Goal: Information Seeking & Learning: Find specific page/section

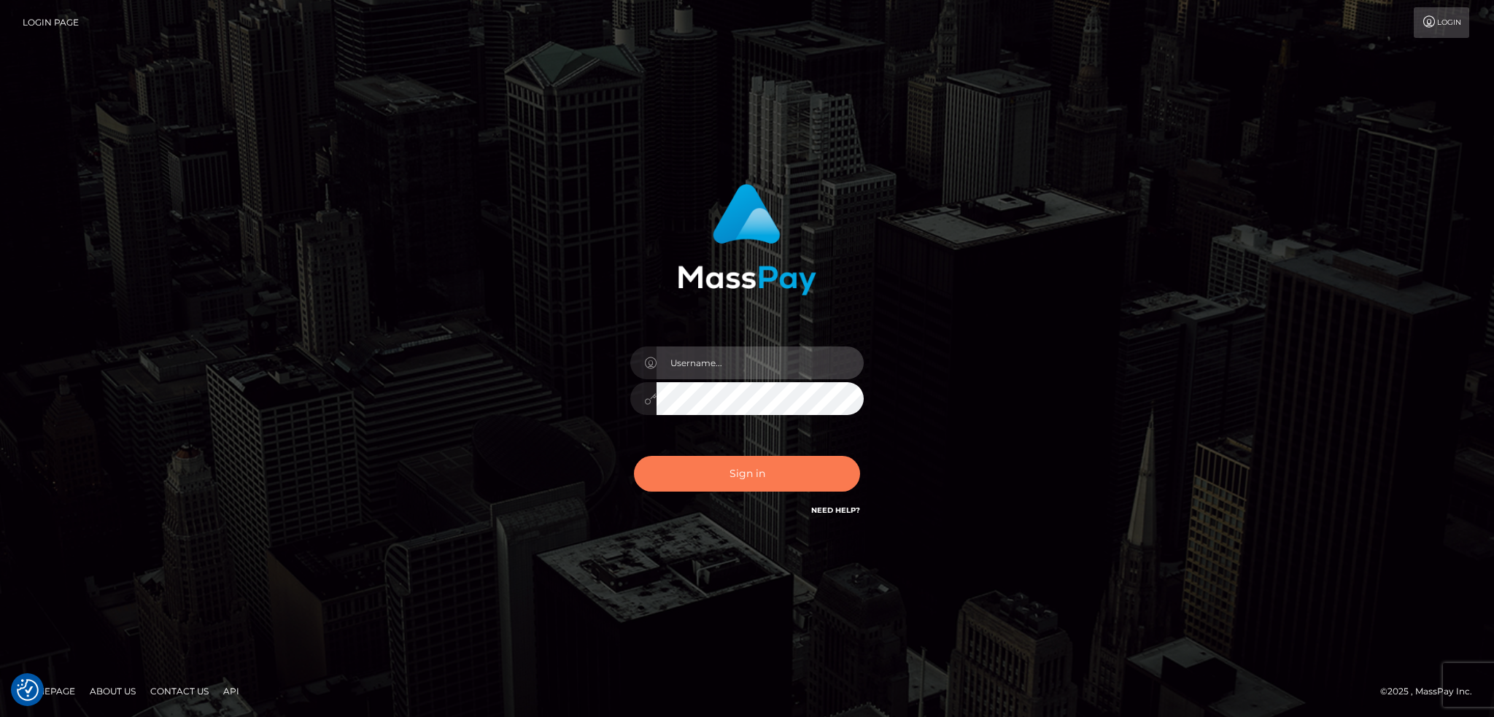
type input "alexstef"
click at [740, 472] on button "Sign in" at bounding box center [747, 474] width 226 height 36
type input "alexstef"
click at [744, 462] on button "Sign in" at bounding box center [747, 474] width 226 height 36
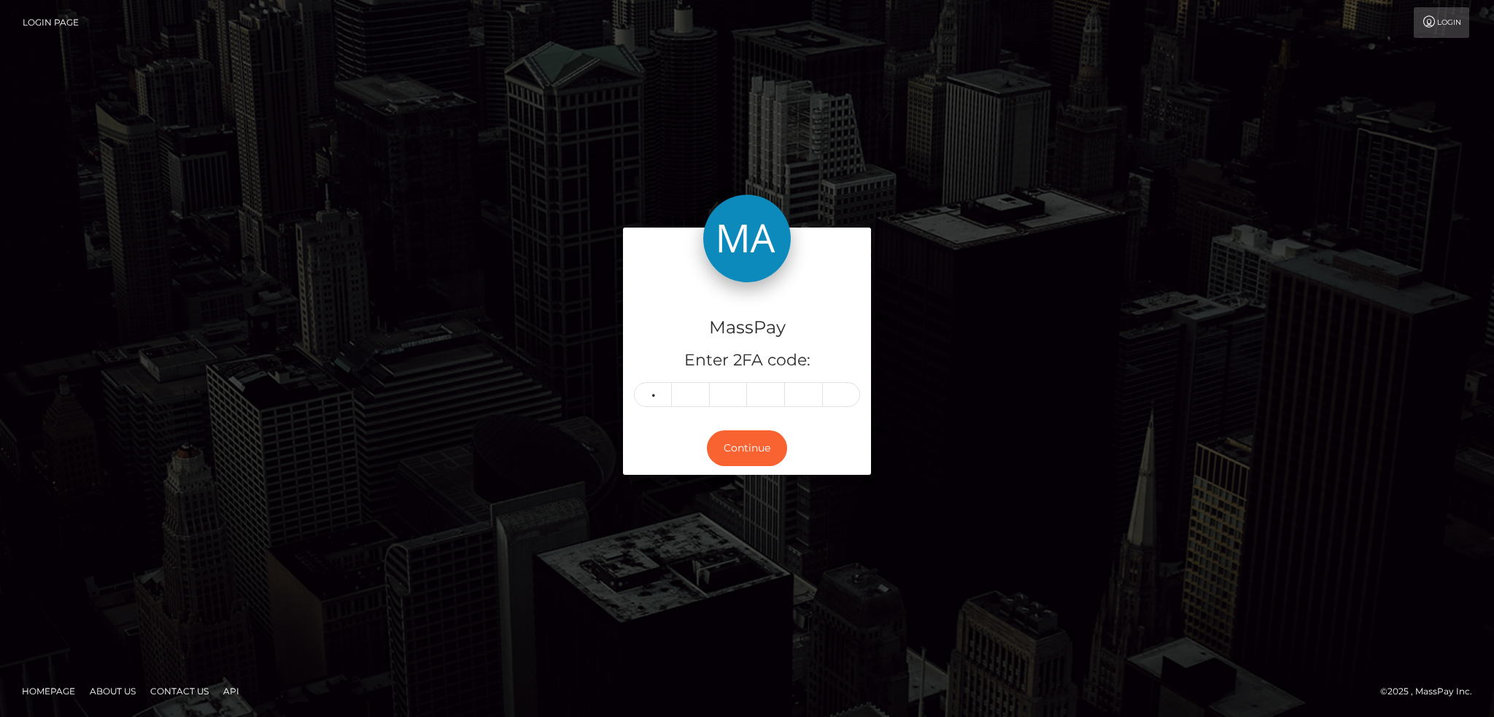
type input "5"
type input "7"
type input "1"
type input "6"
type input "9"
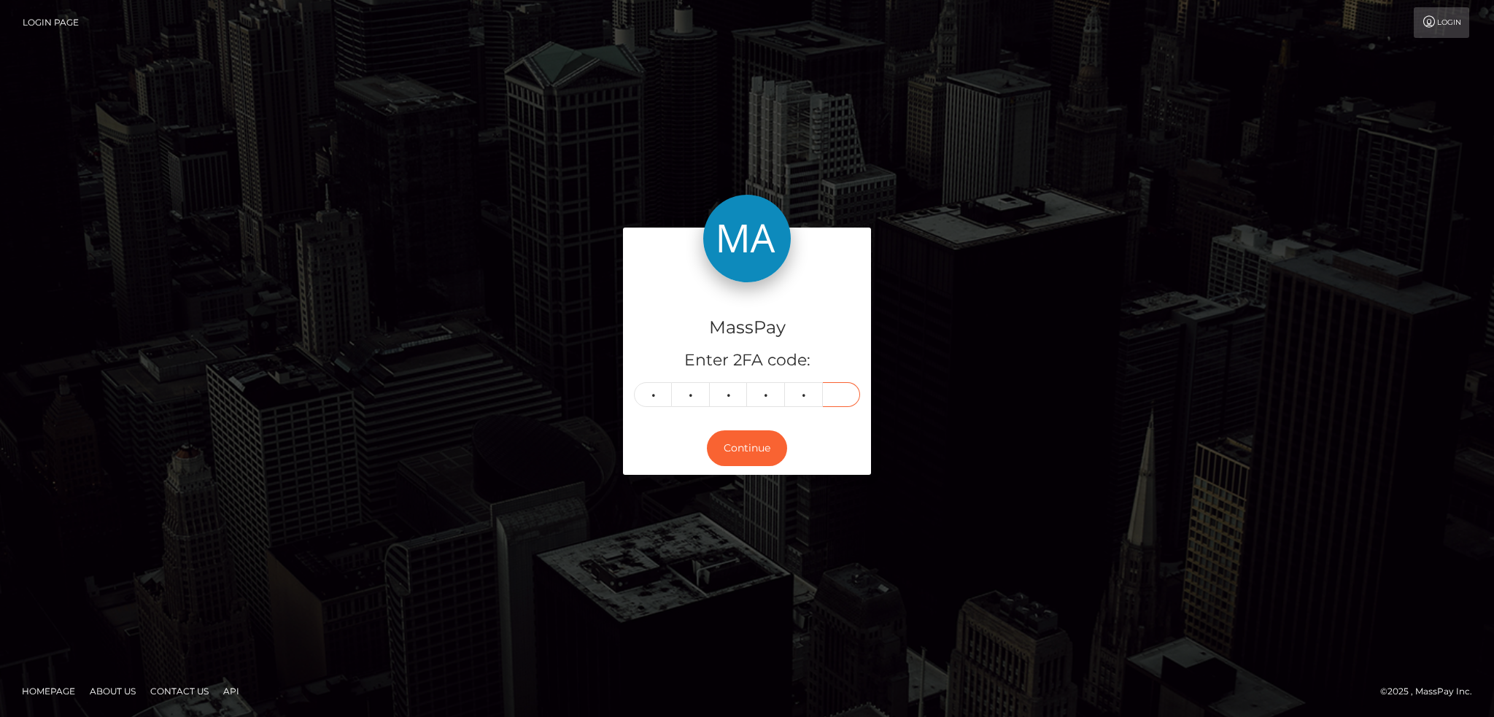
type input "9"
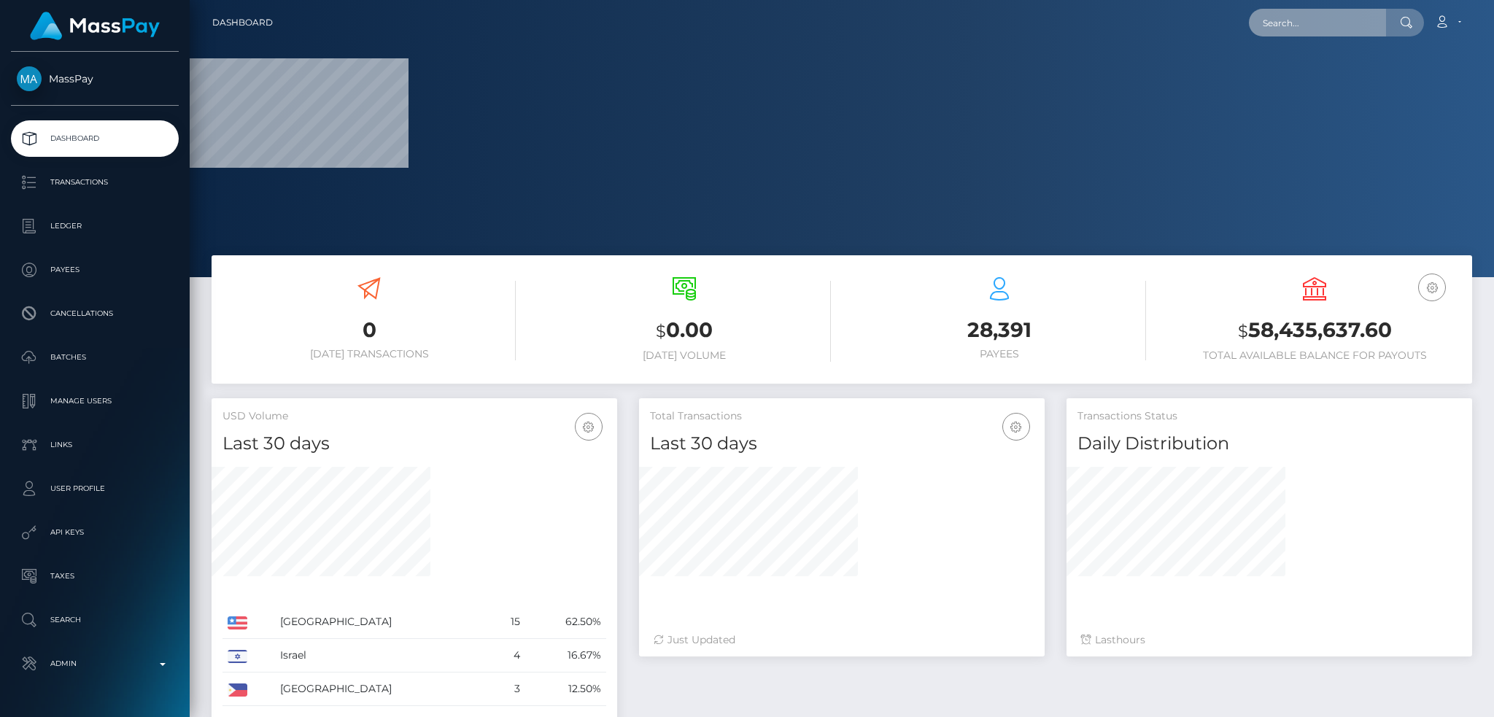
drag, startPoint x: 1278, startPoint y: 31, endPoint x: 1246, endPoint y: 34, distance: 32.2
click at [1278, 31] on input "text" at bounding box center [1317, 23] width 137 height 28
paste input "prerona.baruah.contact@gmail.com"
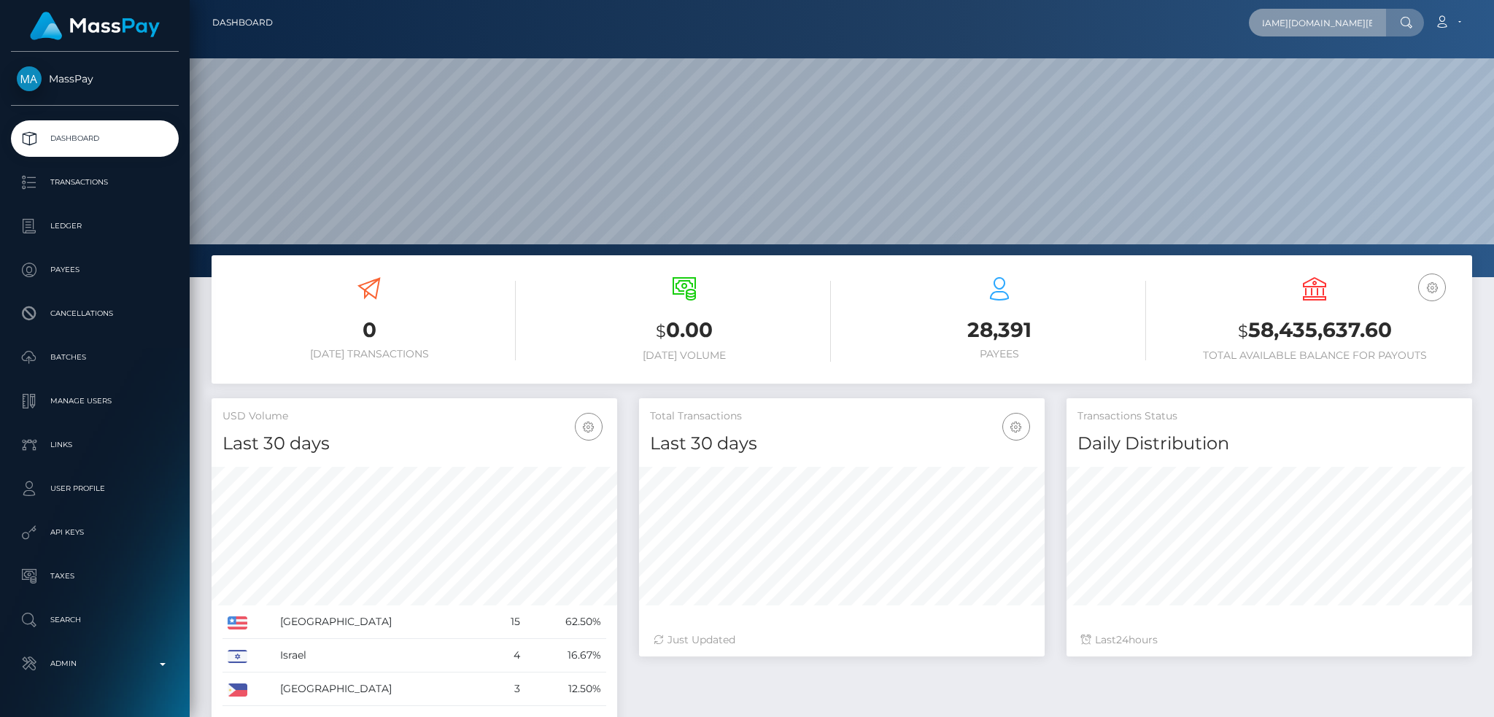
scroll to position [259, 405]
type input "prerona.baruah.contact@gmail.com"
click at [1304, 77] on link "PRERONA BARUAH" at bounding box center [1307, 75] width 117 height 27
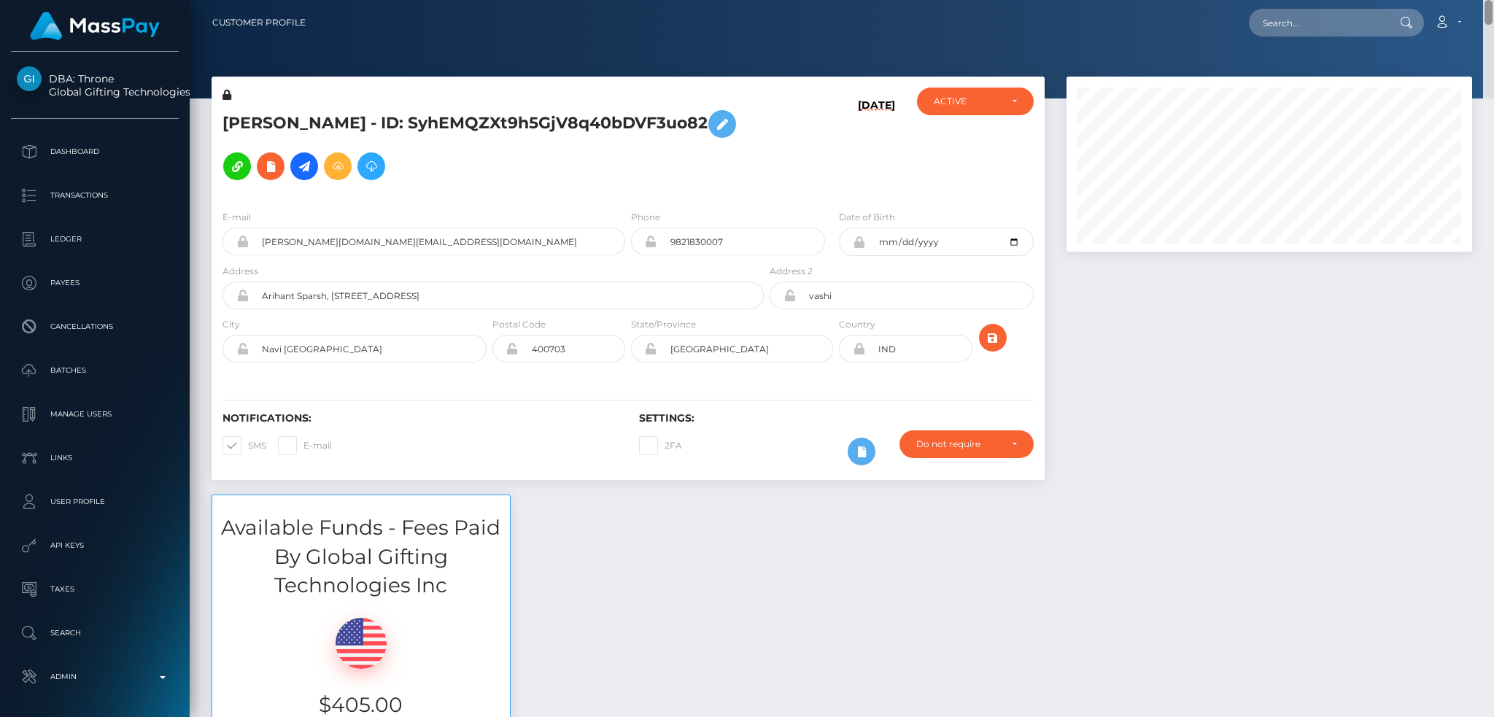
drag, startPoint x: 1485, startPoint y: 222, endPoint x: 1468, endPoint y: -53, distance: 275.5
click at [1468, 0] on html "DBA: Throne Global Gifting Technologies Inc Dashboard Transactions Ledger Payee…" at bounding box center [747, 358] width 1494 height 717
click at [1301, 14] on input "text" at bounding box center [1317, 23] width 137 height 28
paste input "athenaa.night@gmail.com"
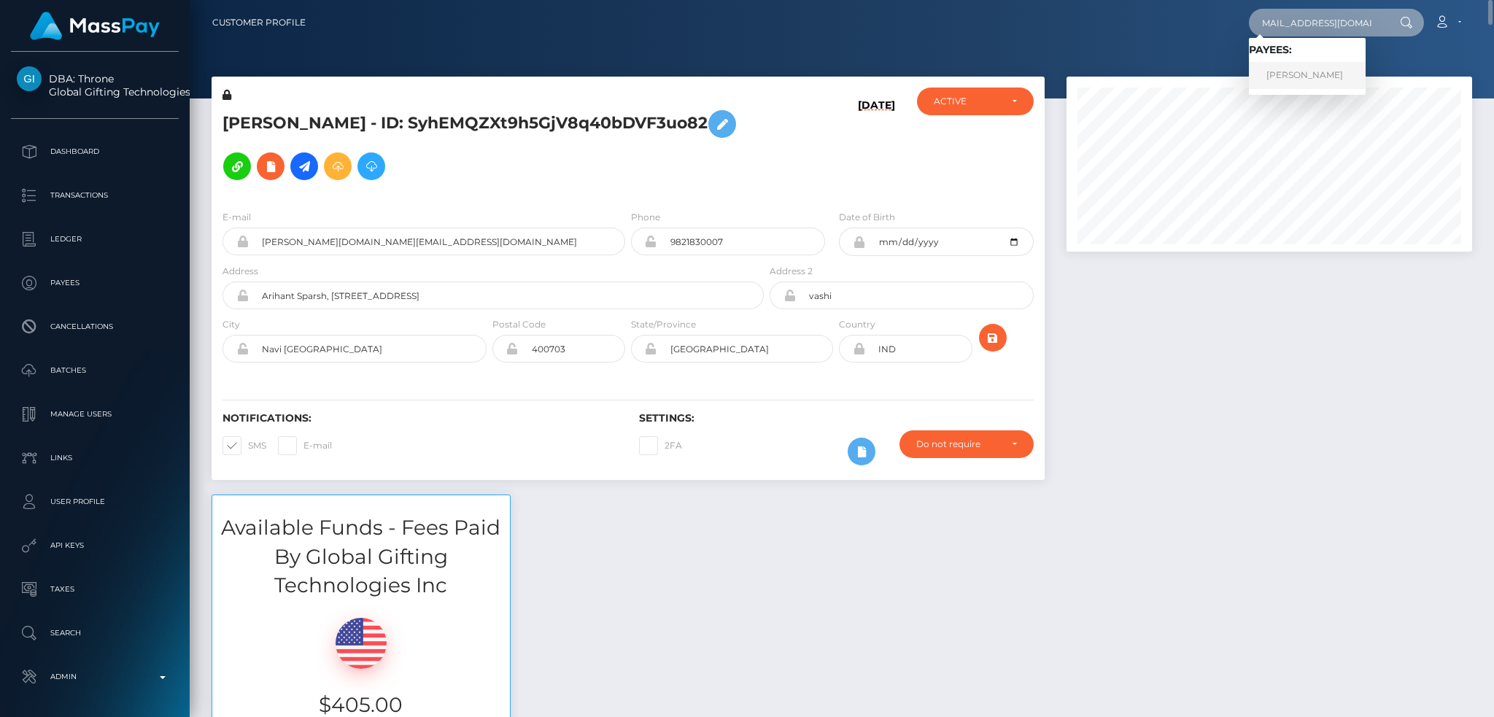
type input "athenaa.night@gmail.com"
click at [1317, 66] on link "SAMANTHA SKIDMORE" at bounding box center [1307, 75] width 117 height 27
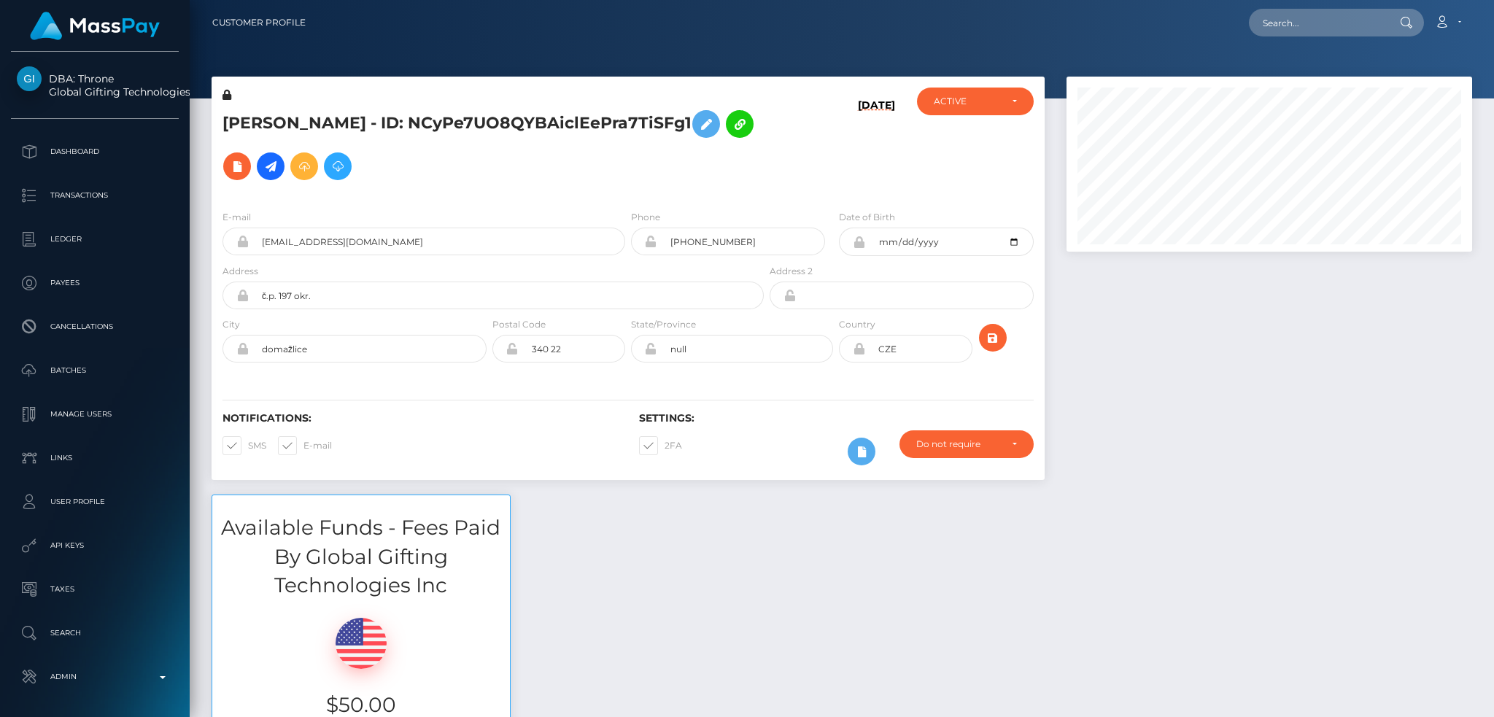
scroll to position [175, 405]
drag, startPoint x: 1142, startPoint y: 356, endPoint x: 1102, endPoint y: 349, distance: 39.9
click at [1142, 357] on div at bounding box center [1268, 286] width 427 height 418
click at [1298, 7] on div "Loading... Loading... Account Edit Profile Logout" at bounding box center [894, 22] width 1154 height 31
click at [1268, 25] on input "text" at bounding box center [1317, 23] width 137 height 28
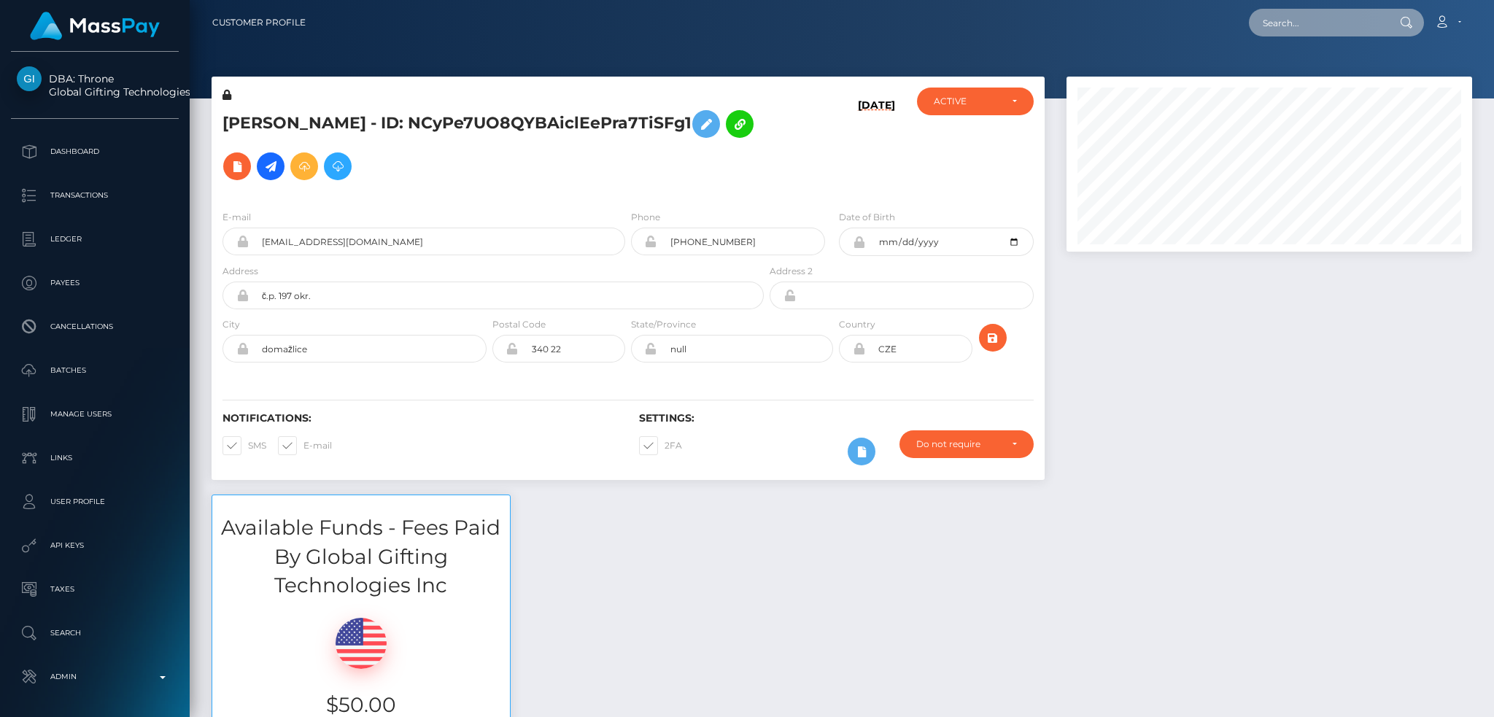
paste input "[EMAIL_ADDRESS][DOMAIN_NAME]"
type input "[EMAIL_ADDRESS][DOMAIN_NAME]"
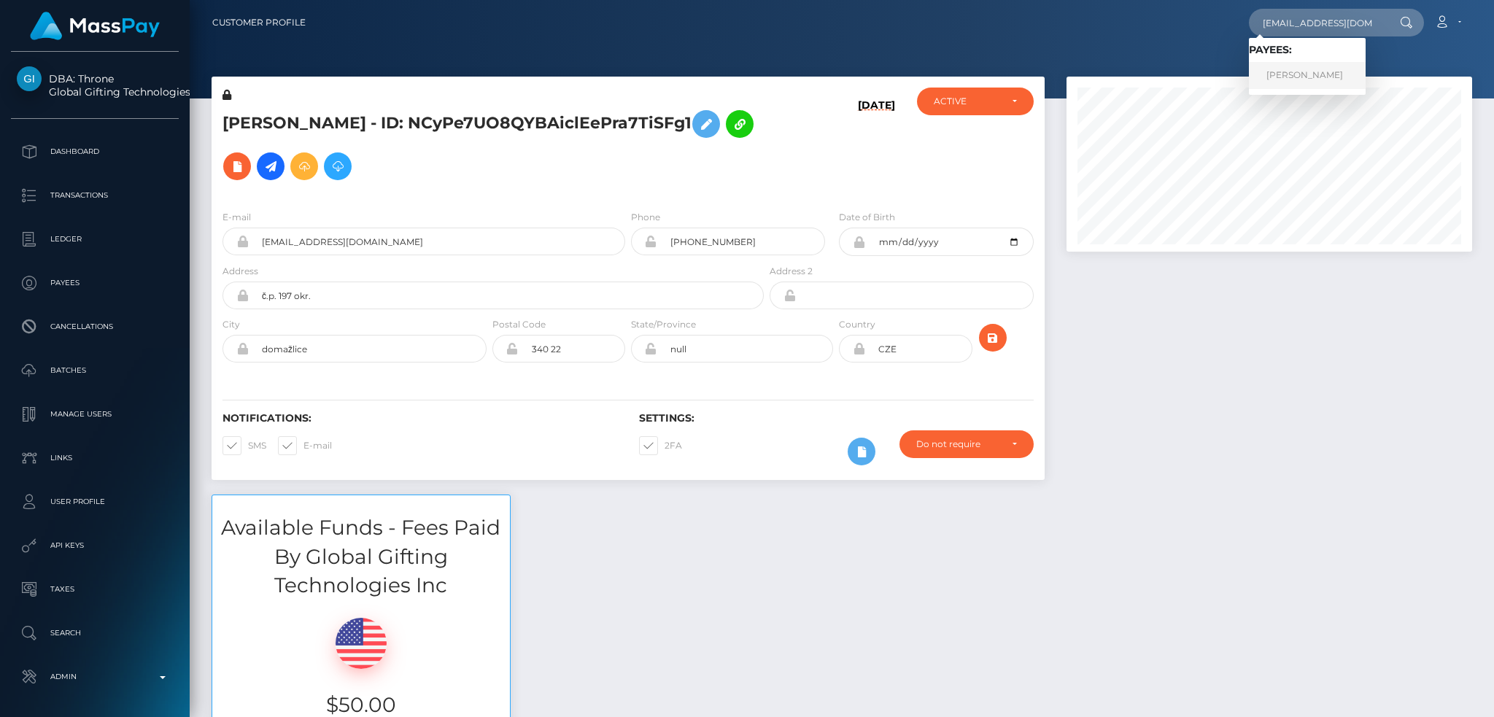
click at [1317, 82] on link "Doric Novotny" at bounding box center [1307, 75] width 117 height 27
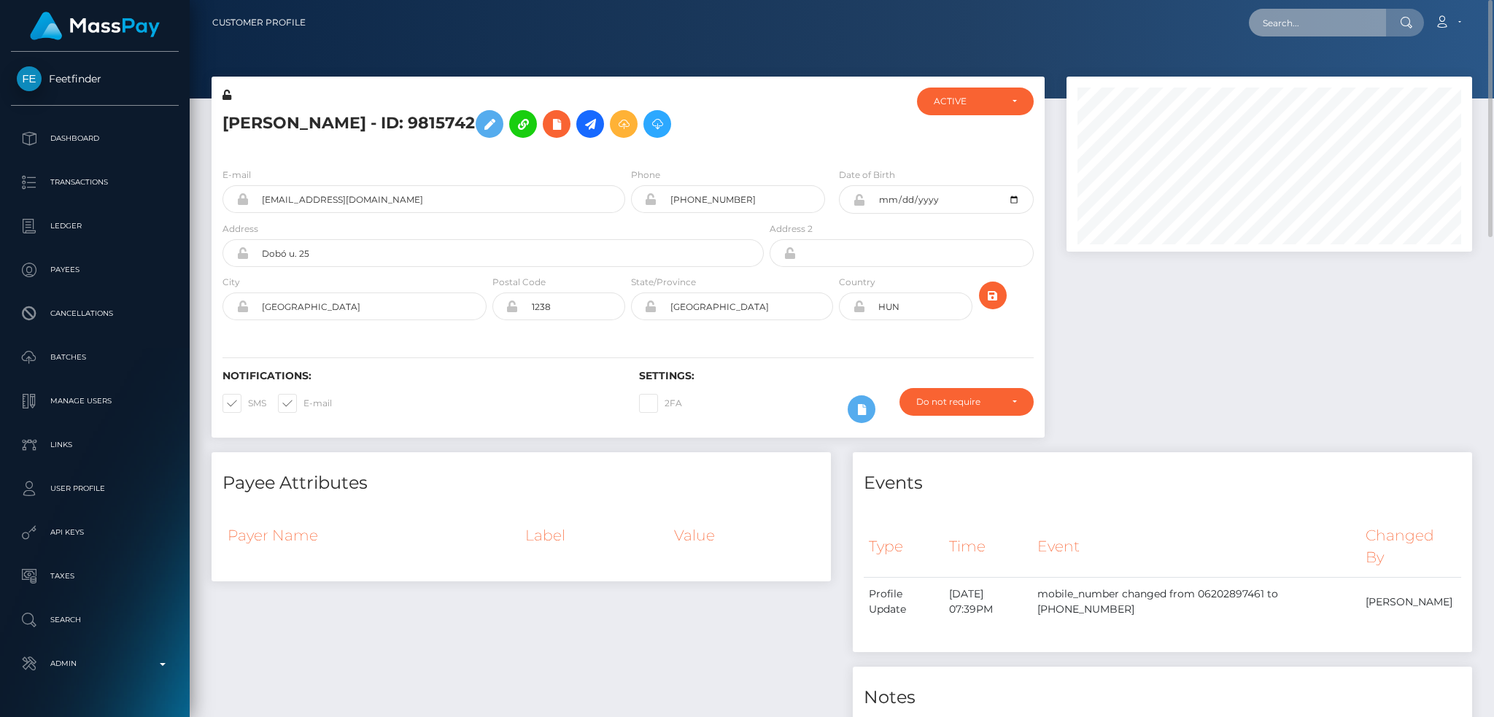
click at [1316, 29] on input "text" at bounding box center [1317, 23] width 137 height 28
paste input "13a950f6-f26b-4aa5-9f80-41357cf1887f"
type input "13a950f6-f26b-4aa5-9f80-41357cf1887f"
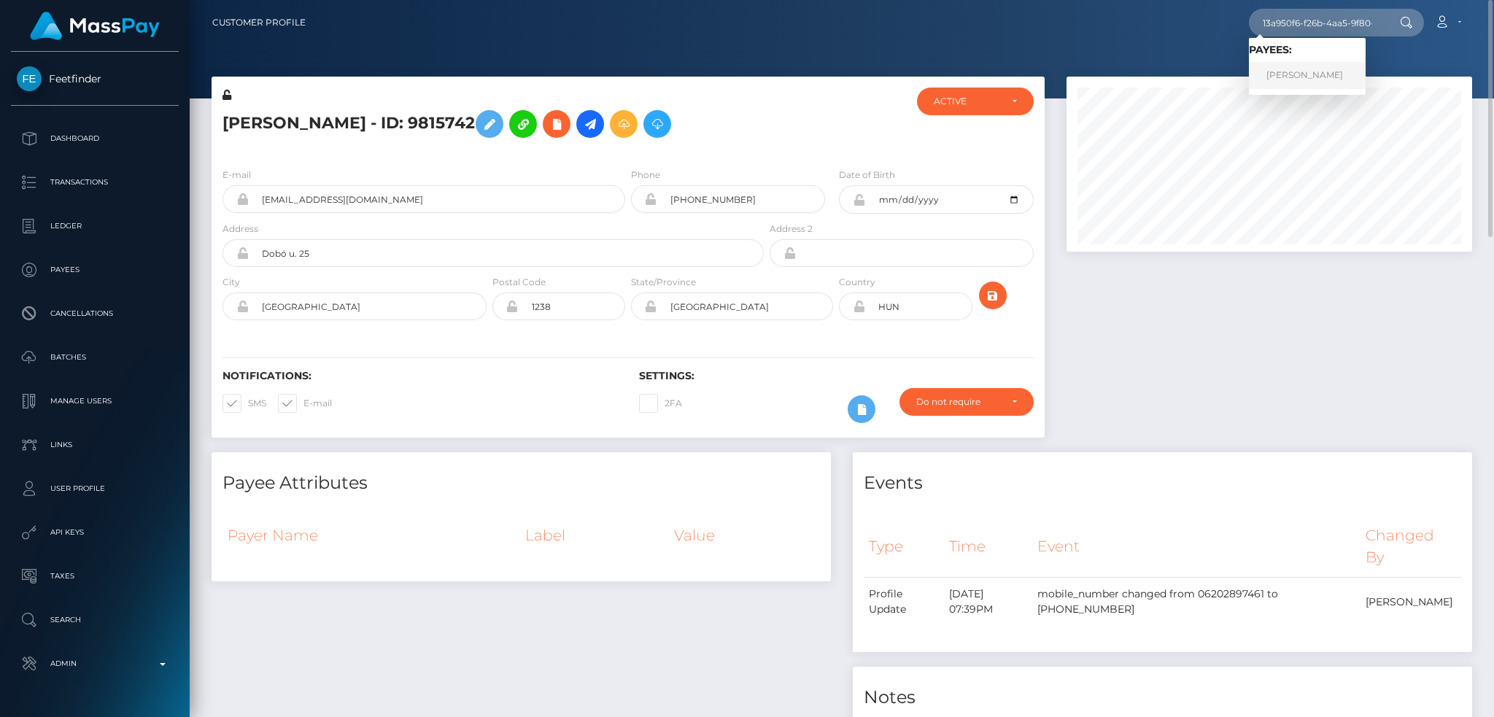
click at [1290, 73] on link "RAYENE BOUZID" at bounding box center [1307, 75] width 117 height 27
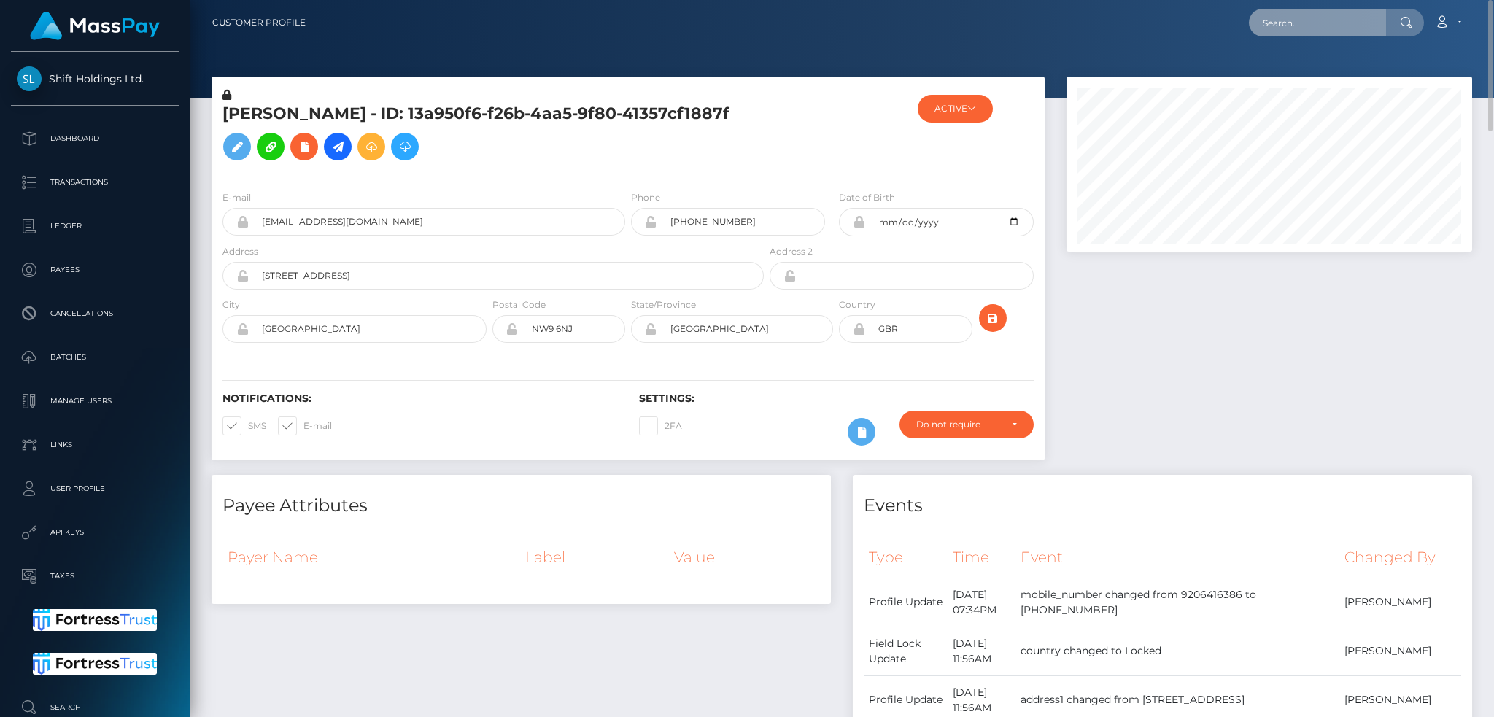
click at [1310, 22] on input "text" at bounding box center [1317, 23] width 137 height 28
paste input "[EMAIL_ADDRESS][DOMAIN_NAME]"
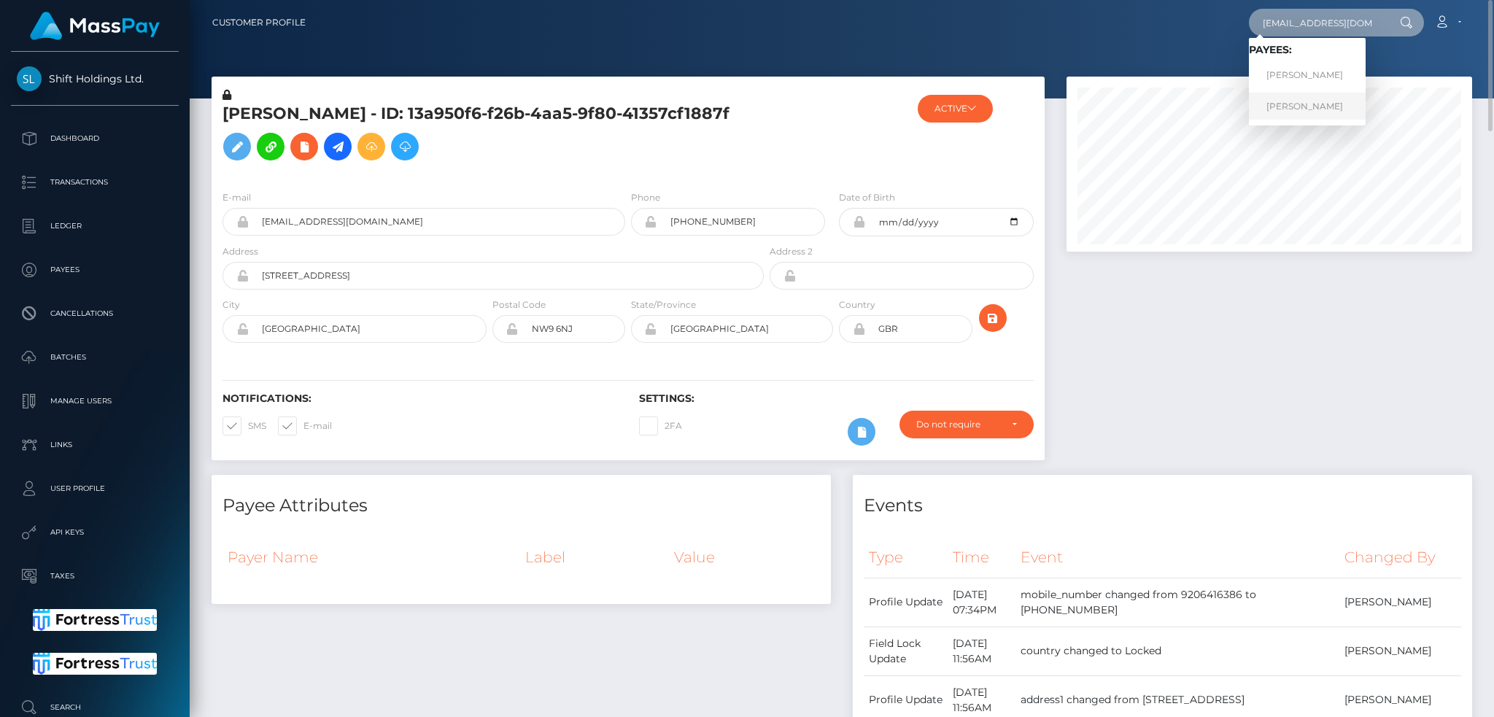
type input "[EMAIL_ADDRESS][DOMAIN_NAME]"
click at [1289, 115] on link "[PERSON_NAME]" at bounding box center [1307, 106] width 117 height 27
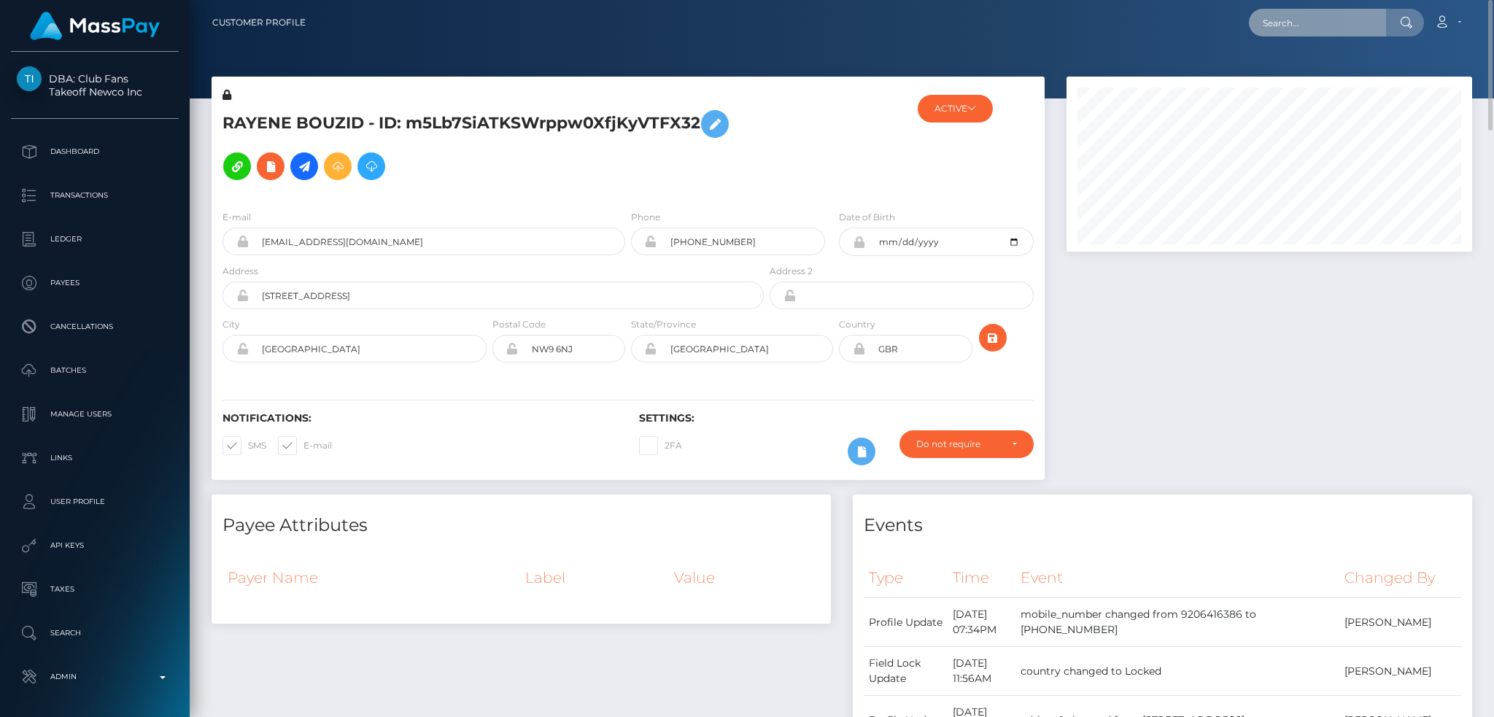
click at [1350, 17] on input "text" at bounding box center [1317, 23] width 137 height 28
paste input "9489270"
type input "9489270"
drag, startPoint x: 1279, startPoint y: 72, endPoint x: 1114, endPoint y: 73, distance: 164.8
click at [1279, 72] on link "Laura Meekers" at bounding box center [1307, 75] width 117 height 27
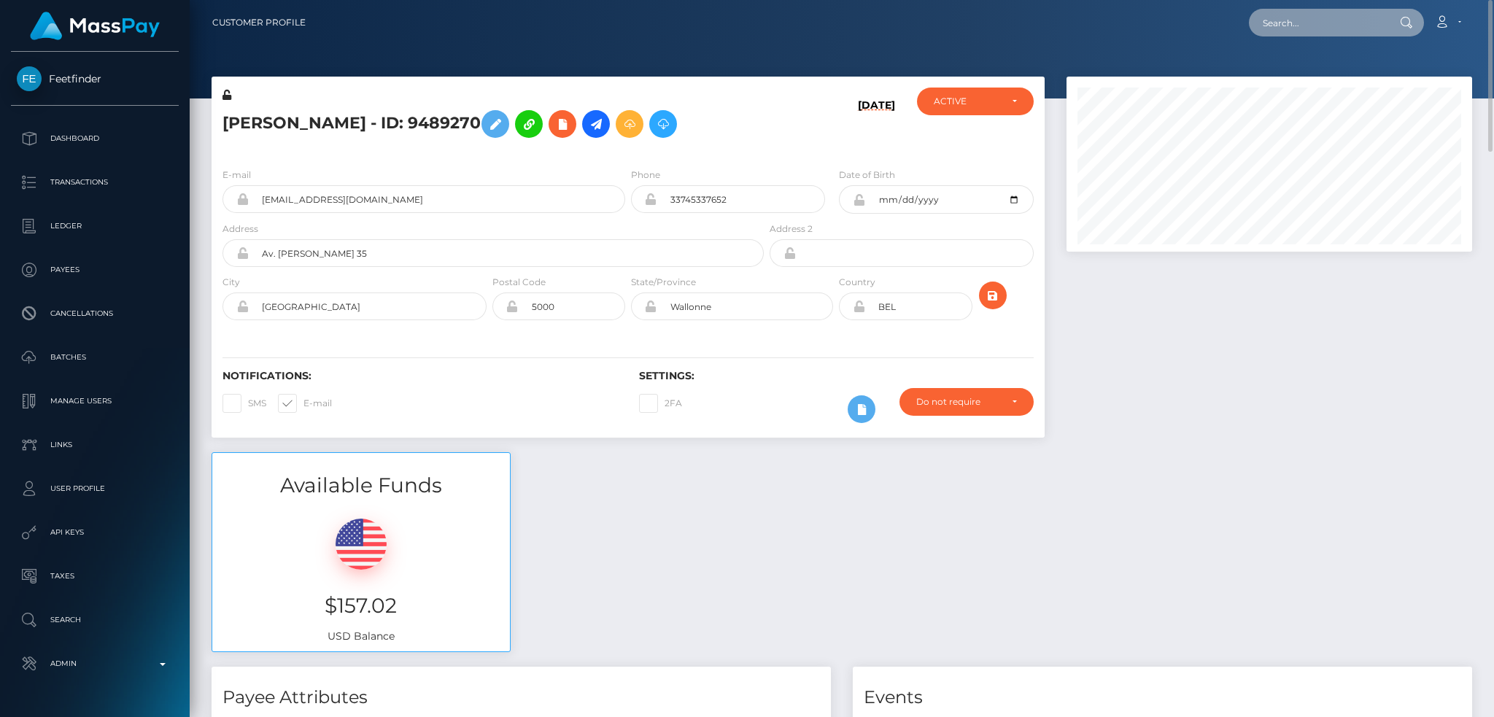
drag, startPoint x: 1282, startPoint y: 24, endPoint x: 1237, endPoint y: 38, distance: 47.3
click at [1282, 24] on input "text" at bounding box center [1317, 23] width 137 height 28
paste input "pout_qSyGohghCCdyr"
type input "pout_qSyGohghCCdyr"
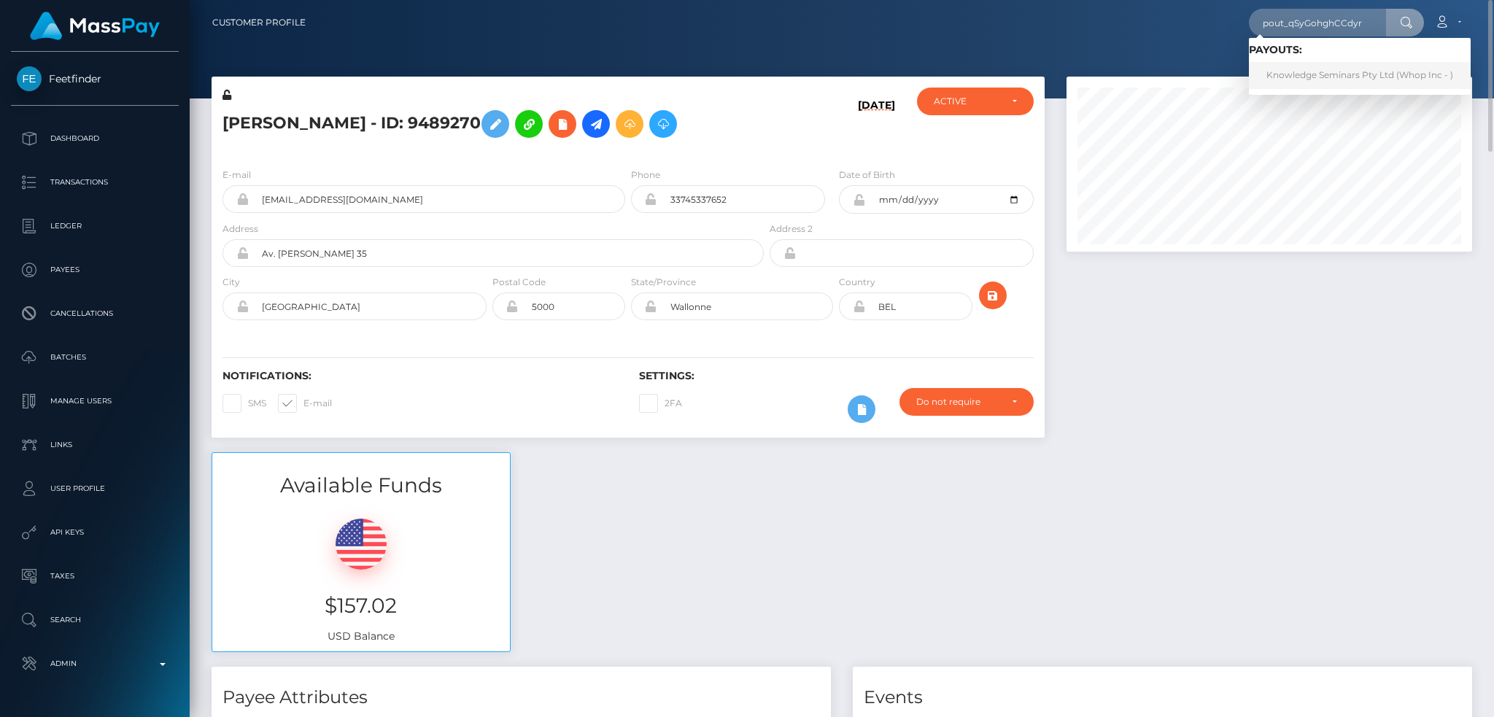
click at [1337, 69] on link "Knowledge Seminars Pty Ltd (Whop Inc - )" at bounding box center [1360, 75] width 222 height 27
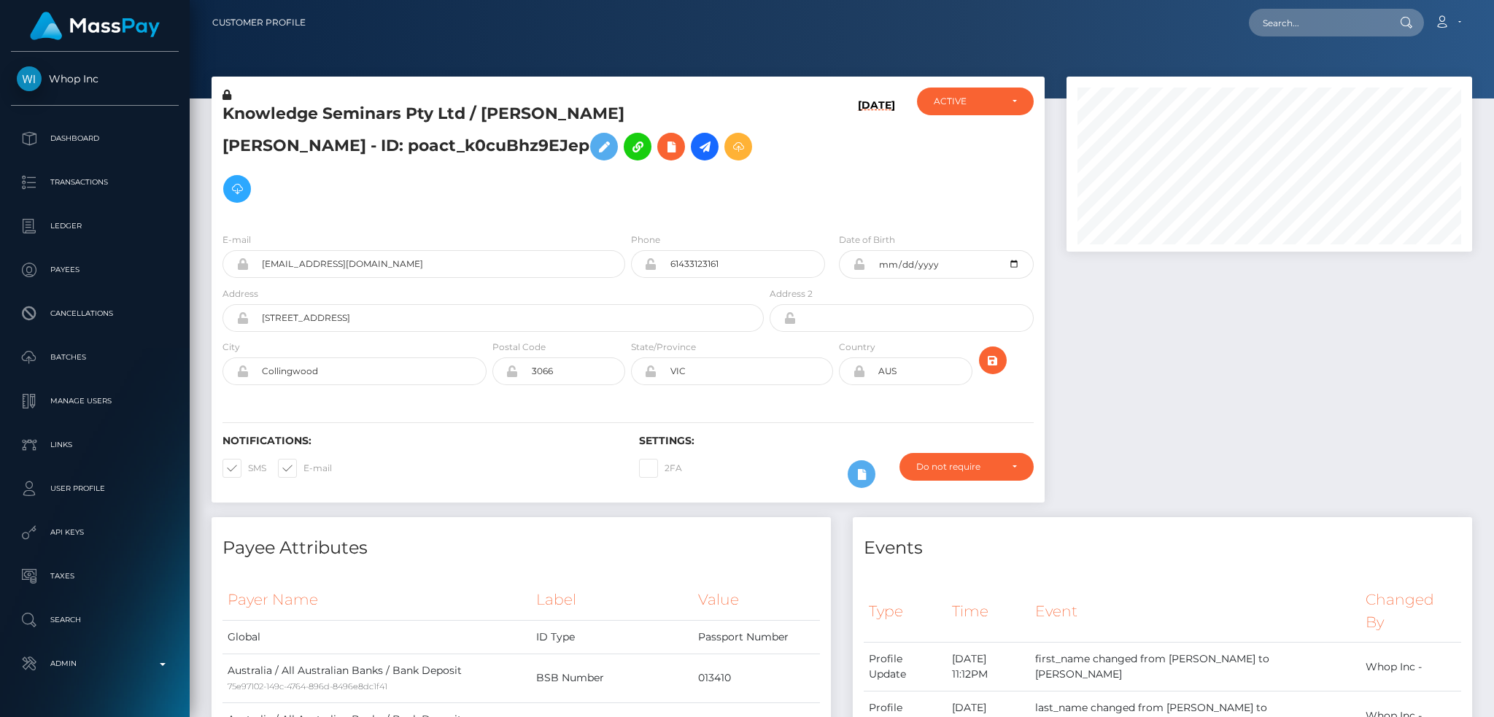
scroll to position [175, 405]
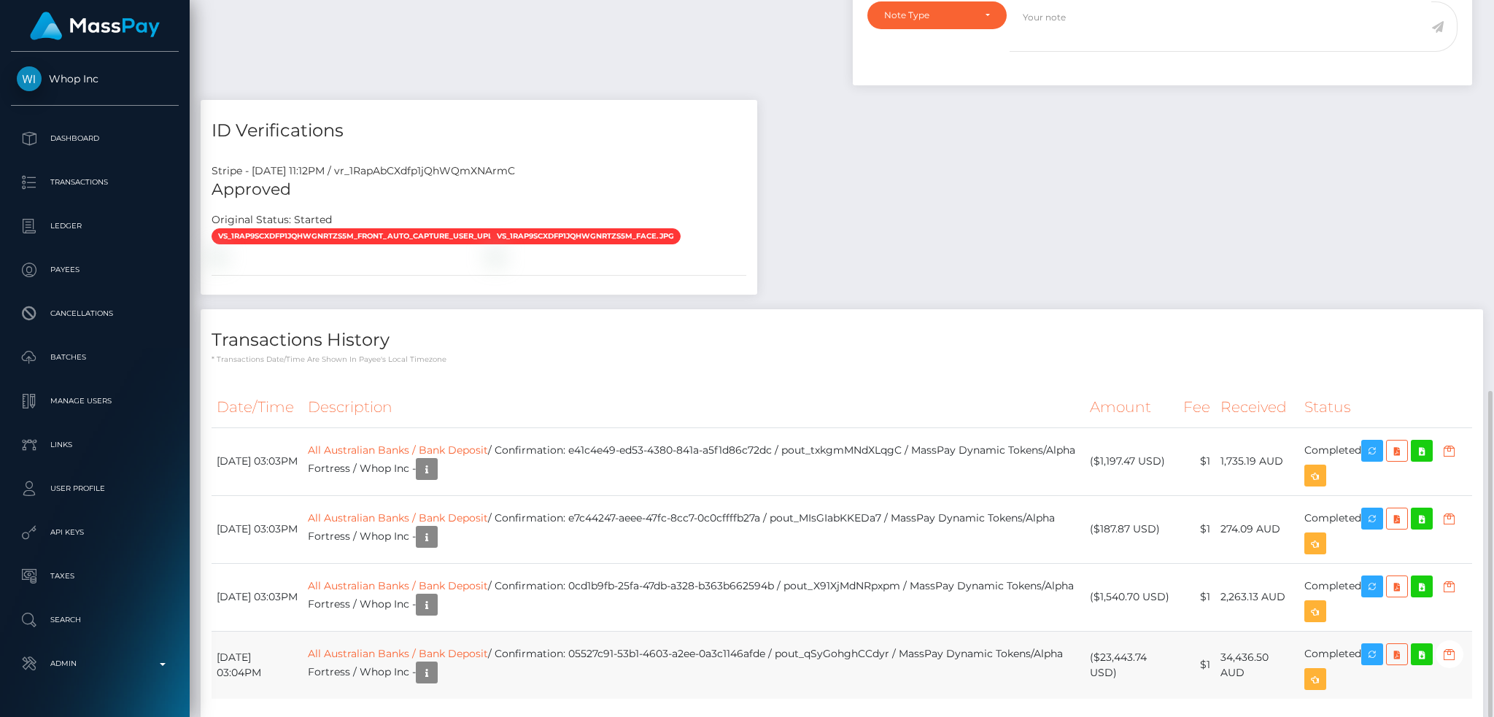
click at [547, 631] on td "All Australian Banks / Bank Deposit / Confirmation: 05527c91-53b1-4603-a2ee-0a3…" at bounding box center [694, 665] width 782 height 68
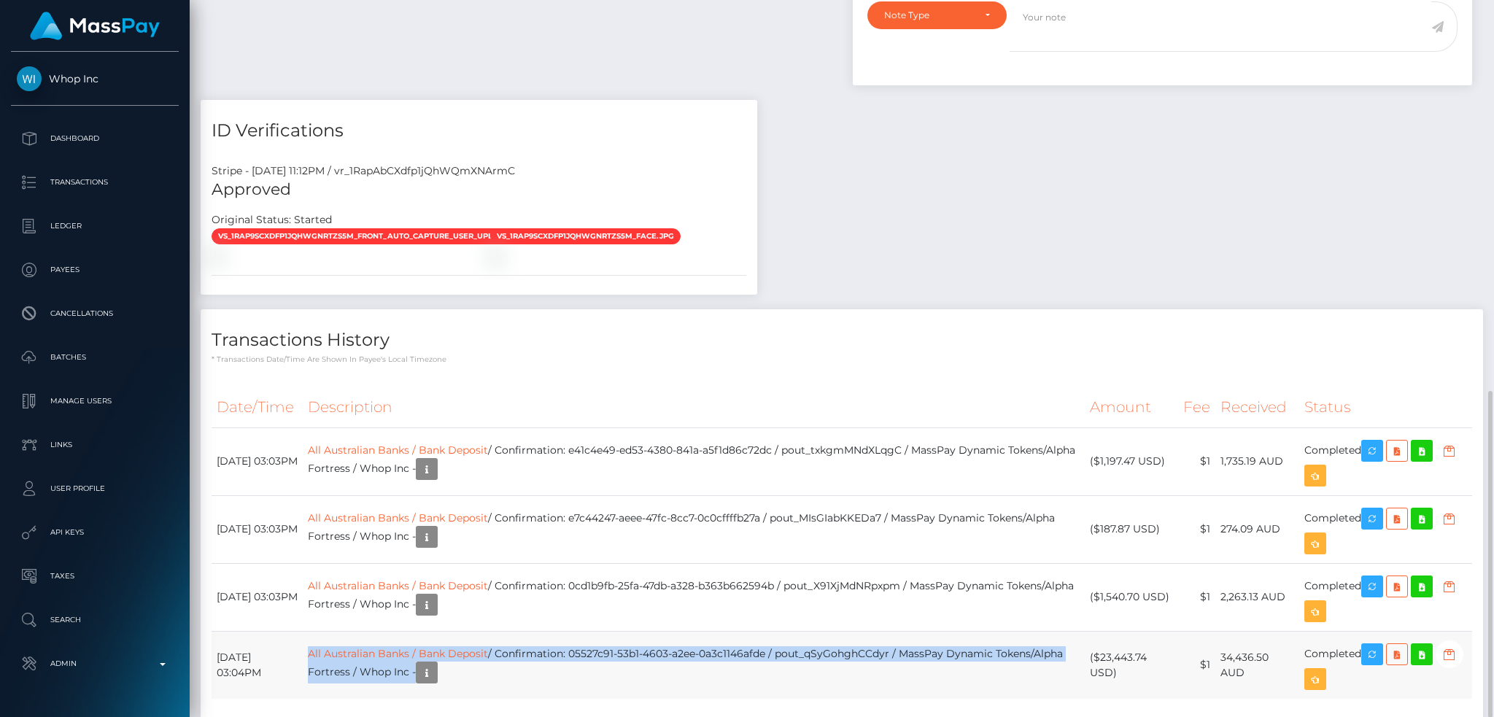
click at [549, 631] on td "All Australian Banks / Bank Deposit / Confirmation: 05527c91-53b1-4603-a2ee-0a3…" at bounding box center [694, 665] width 782 height 68
copy tr "All Australian Banks / Bank Deposit / Confirmation: 05527c91-53b1-4603-a2ee-0a3…"
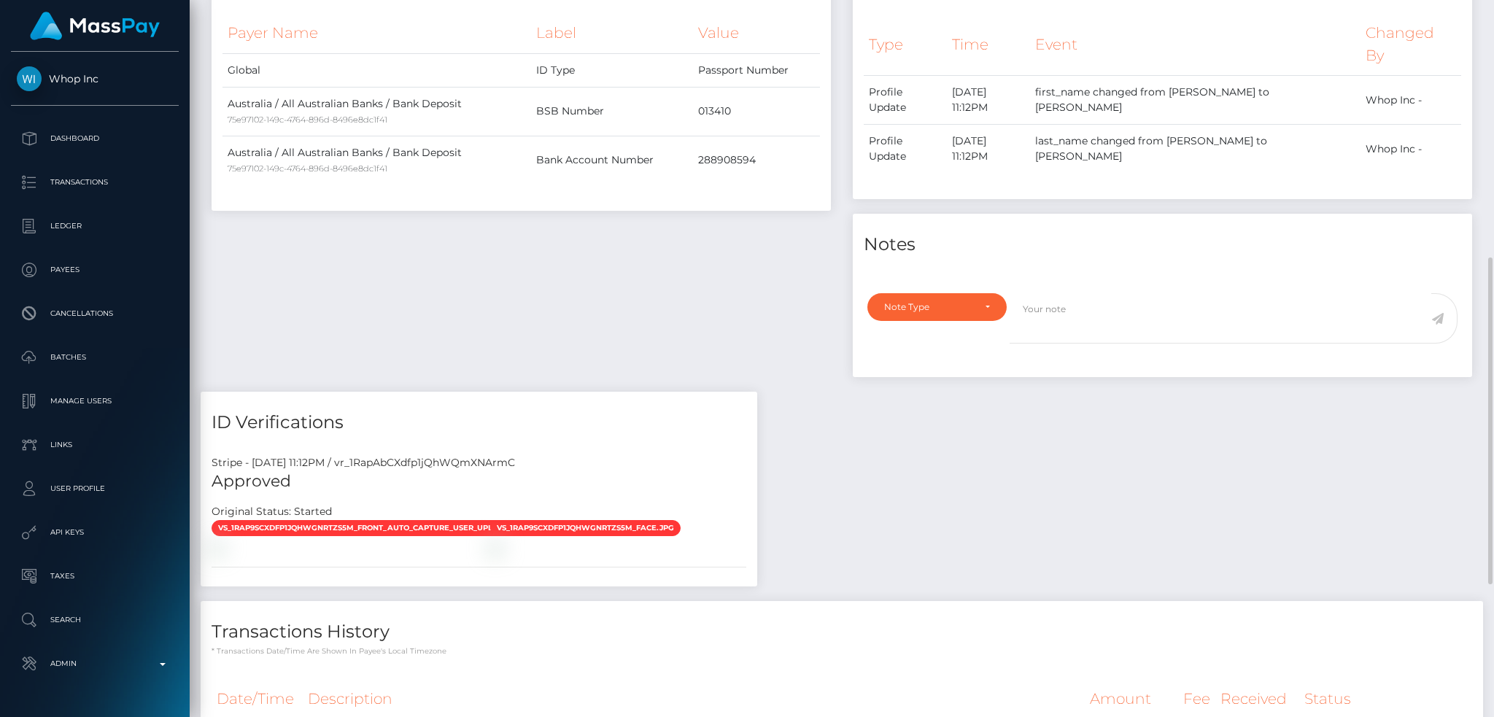
scroll to position [0, 0]
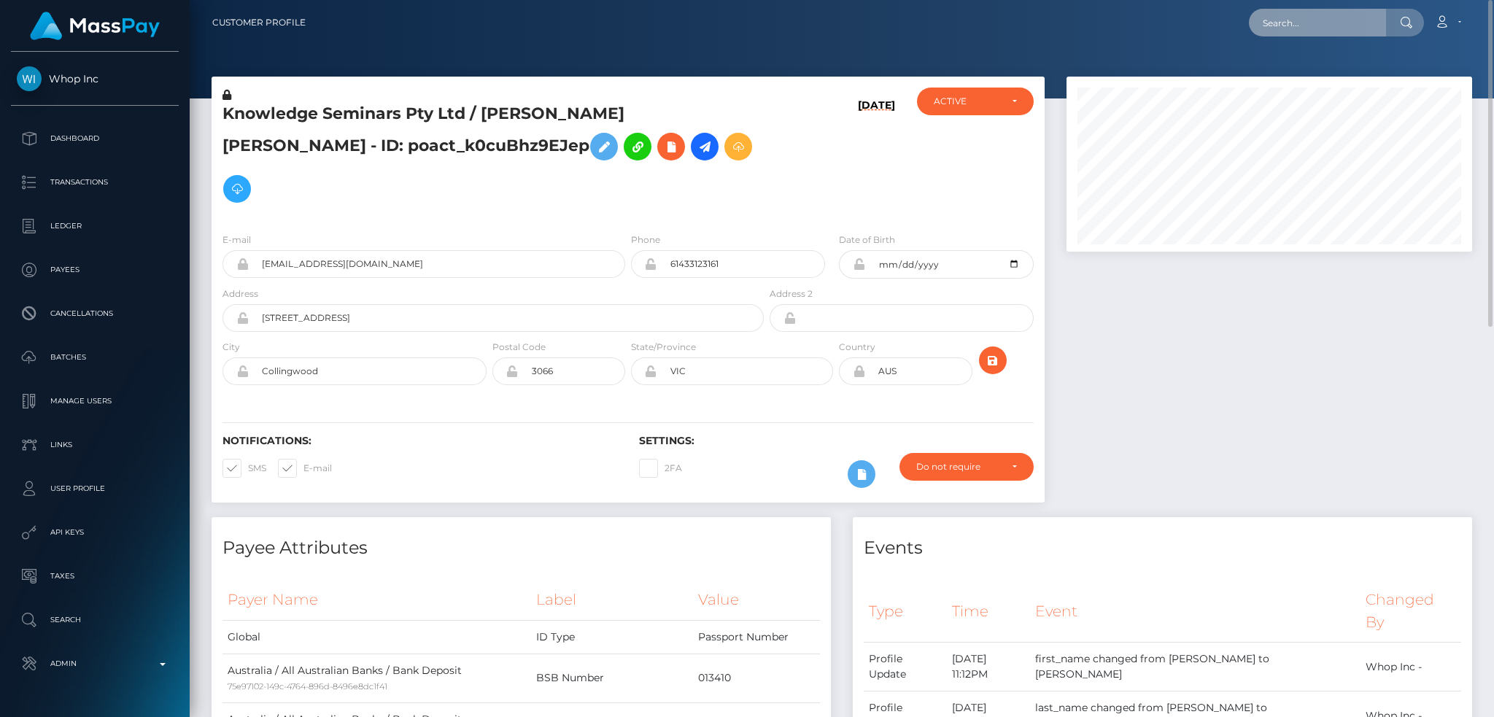
click at [1319, 31] on input "text" at bounding box center [1317, 23] width 137 height 28
paste input "[EMAIL_ADDRESS][DOMAIN_NAME]"
type input "[EMAIL_ADDRESS][DOMAIN_NAME]"
click at [1299, 77] on link "AYESHA ABDULLAH" at bounding box center [1307, 75] width 117 height 27
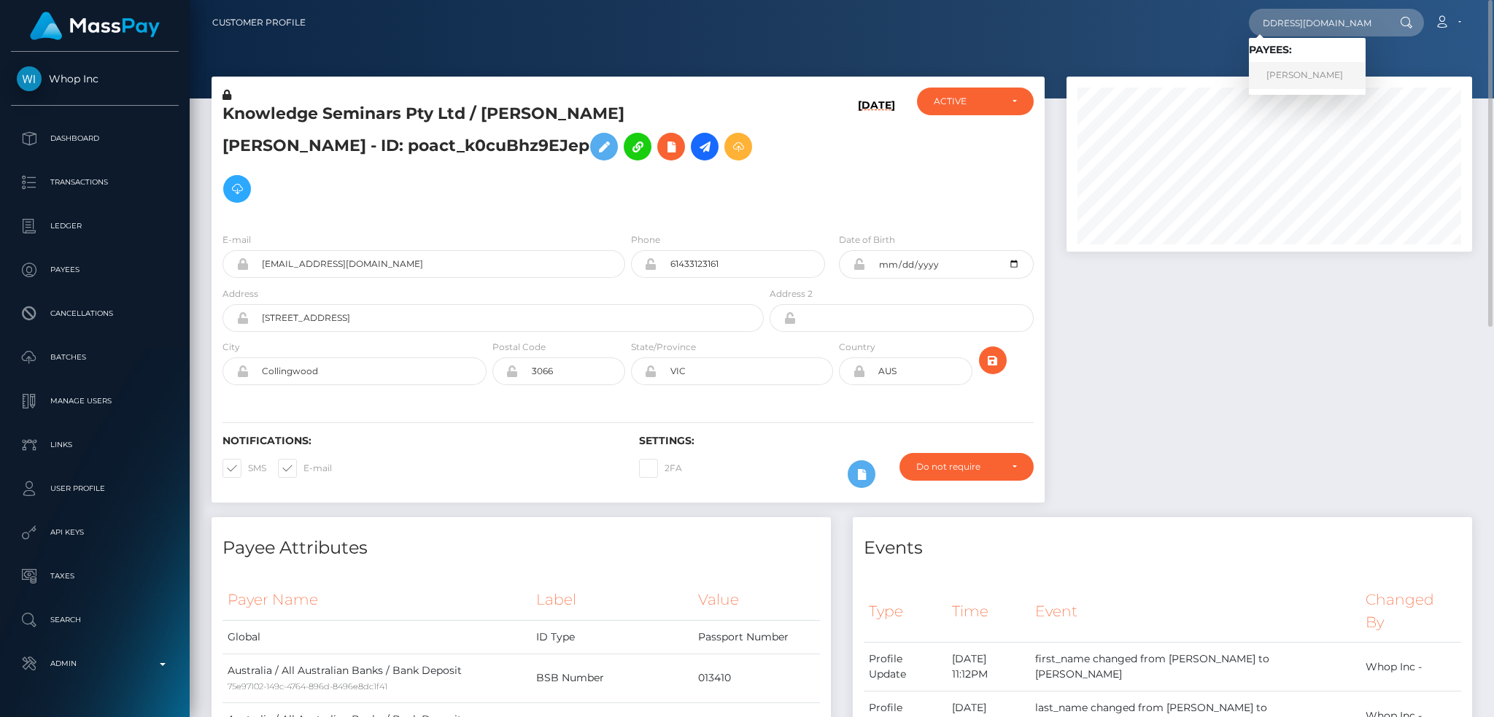
scroll to position [0, 0]
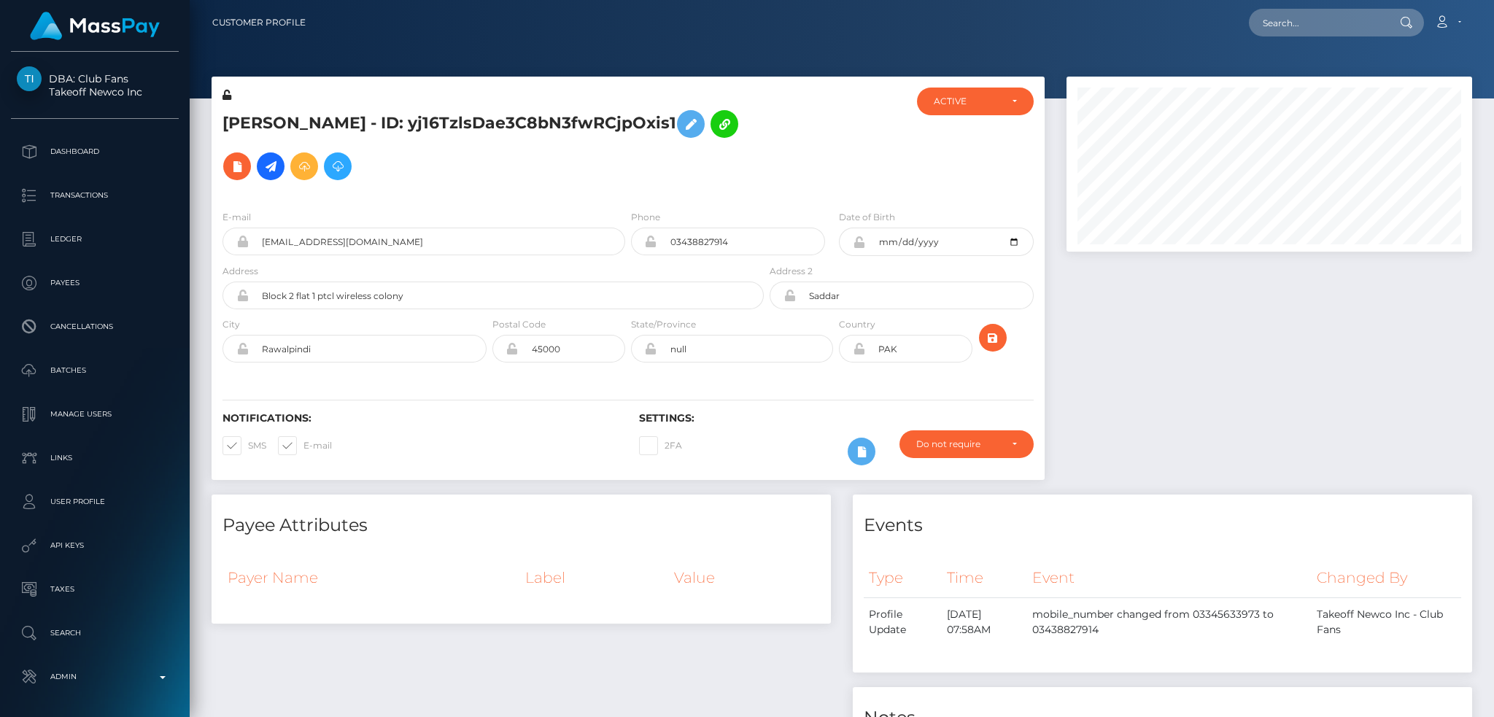
scroll to position [175, 405]
click at [1317, 7] on div "Loading... Loading... Account Edit Profile Logout" at bounding box center [894, 22] width 1154 height 31
click at [1312, 26] on input "text" at bounding box center [1317, 23] width 137 height 28
paste input "[EMAIL_ADDRESS][DOMAIN_NAME]"
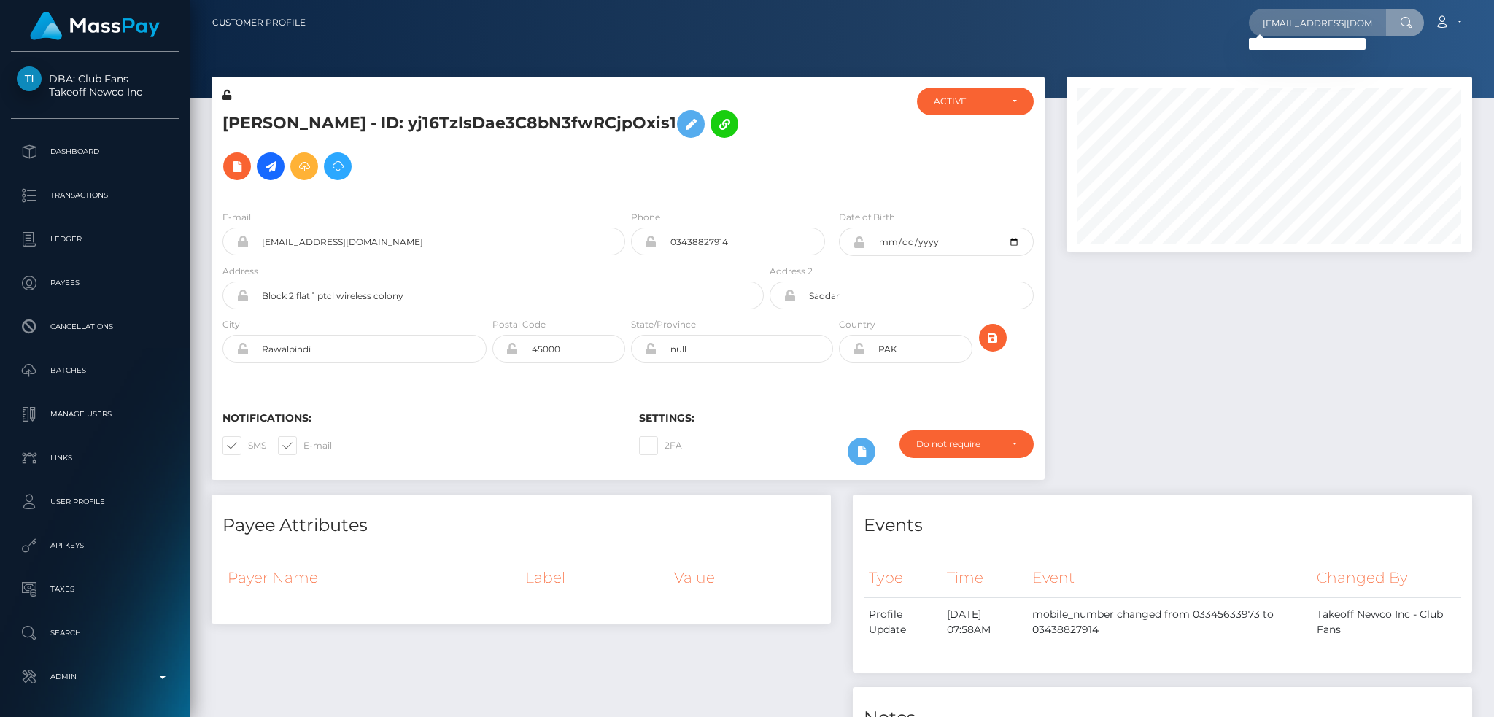
drag, startPoint x: 1237, startPoint y: 354, endPoint x: 1129, endPoint y: 321, distance: 112.8
click at [1237, 357] on div at bounding box center [1268, 286] width 427 height 418
click at [1281, 21] on input "ayesha_abdullah11@icloud.com" at bounding box center [1317, 23] width 137 height 28
paste input "hayleaa4@gmail"
type input "hayleaa4@gmail.com"
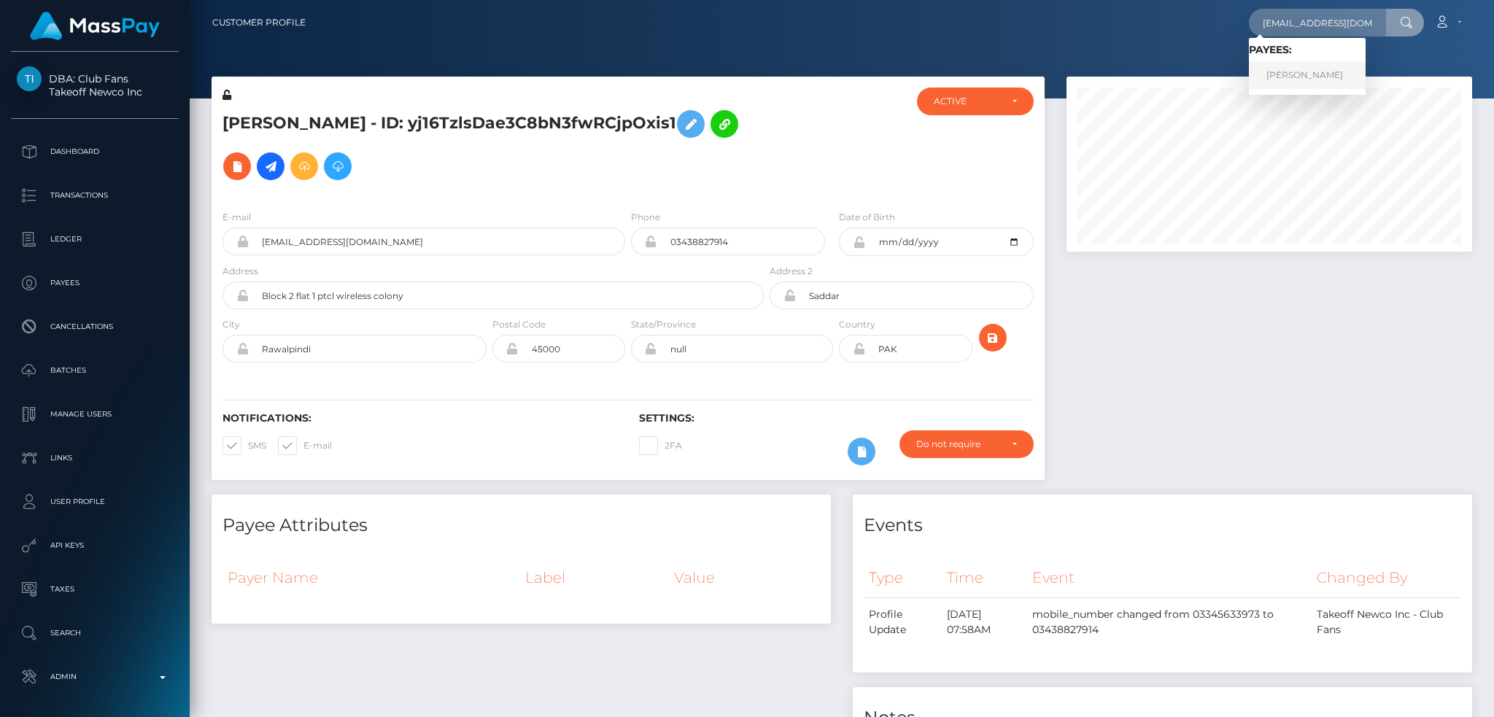
click at [1300, 69] on link "HAYLEA BROOKE ALLEN" at bounding box center [1307, 75] width 117 height 27
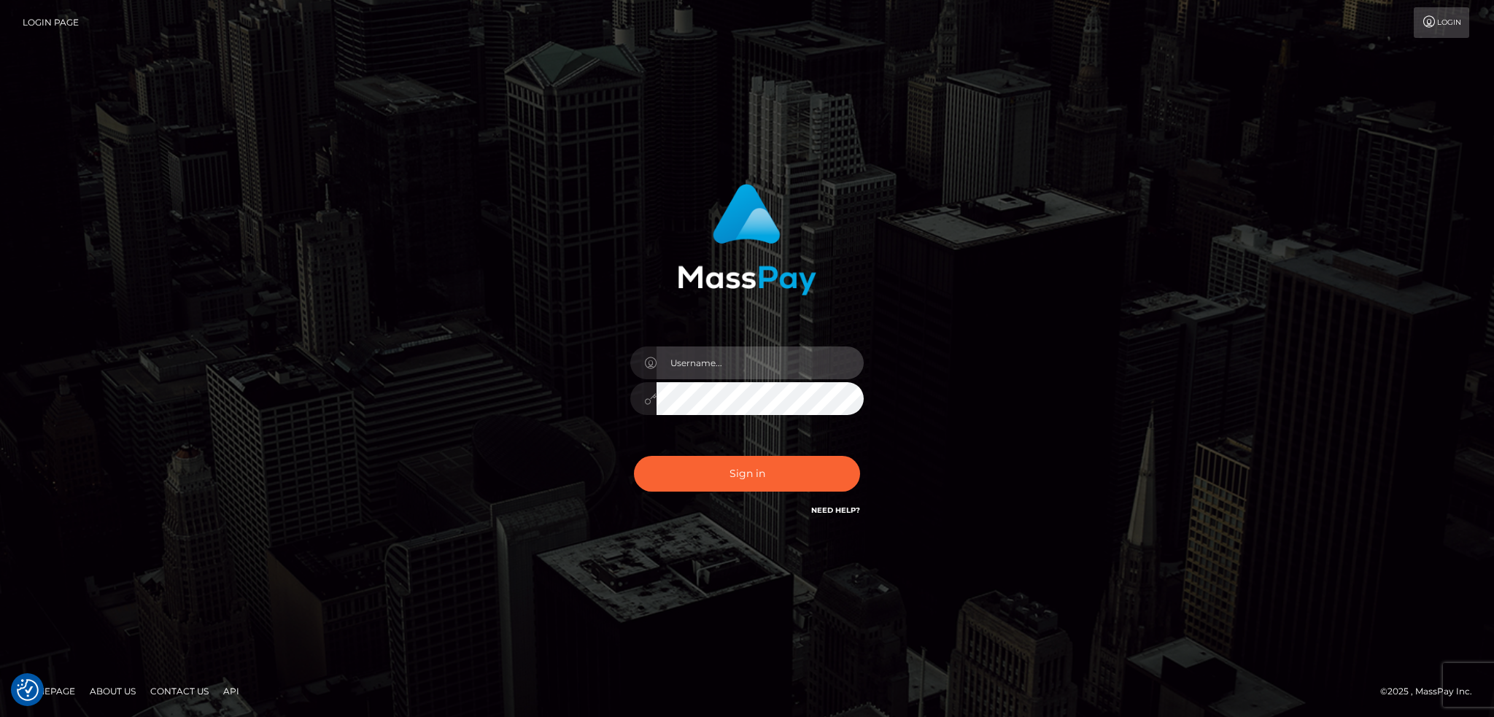
type input "alexstef"
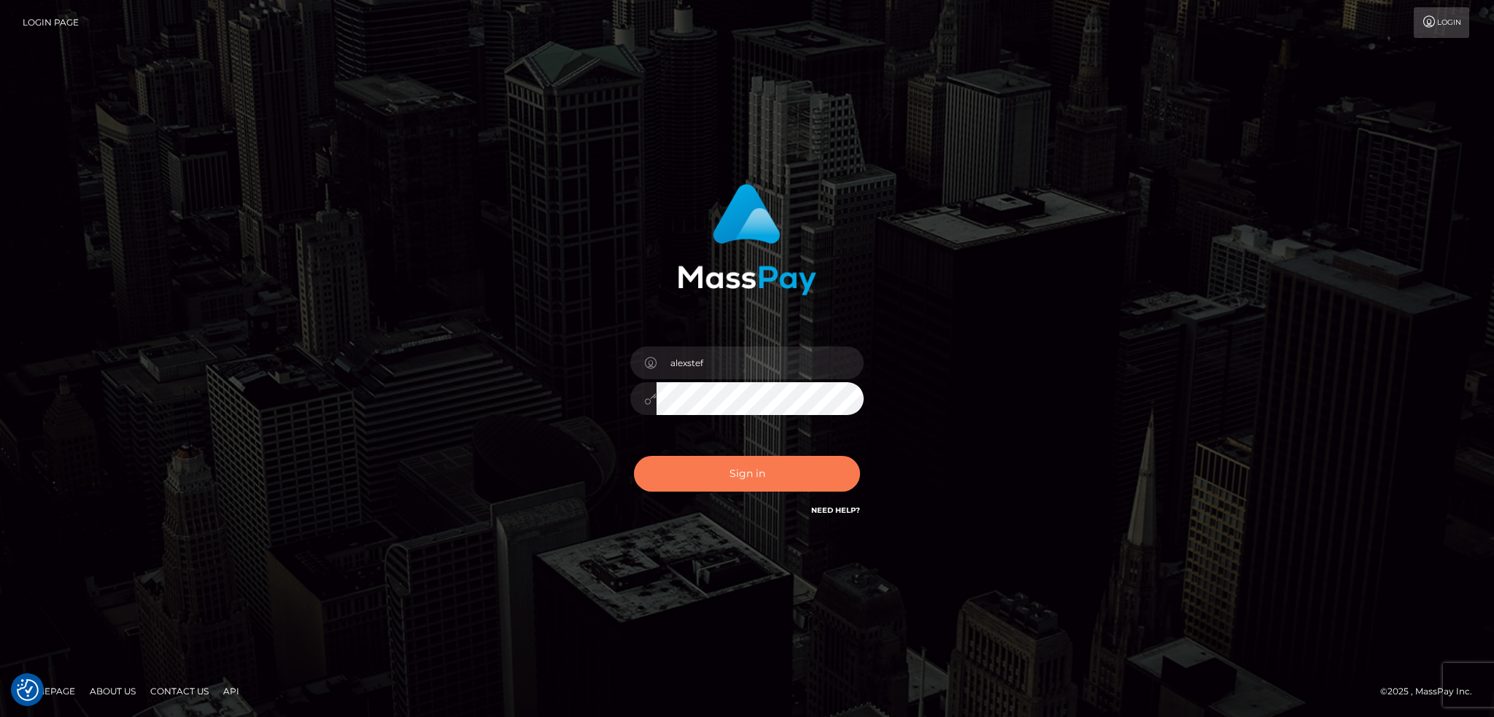
click at [769, 469] on button "Sign in" at bounding box center [747, 474] width 226 height 36
type input "alexstef"
click at [754, 481] on button "Sign in" at bounding box center [747, 474] width 226 height 36
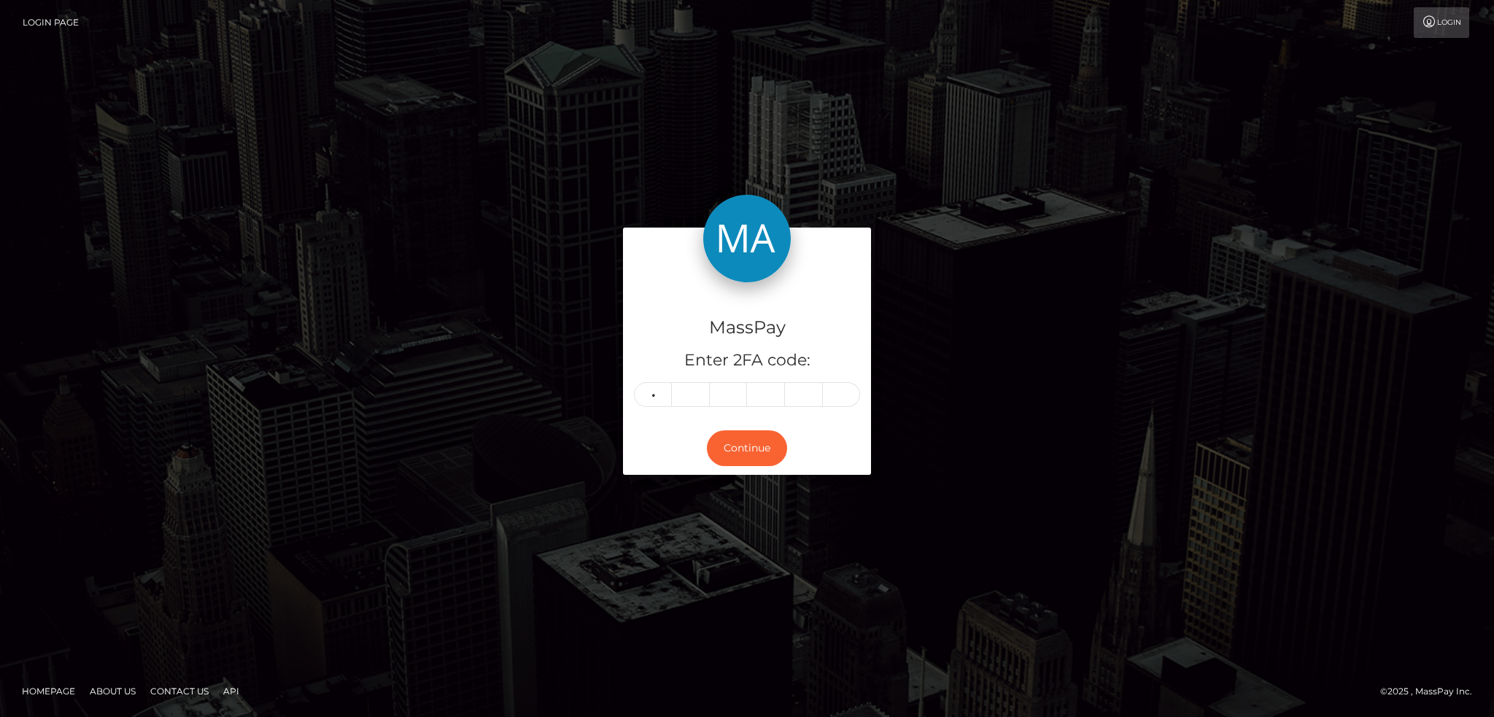
type input "1"
type input "3"
type input "7"
type input "8"
type input "1"
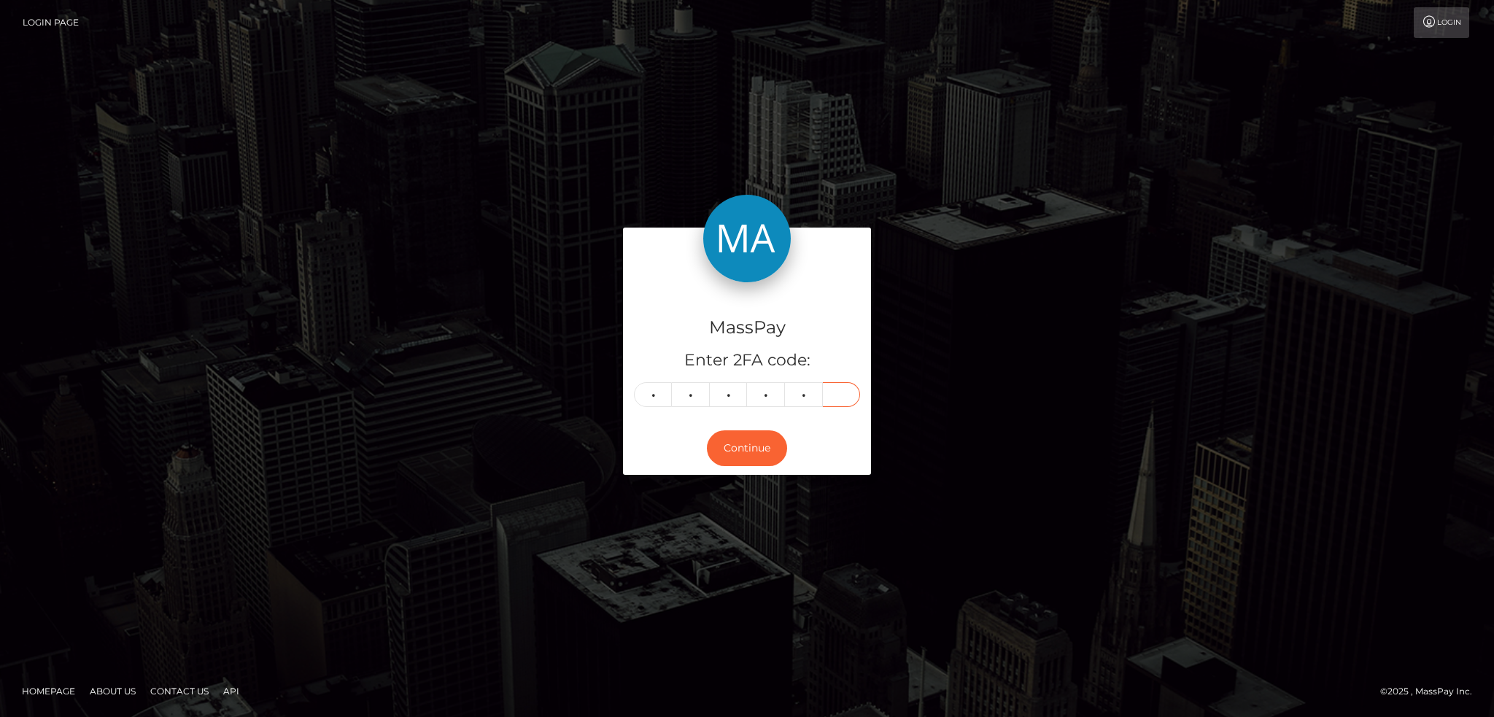
type input "3"
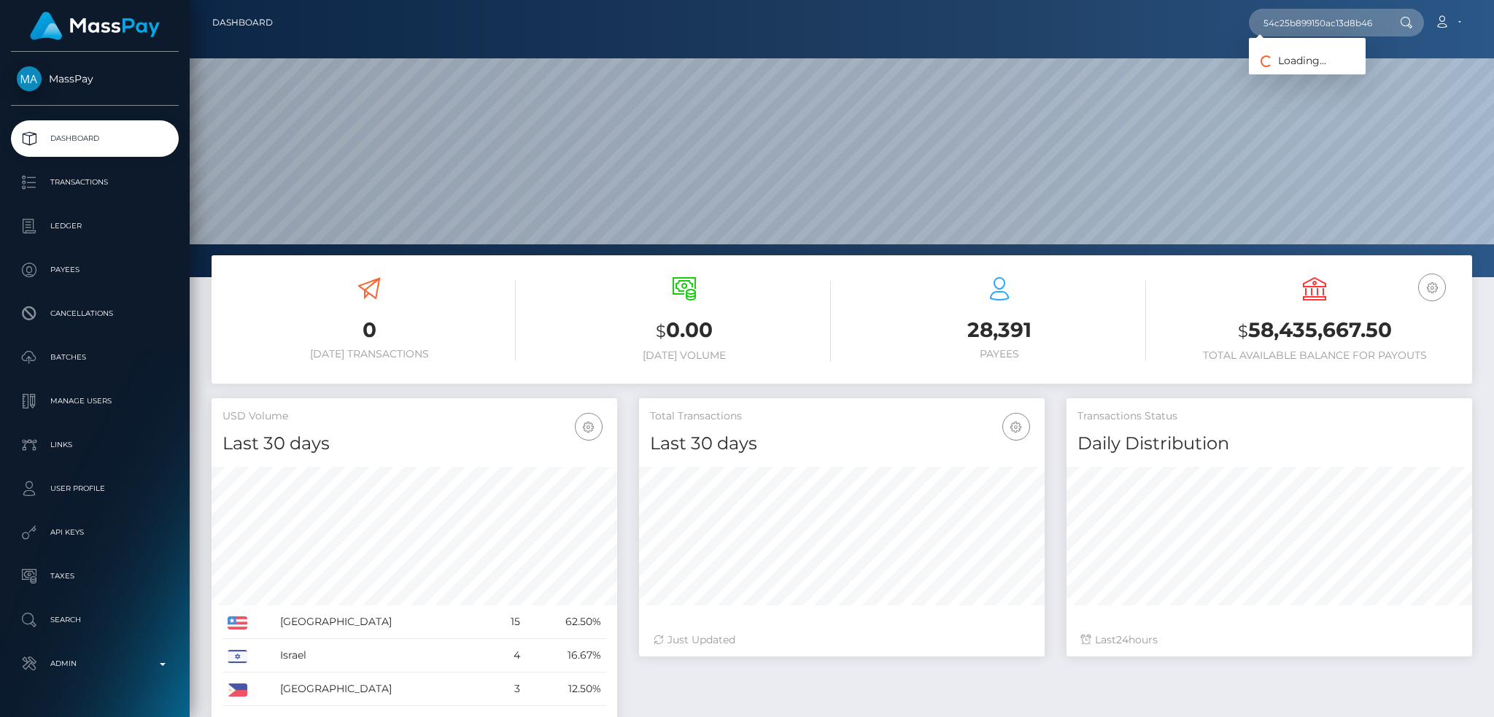
scroll to position [259, 405]
type input "382e747fec154c25b899150ac13d8b46"
click at [1319, 73] on link "The Human Reach Corporation (Cope Americas LLC - CopeCart)" at bounding box center [1407, 75] width 317 height 27
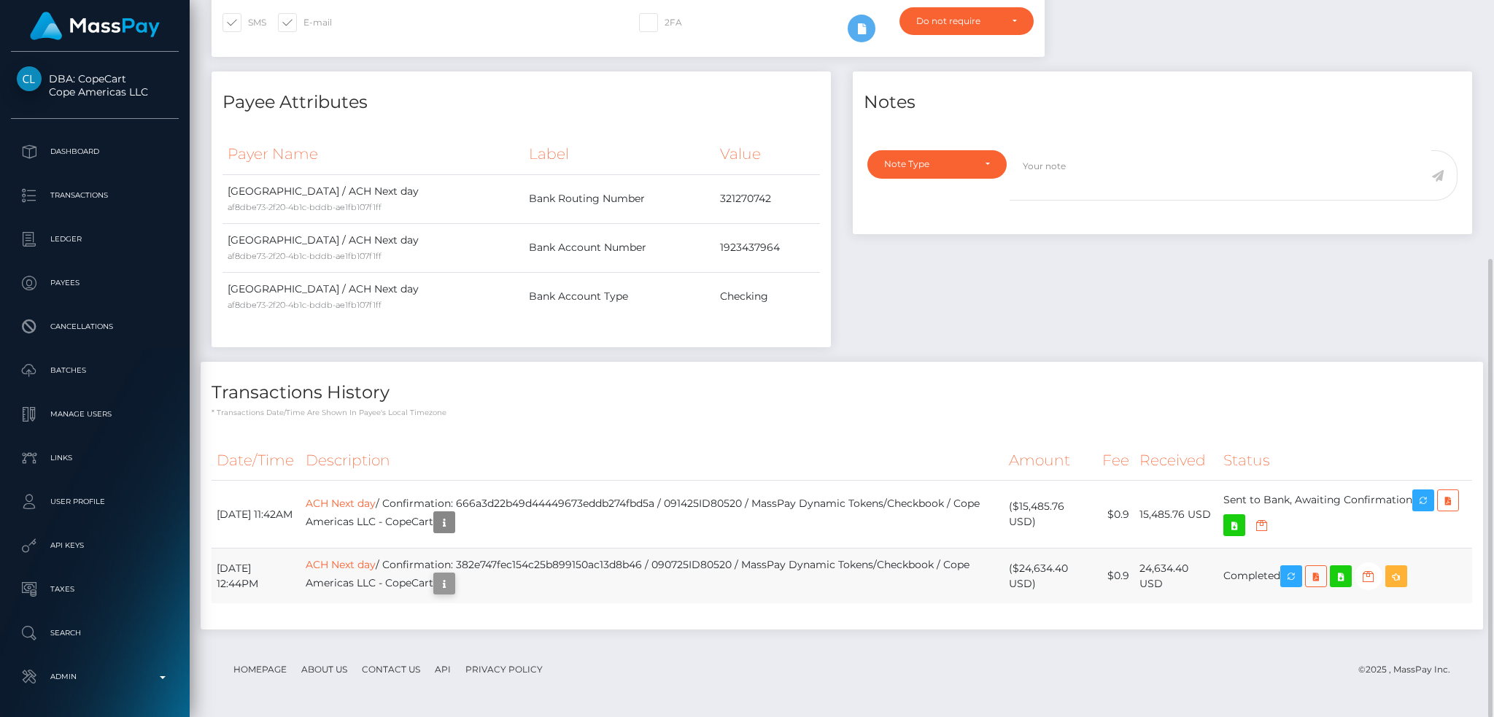
scroll to position [175, 405]
click at [453, 586] on icon "button" at bounding box center [444, 584] width 18 height 18
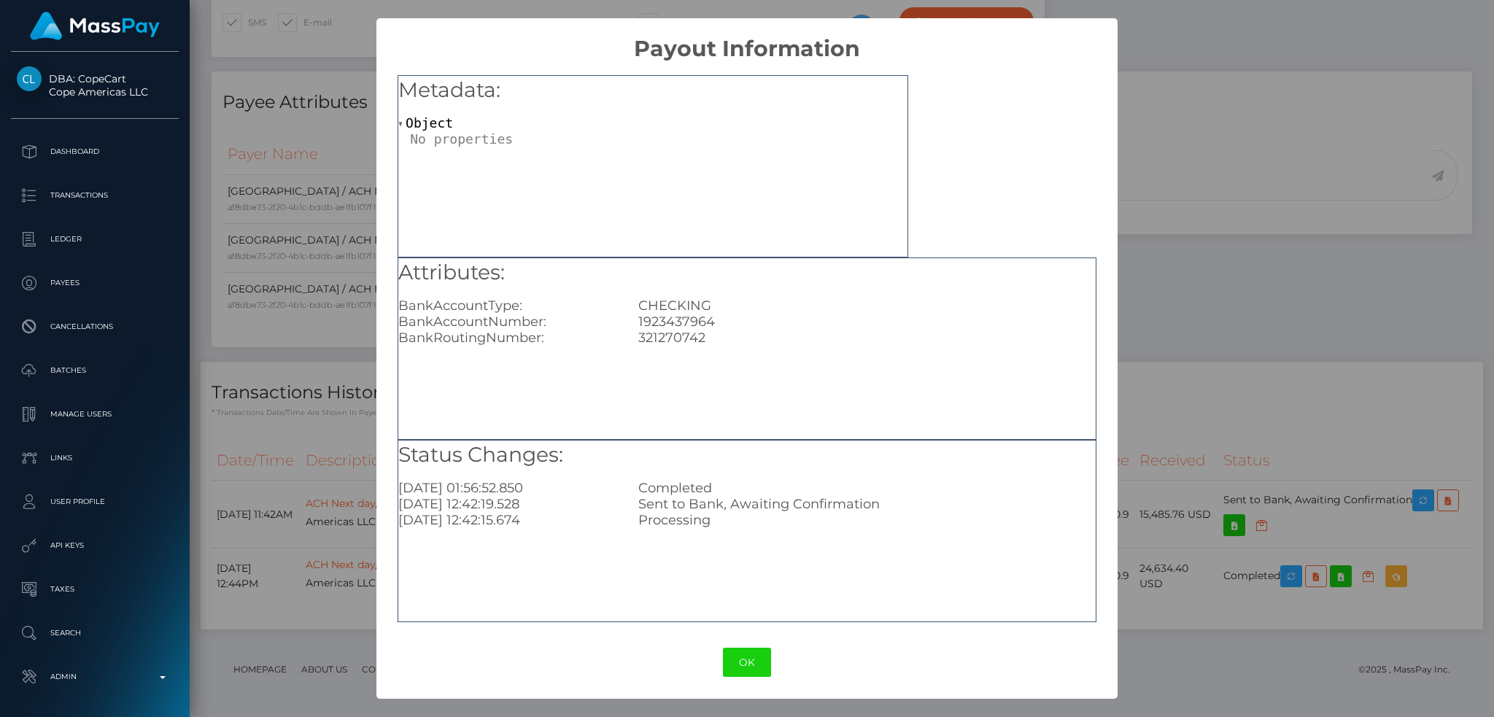
click at [1142, 336] on div "× Payout Information Metadata: Object Attributes: BankAccountType: CHECKING Ban…" at bounding box center [747, 358] width 1494 height 717
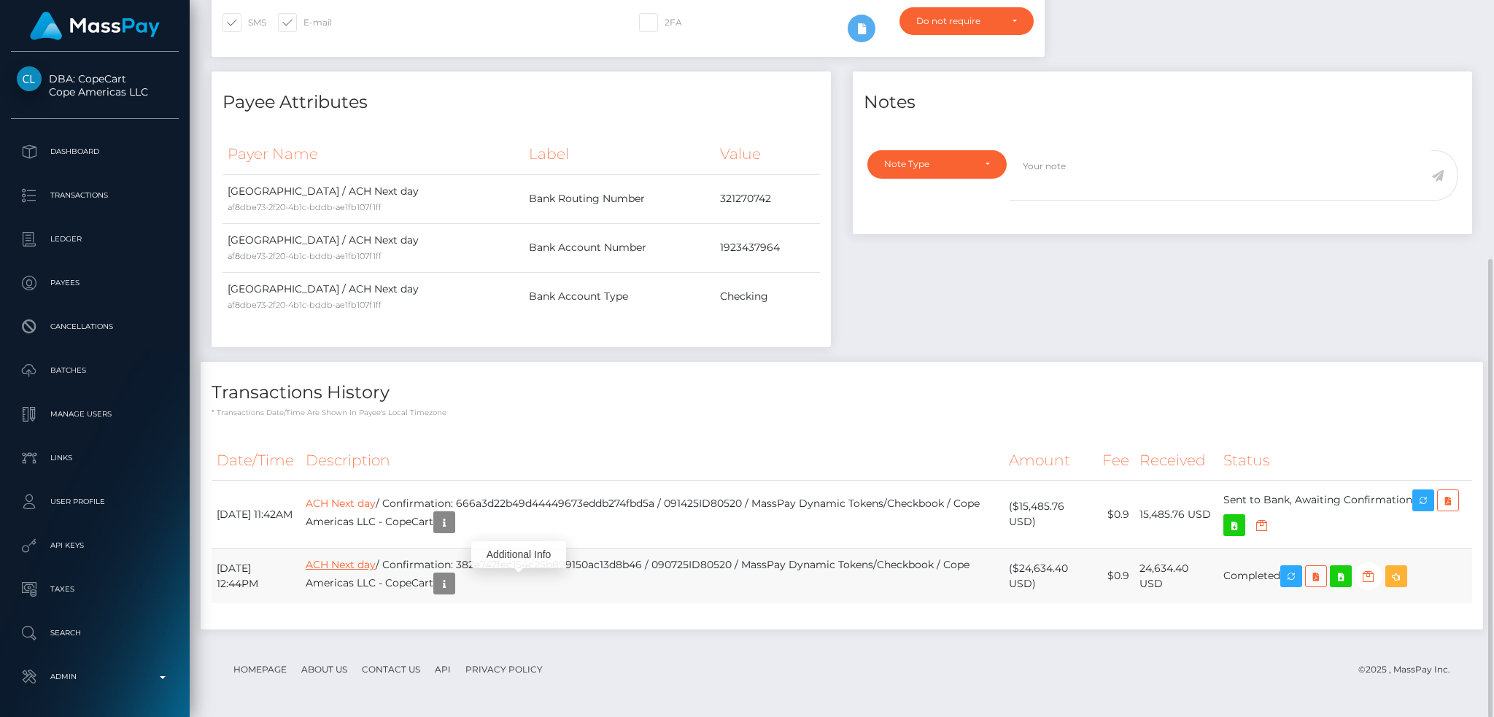
click at [371, 560] on link "ACH Next day" at bounding box center [341, 564] width 70 height 13
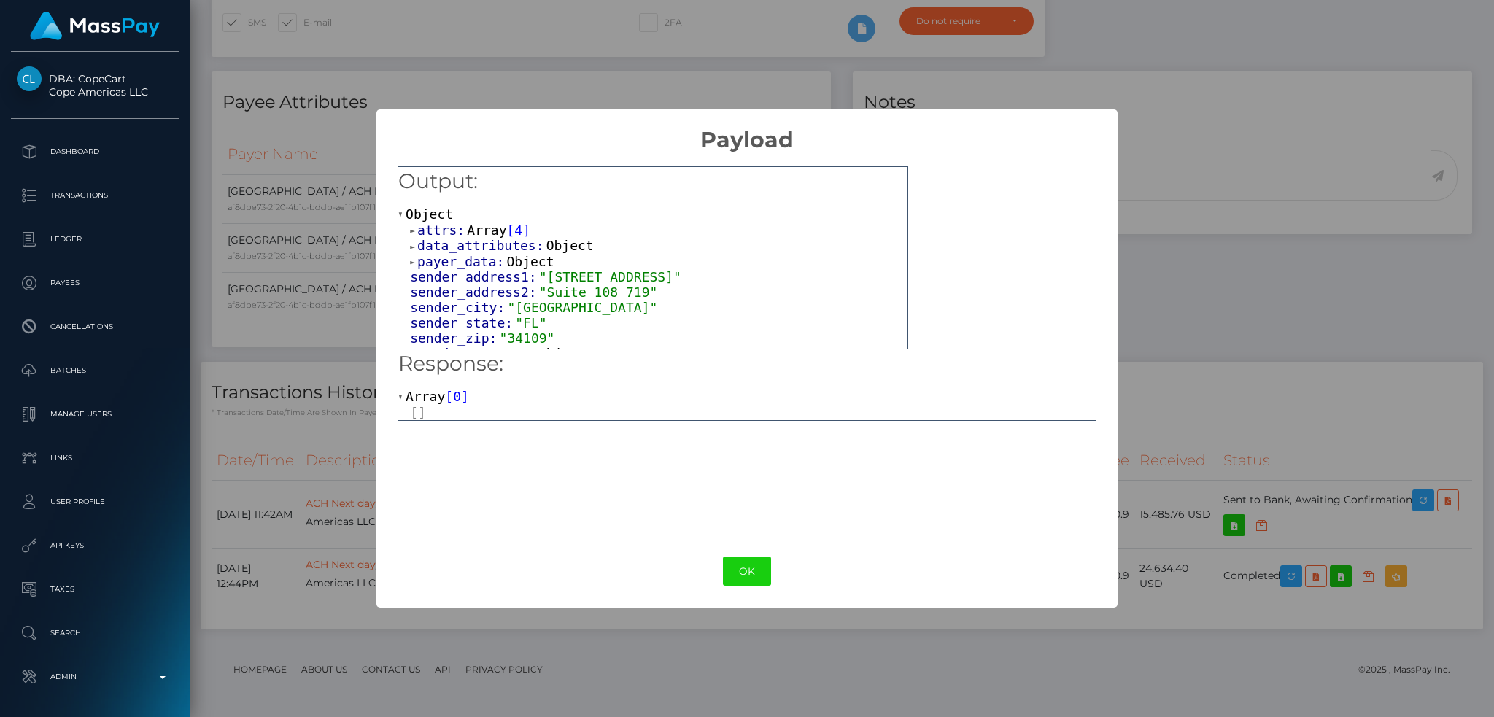
click at [474, 227] on span "Array" at bounding box center [486, 229] width 39 height 15
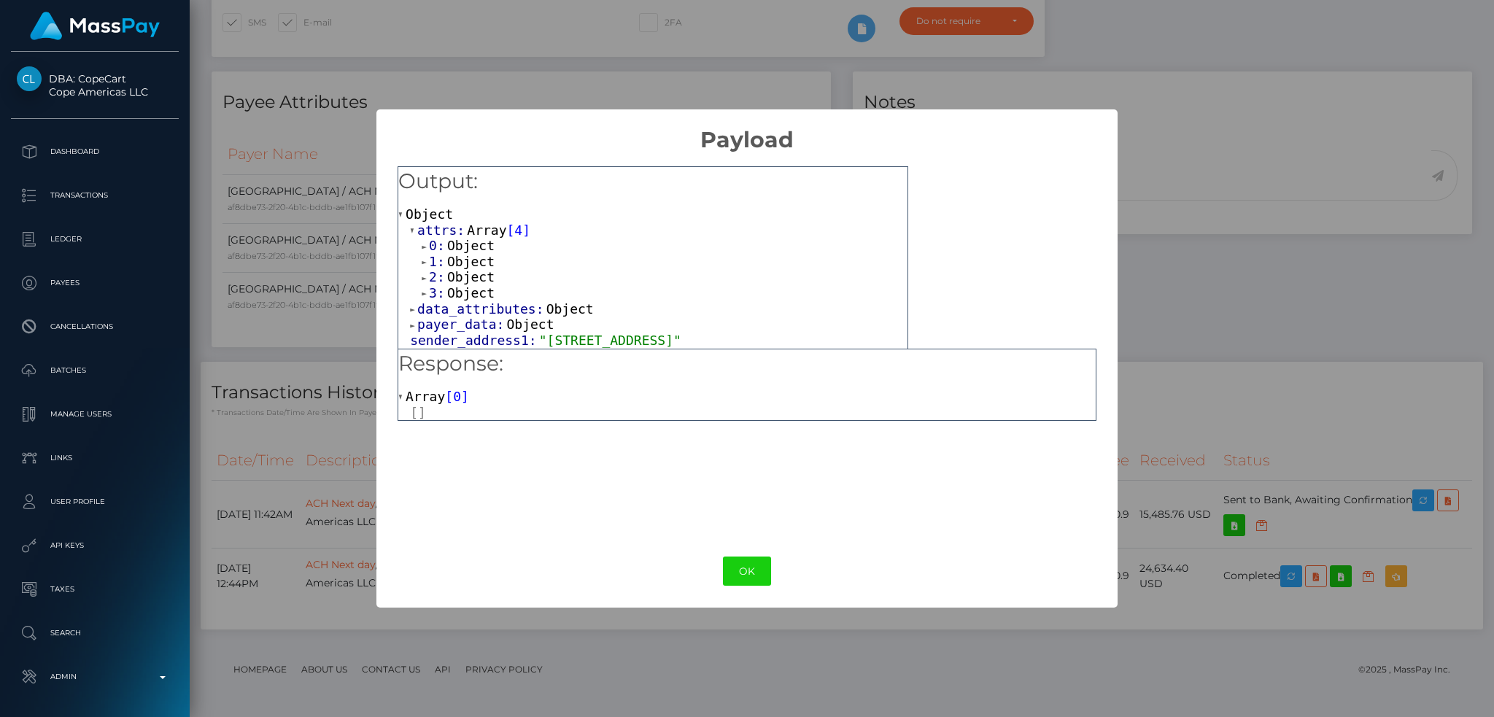
click at [475, 242] on span "Object" at bounding box center [470, 245] width 47 height 15
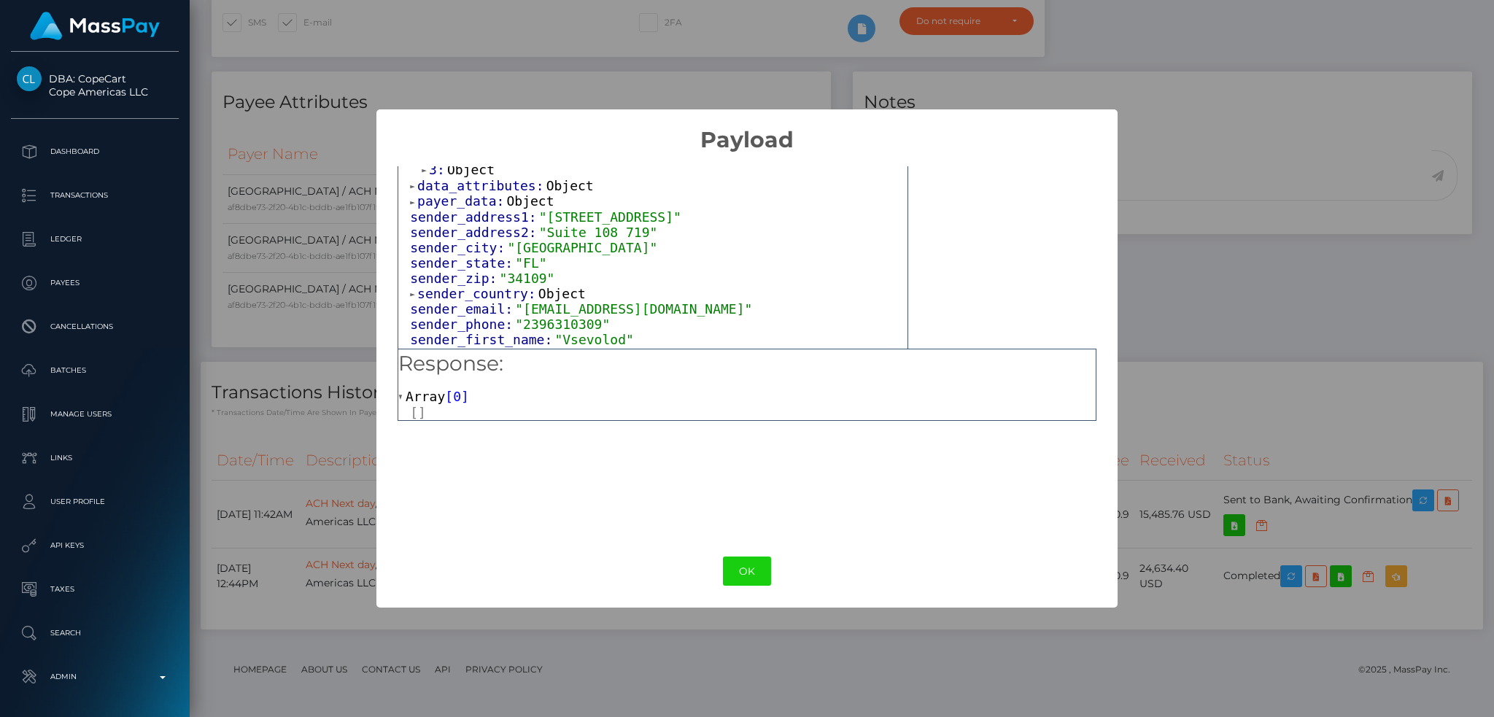
scroll to position [389, 0]
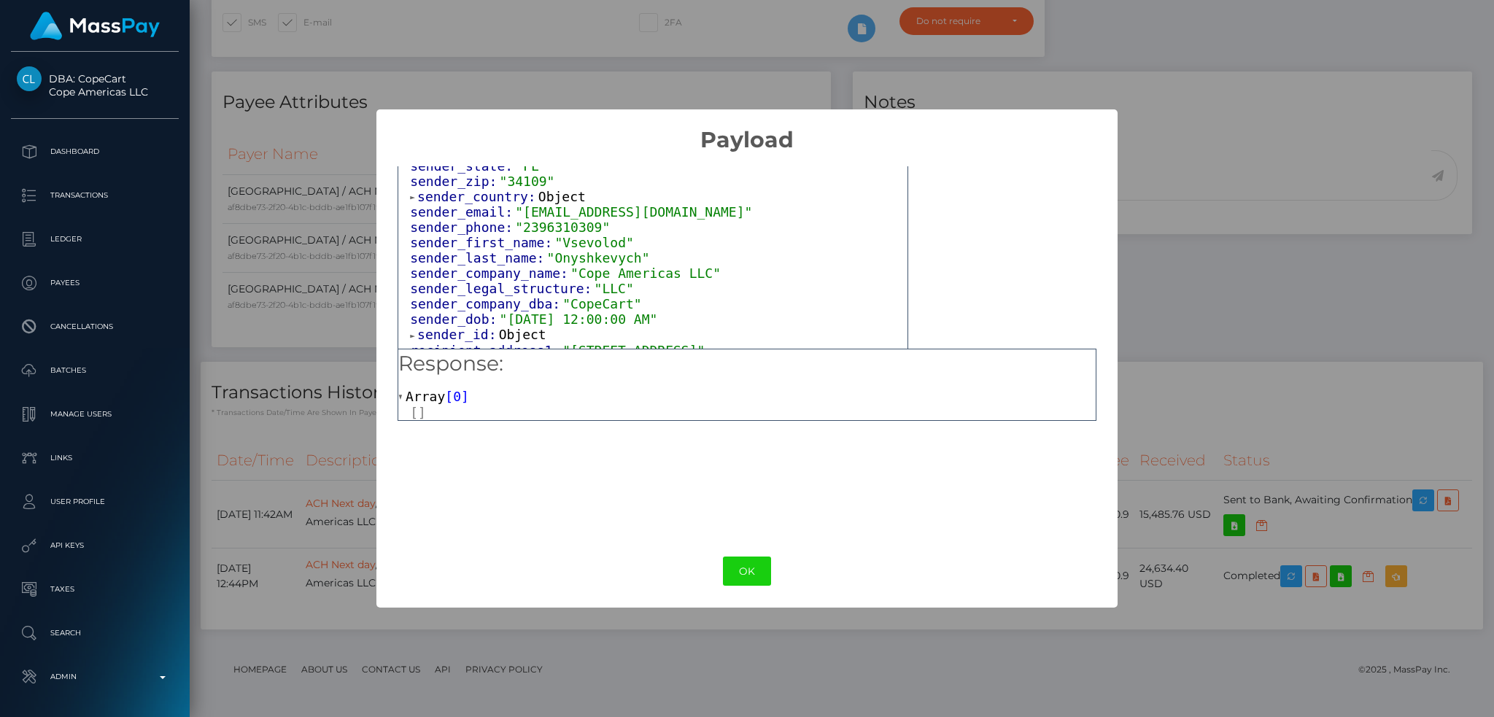
click at [635, 204] on span ""sev.onyshkevych@copecart.com"" at bounding box center [633, 211] width 237 height 15
drag, startPoint x: 516, startPoint y: 205, endPoint x: 716, endPoint y: 204, distance: 200.6
click at [716, 204] on span ""sev.onyshkevych@copecart.com"" at bounding box center [633, 211] width 237 height 15
copy span "sev.onyshkevych@copecart.com"
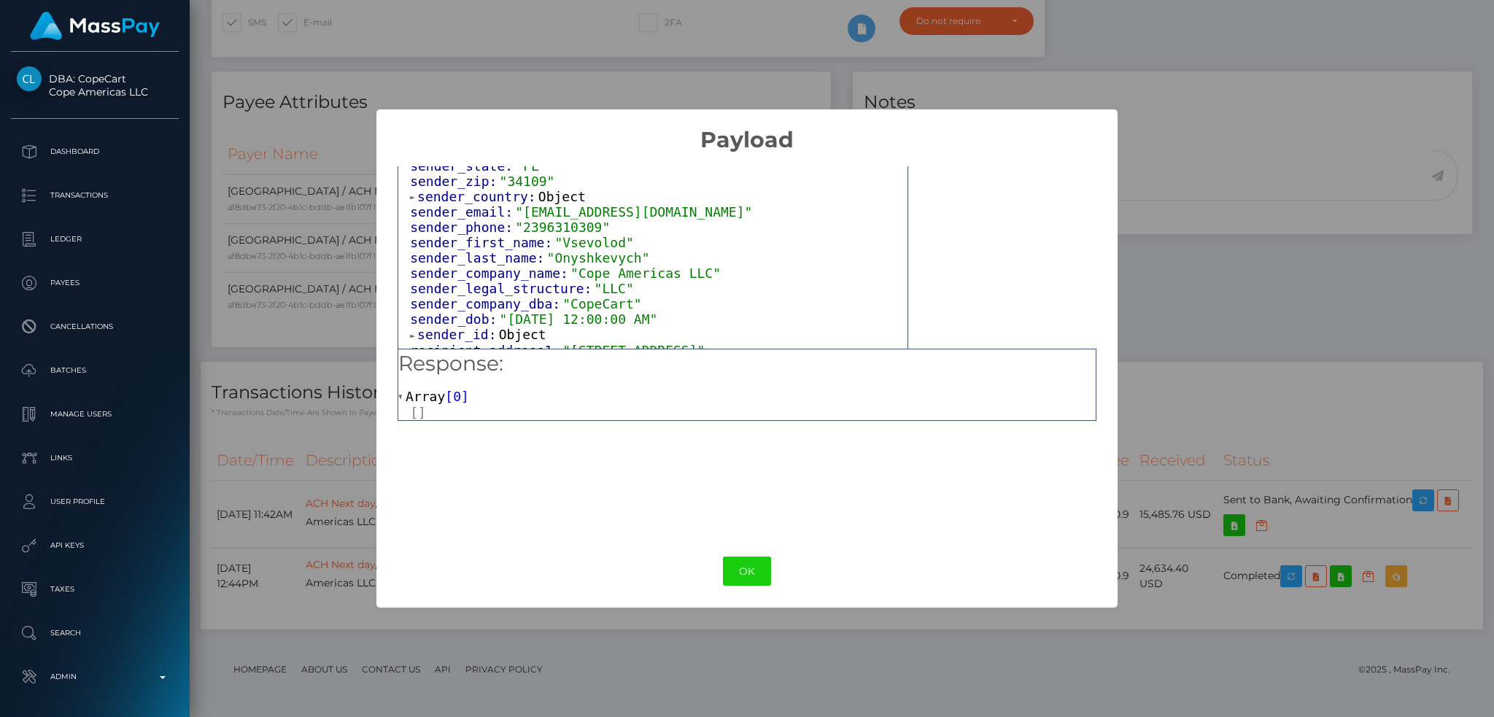
click at [530, 220] on span ""2396310309"" at bounding box center [562, 227] width 95 height 15
copy span "2396310309"
click at [576, 236] on span ""Vsevolod"" at bounding box center [593, 242] width 79 height 15
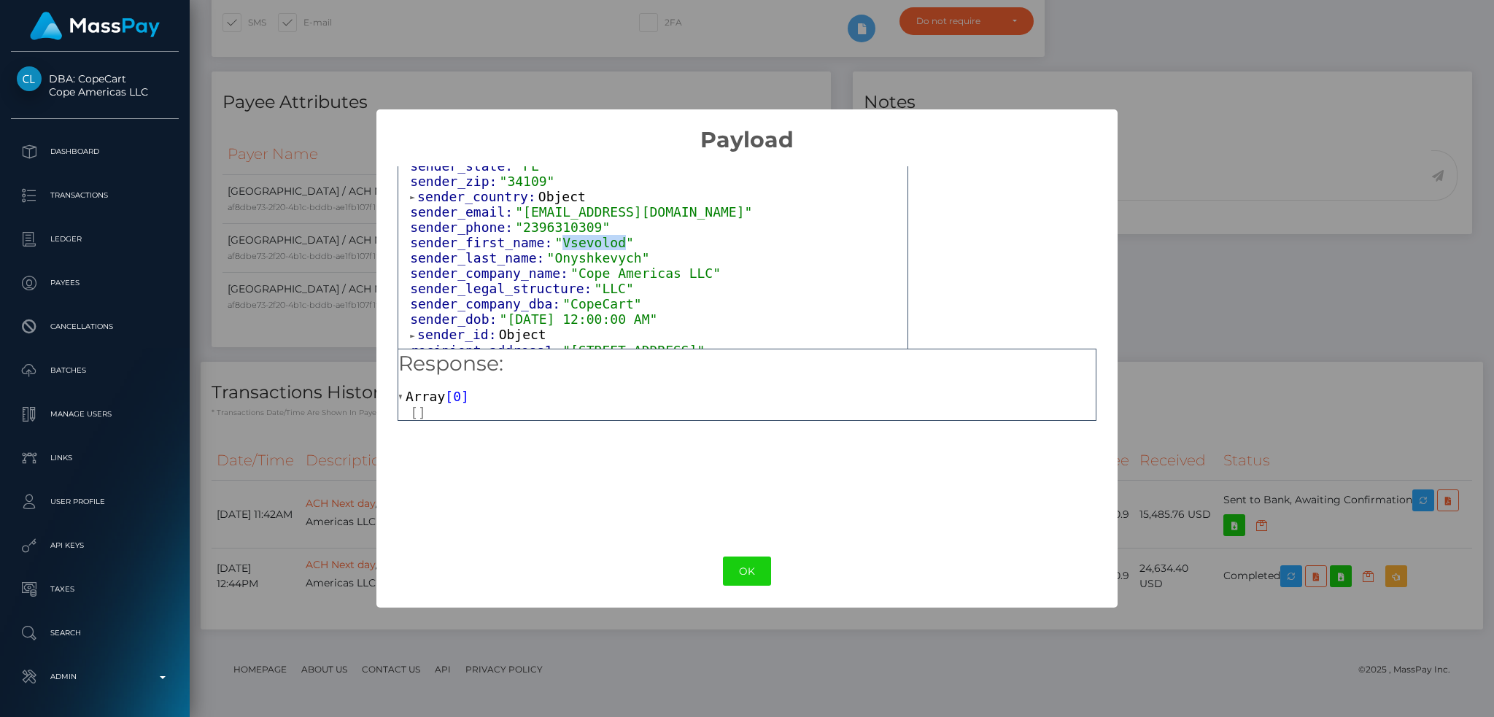
copy span "Vsevolod"
click at [600, 254] on span ""Onyshkevych"" at bounding box center [598, 257] width 103 height 15
copy span "Onyshkevych"
click at [625, 268] on span ""Cope Americas LLC"" at bounding box center [645, 273] width 150 height 15
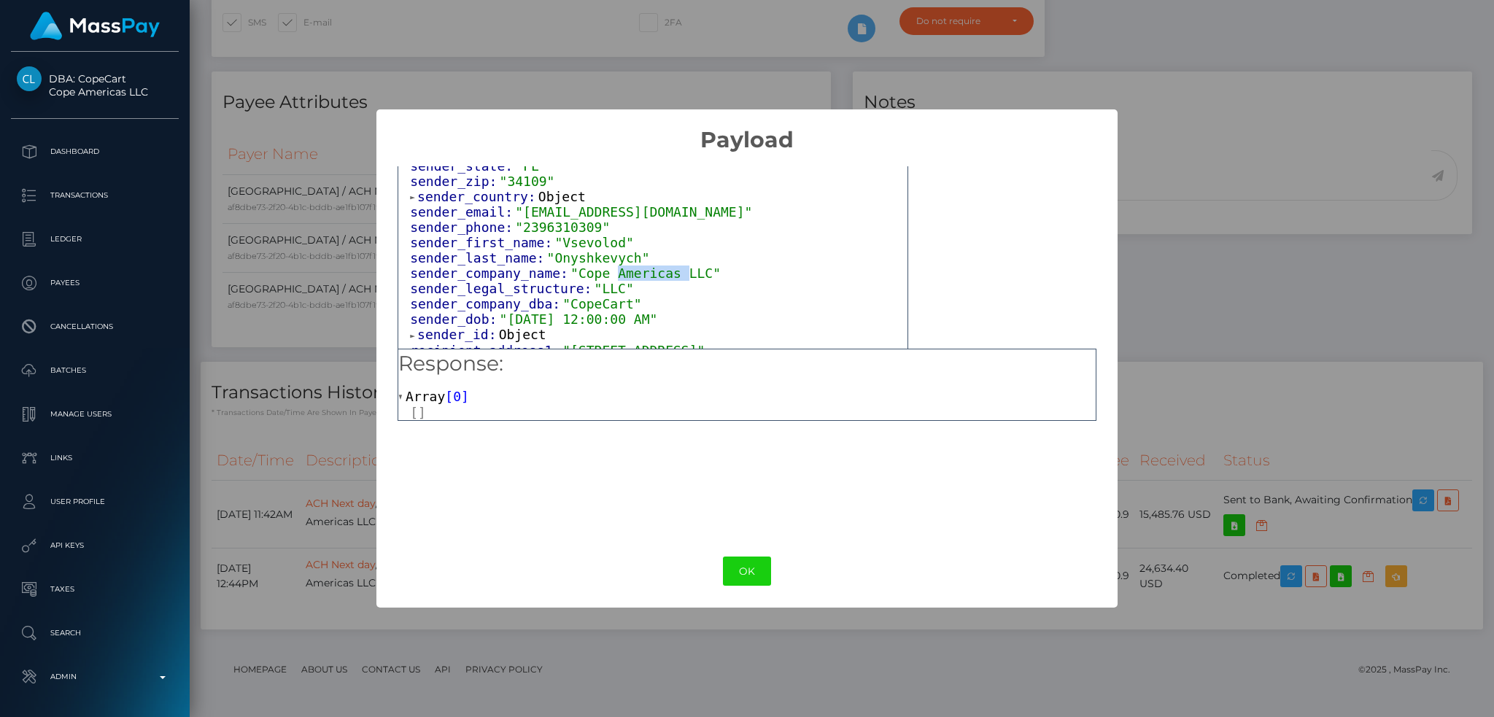
click at [625, 268] on span ""Cope Americas LLC"" at bounding box center [645, 273] width 150 height 15
copy span "Cope Americas LLC"
drag, startPoint x: 566, startPoint y: 268, endPoint x: 689, endPoint y: 268, distance: 122.5
click at [689, 268] on span ""Cope Americas LLC"" at bounding box center [645, 273] width 150 height 15
drag, startPoint x: 1220, startPoint y: 214, endPoint x: 1333, endPoint y: 245, distance: 117.1
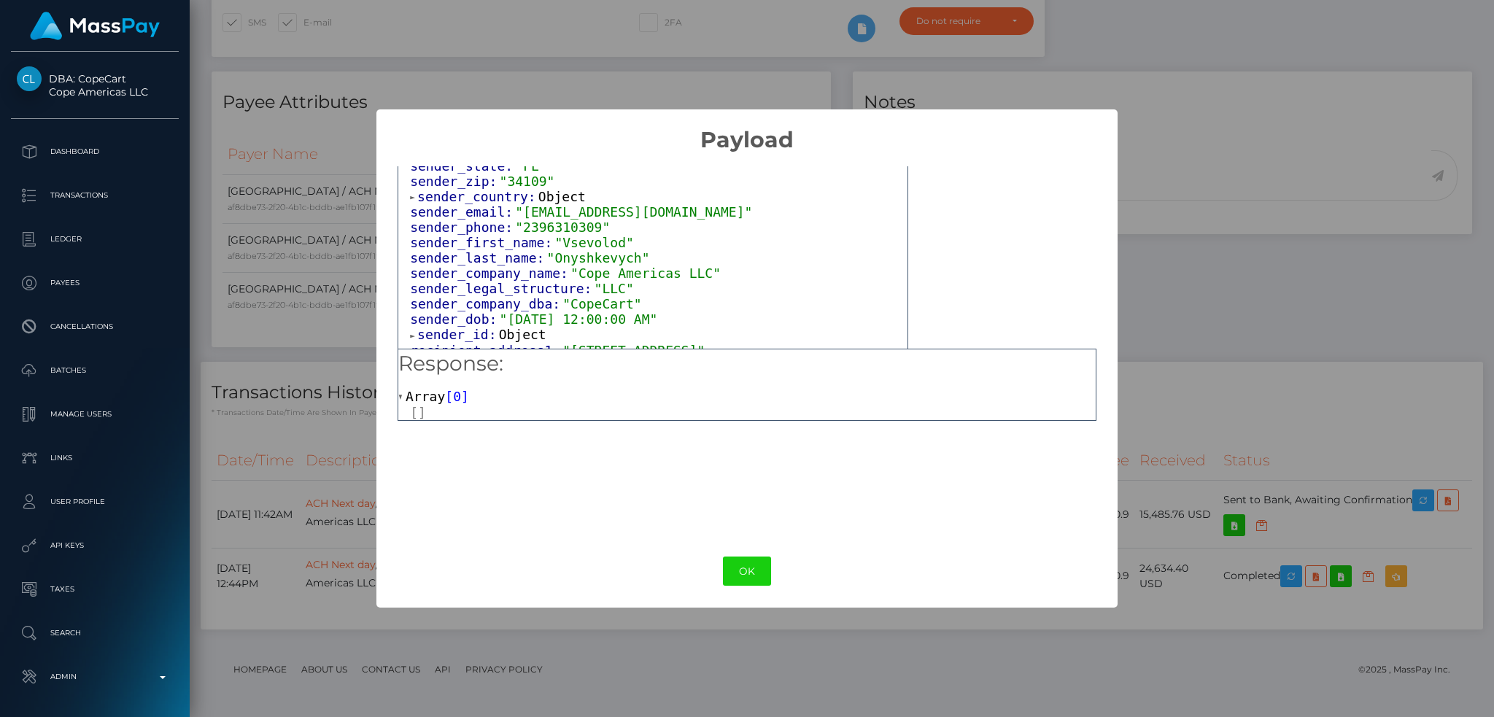
click at [1221, 214] on div "× Payload Output: Object attrs: Array [ 4 ] 0: Object input_type: "text" token:…" at bounding box center [747, 358] width 1494 height 717
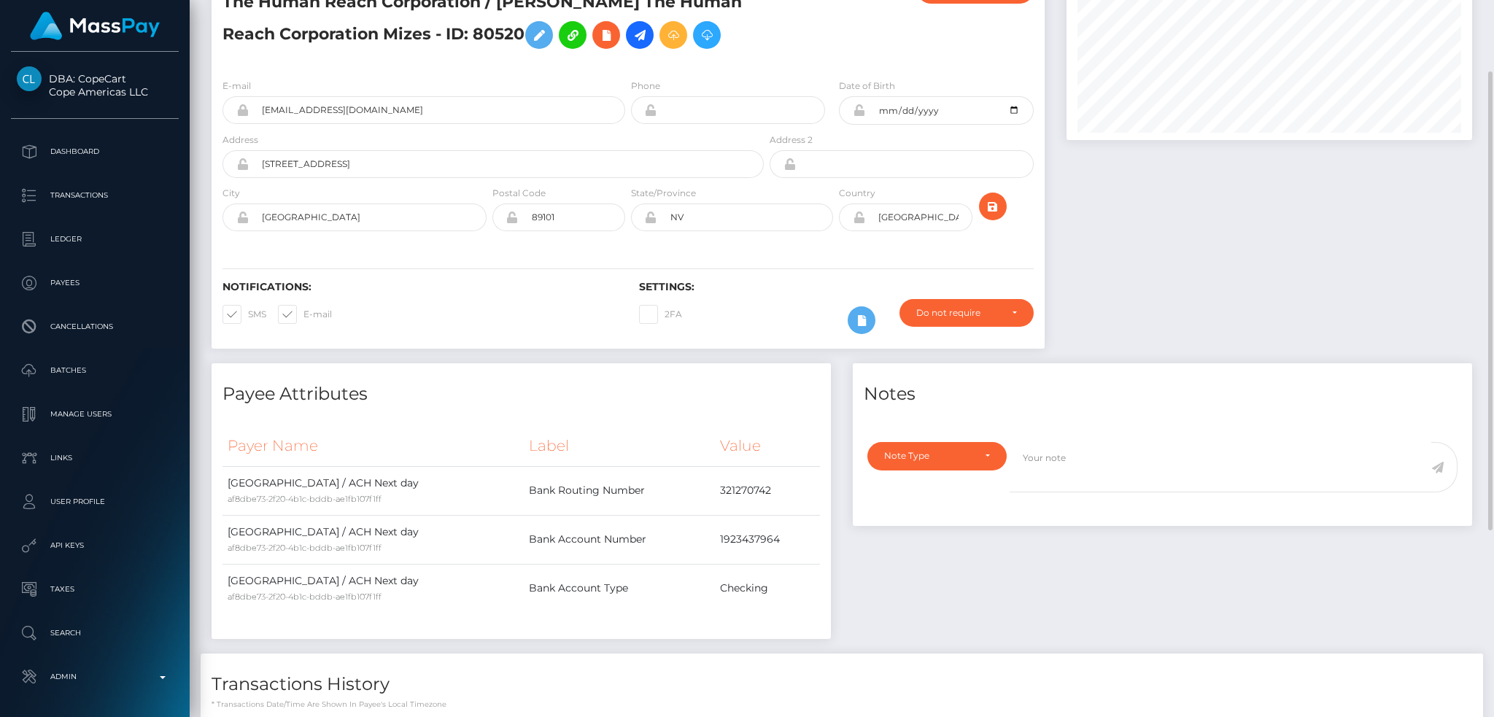
scroll to position [0, 0]
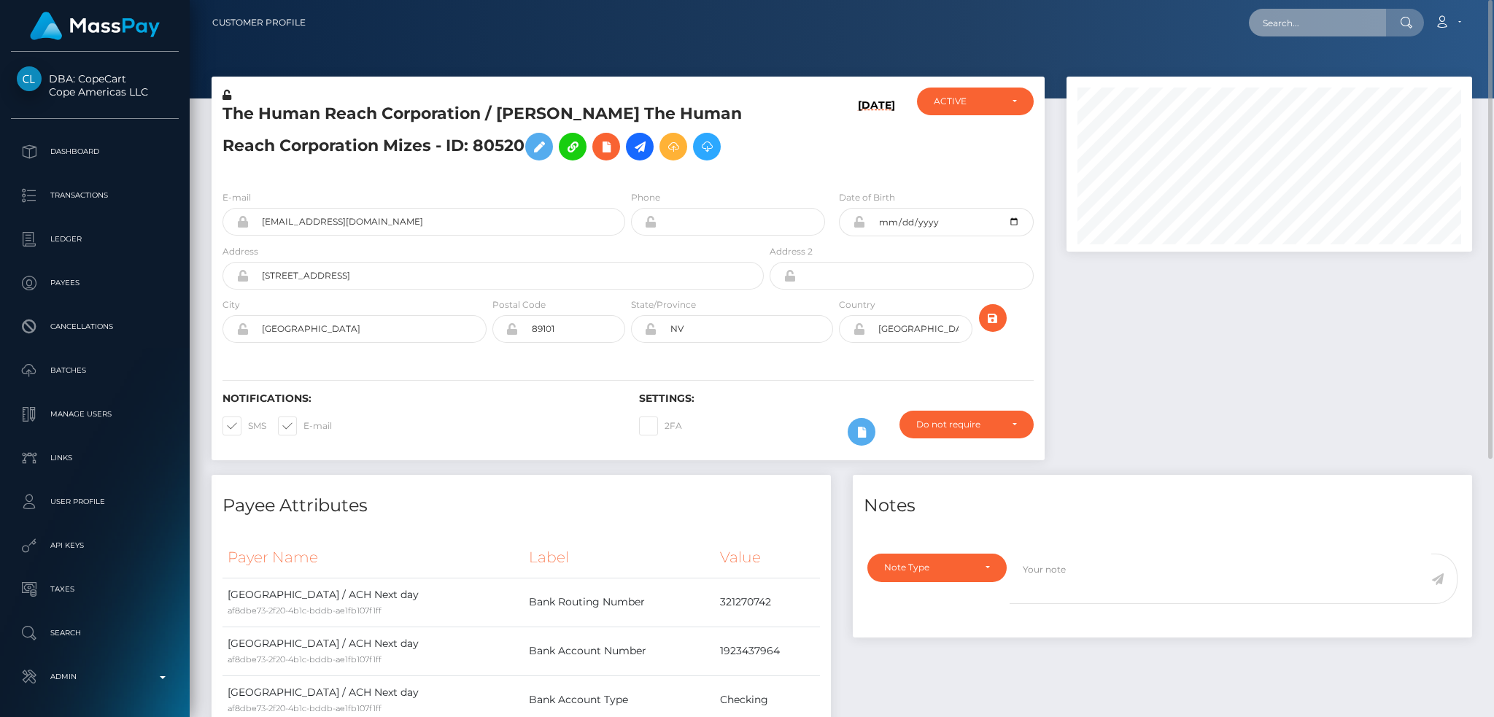
click at [1322, 36] on input "text" at bounding box center [1317, 23] width 137 height 28
paste input "nataliesinaglova@gmail.com"
type input "nataliesinaglova@gmail.com"
click at [1307, 73] on link "Natálie Náchodská" at bounding box center [1307, 75] width 117 height 27
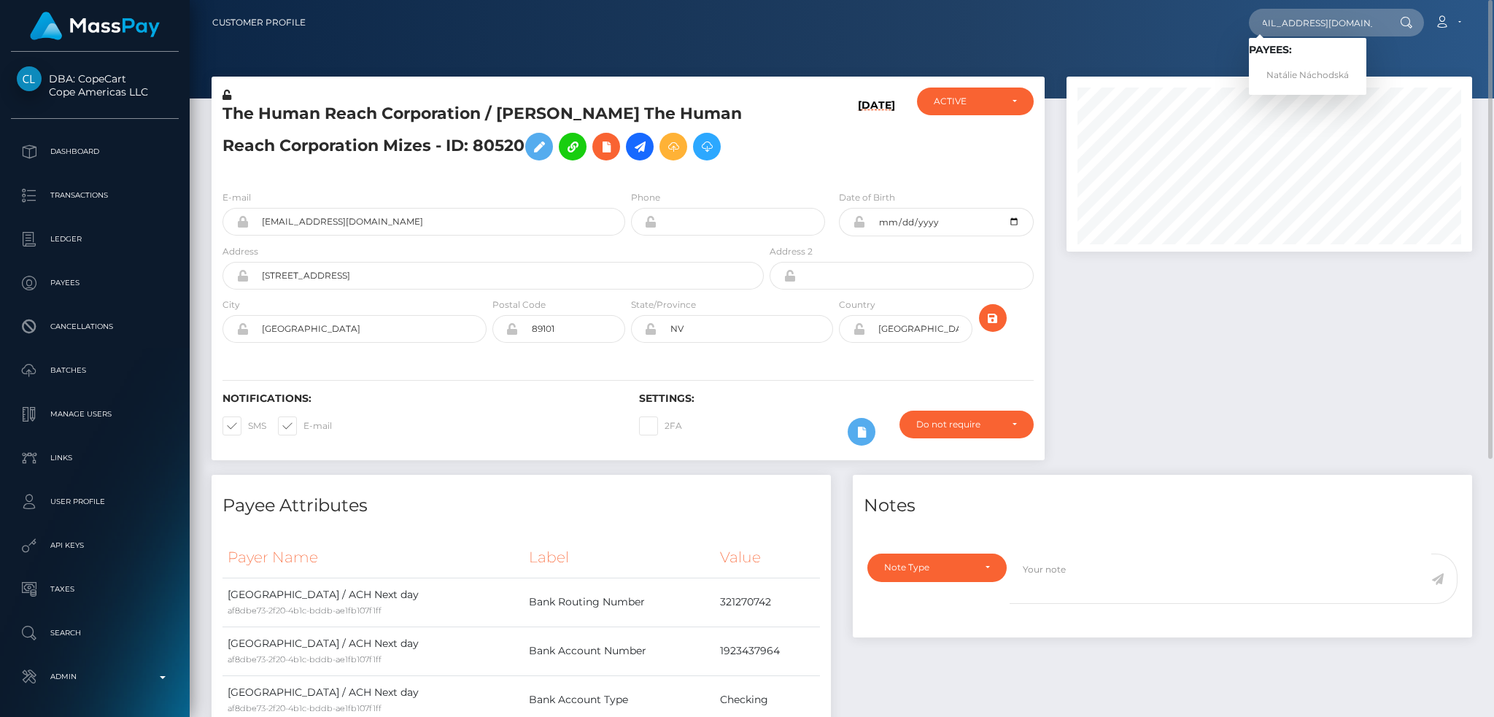
scroll to position [0, 0]
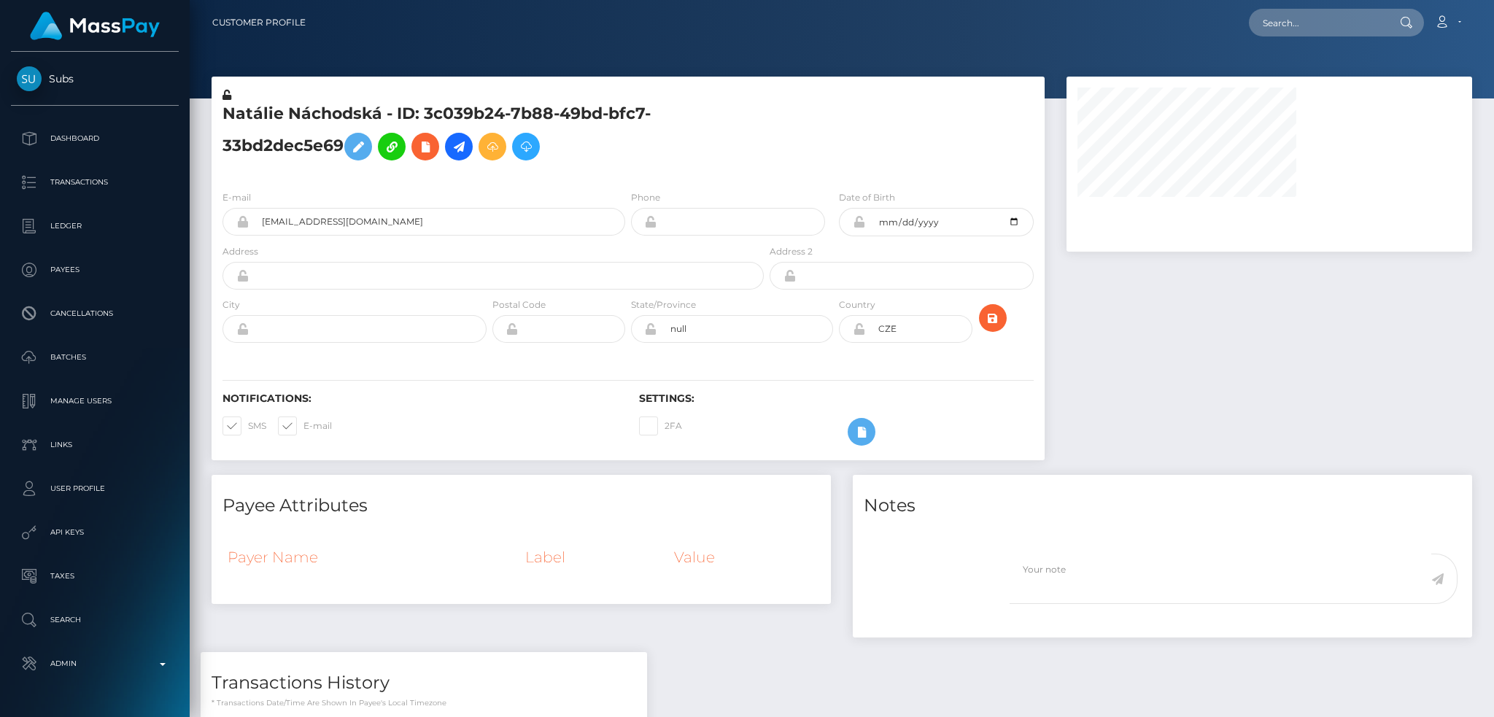
click at [306, 117] on h5 "Natálie Náchodská - ID: 3c039b24-7b88-49bd-bfc7-33bd2dec5e69" at bounding box center [488, 135] width 533 height 65
copy h5 "Natálie Náchodská - ID: 3c039b24-7b88-49bd-bfc7-33bd2dec5e69"
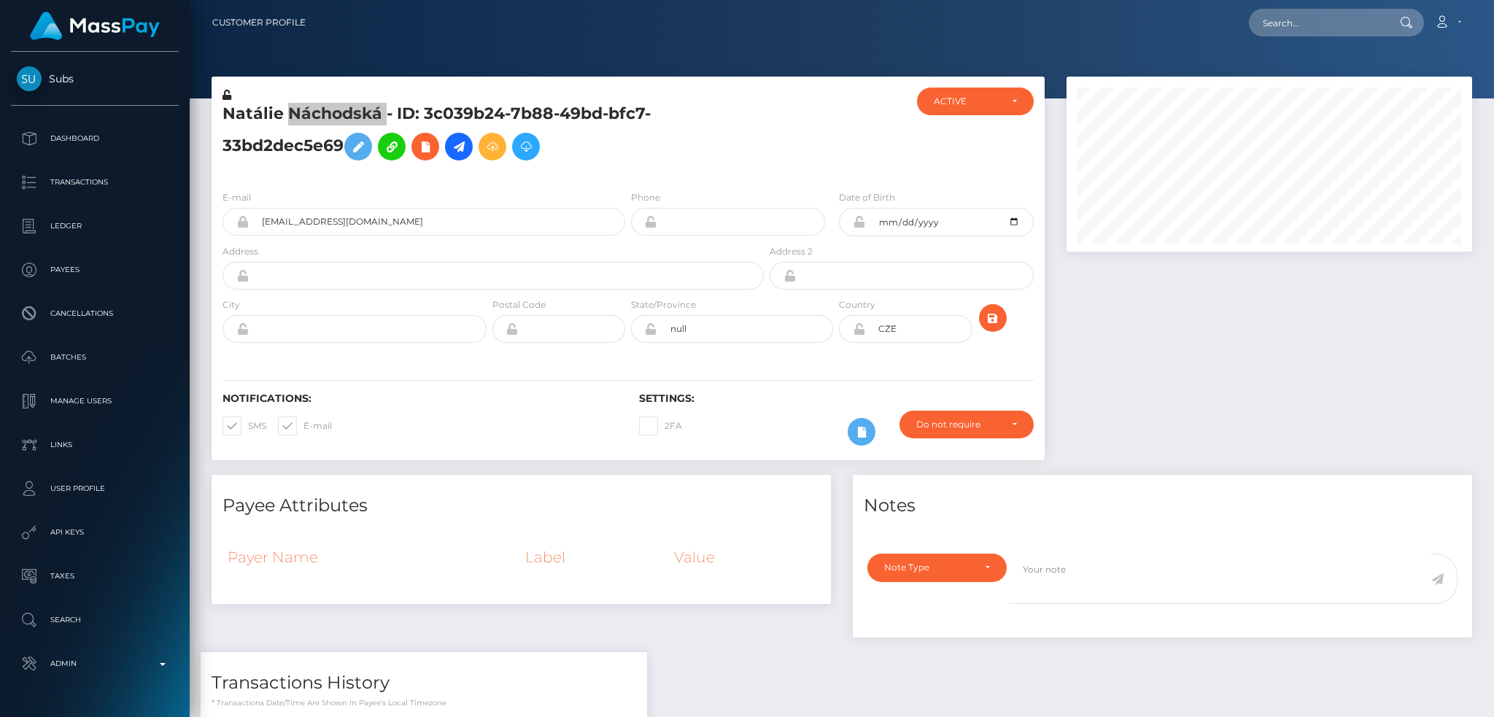
scroll to position [175, 405]
click at [441, 225] on input "nataliesinaglova@gmail.com" at bounding box center [437, 222] width 376 height 28
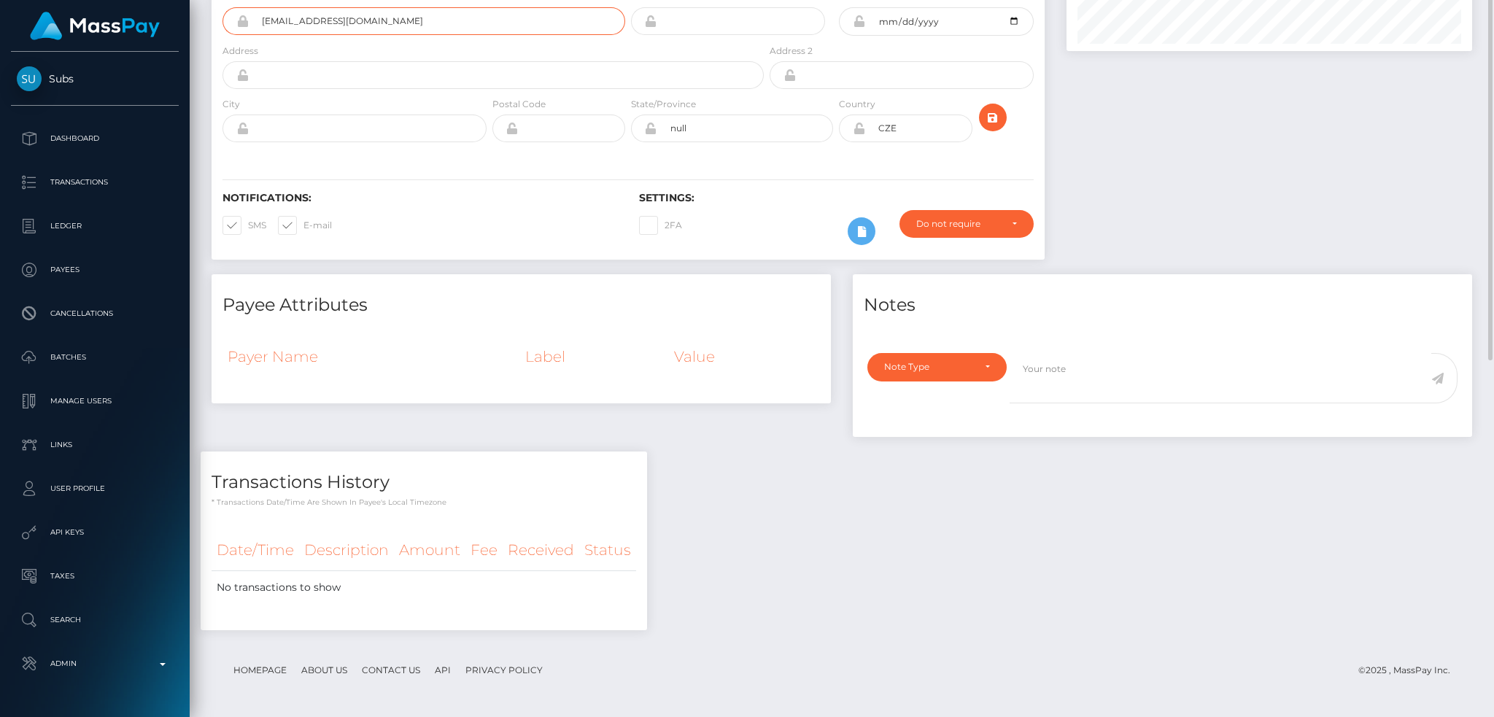
scroll to position [0, 0]
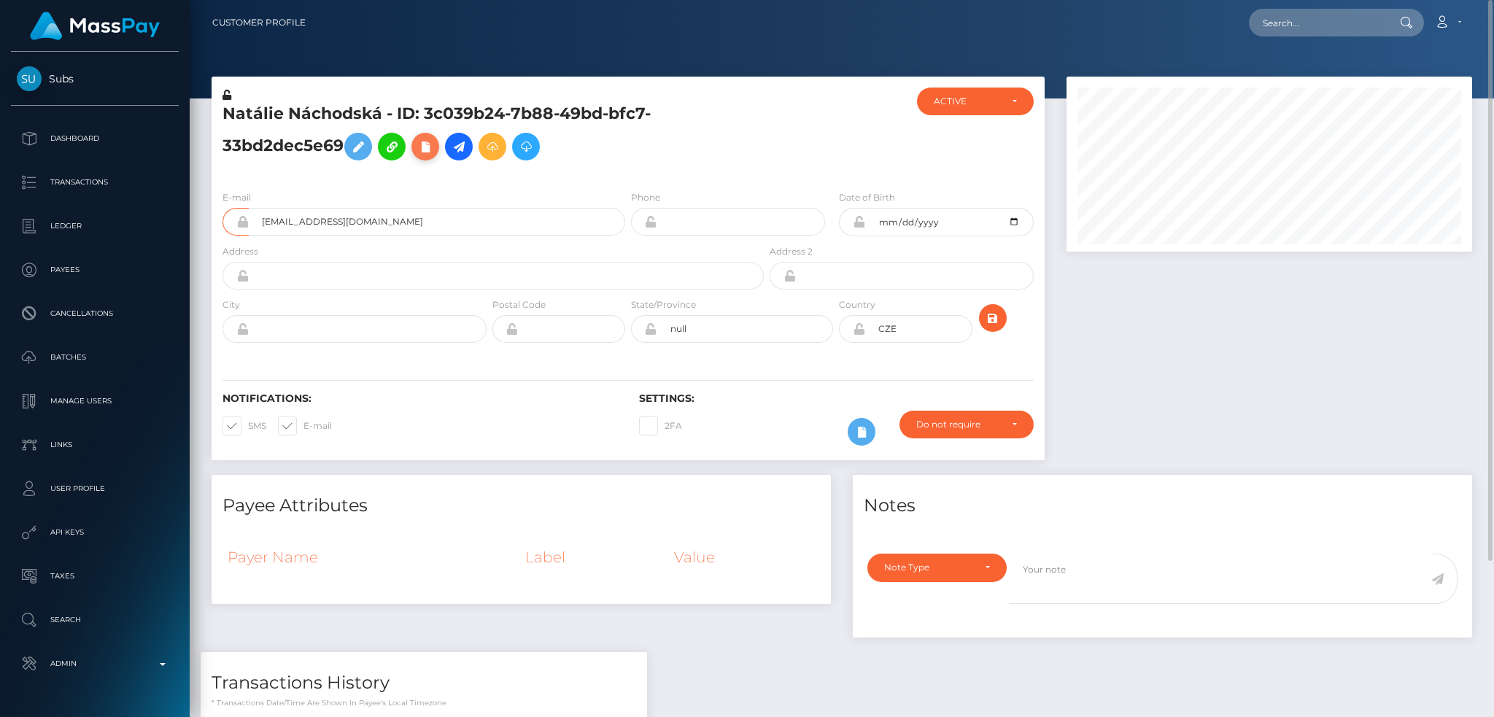
click at [427, 149] on icon at bounding box center [425, 147] width 18 height 18
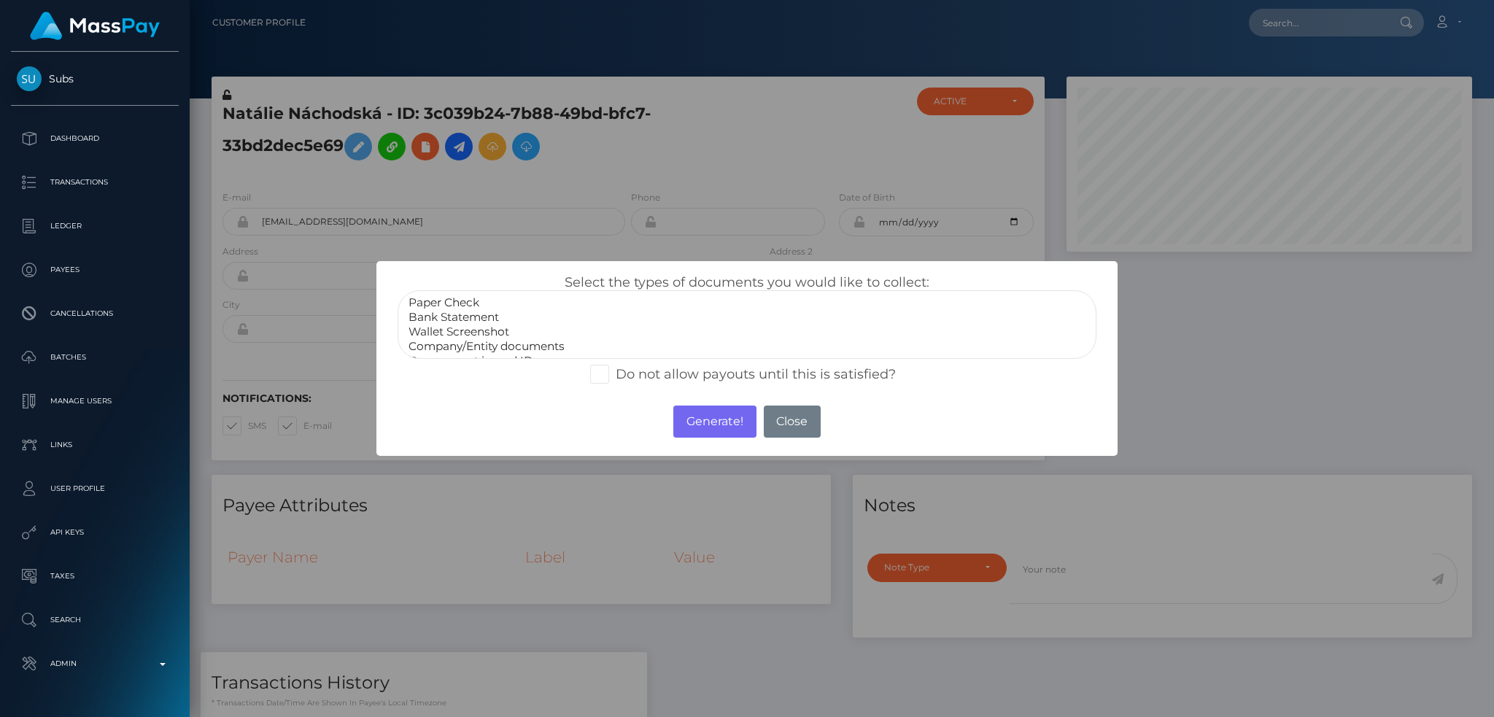
select select "Bank Statement"
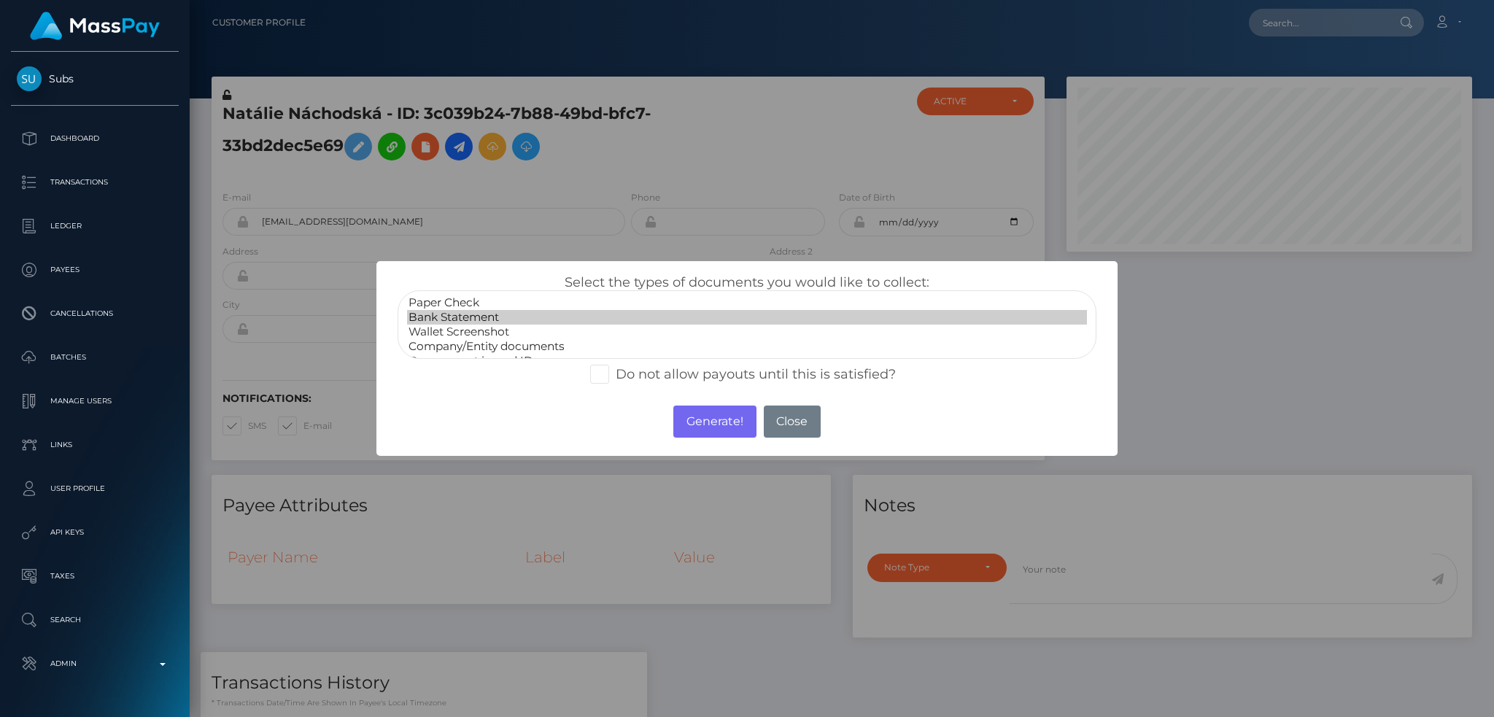
click at [486, 317] on option "Bank Statement" at bounding box center [747, 317] width 680 height 15
click at [710, 420] on button "Generate!" at bounding box center [714, 422] width 82 height 32
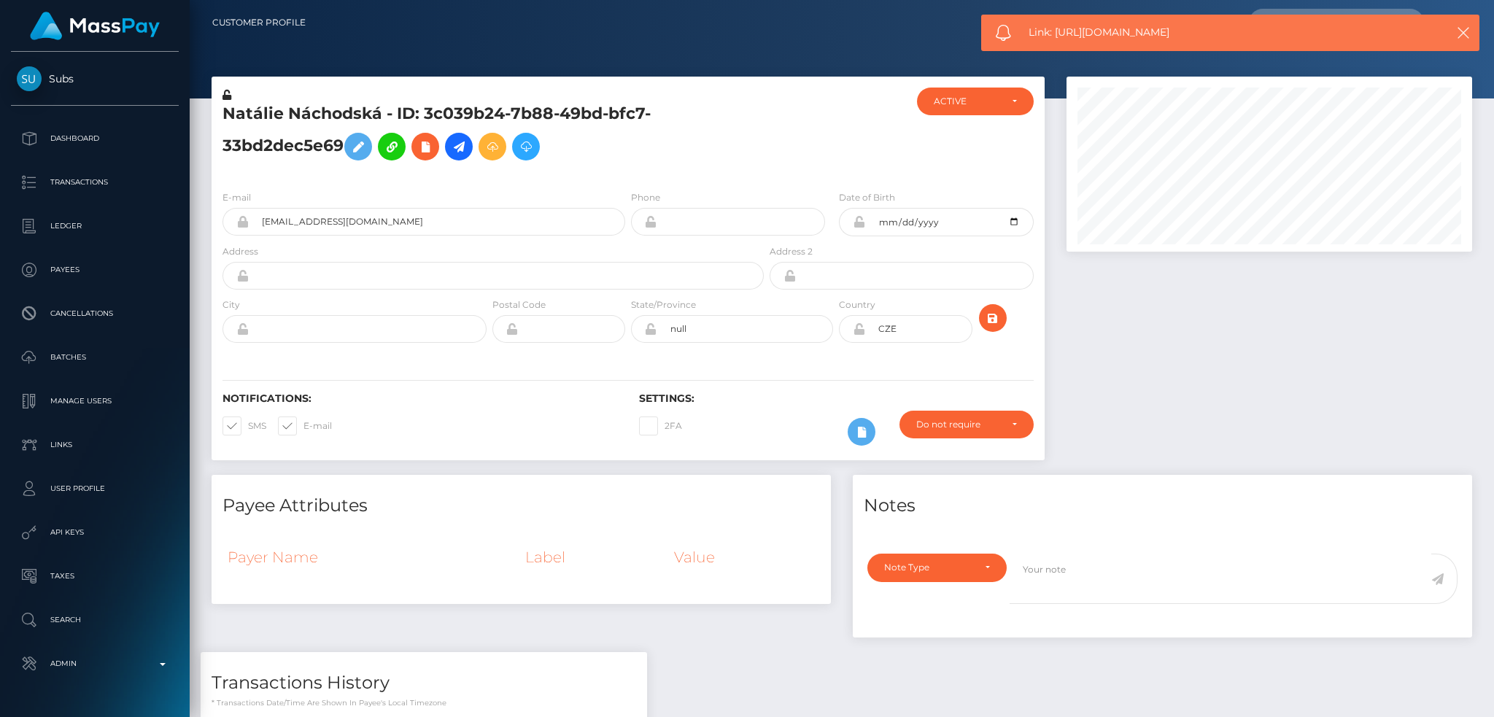
click at [1113, 35] on span "Link: https://l.maspay.io/Bkndc" at bounding box center [1222, 32] width 388 height 15
copy span "Link: https://l.maspay.io/Bkndc"
click at [434, 146] on icon at bounding box center [425, 147] width 18 height 18
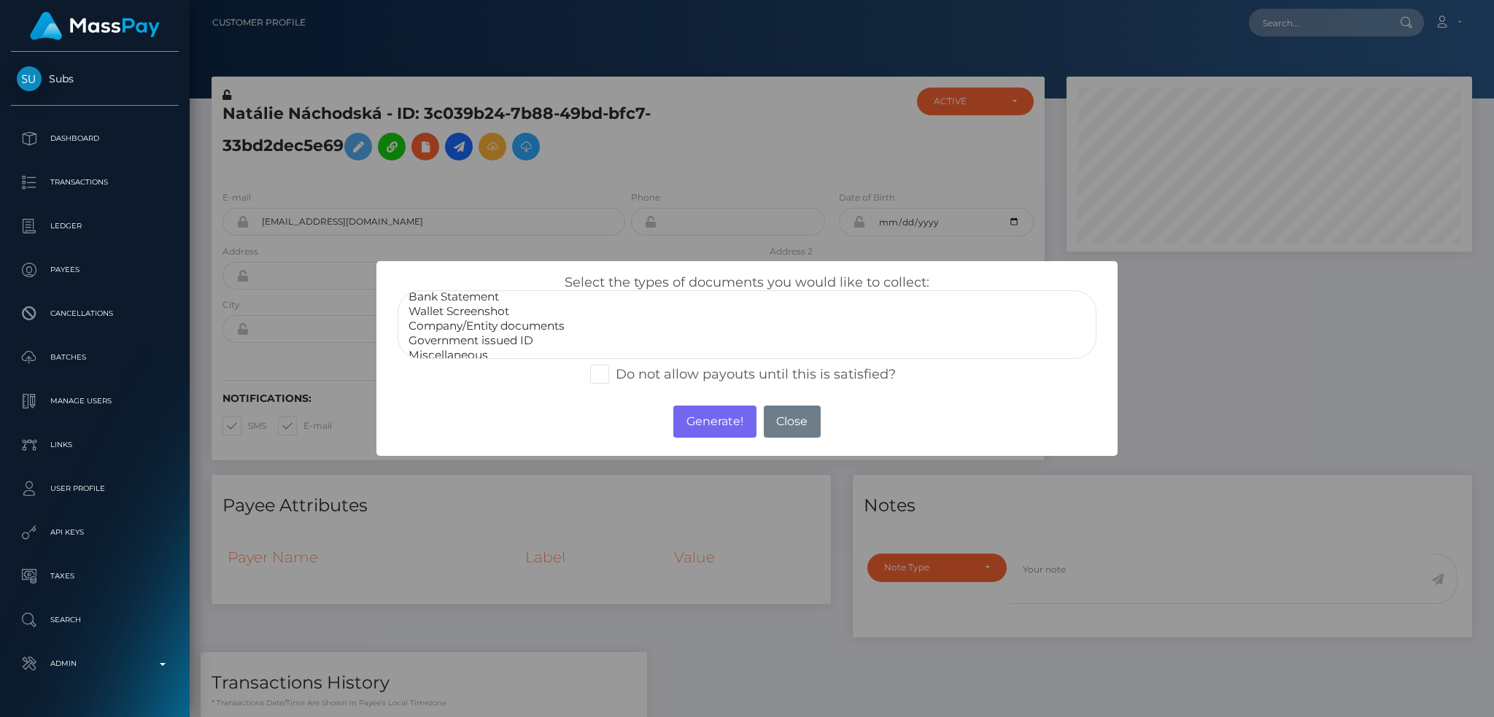
scroll to position [29, 0]
select select "Government issued ID"
click at [516, 334] on option "Government issued ID" at bounding box center [747, 332] width 680 height 15
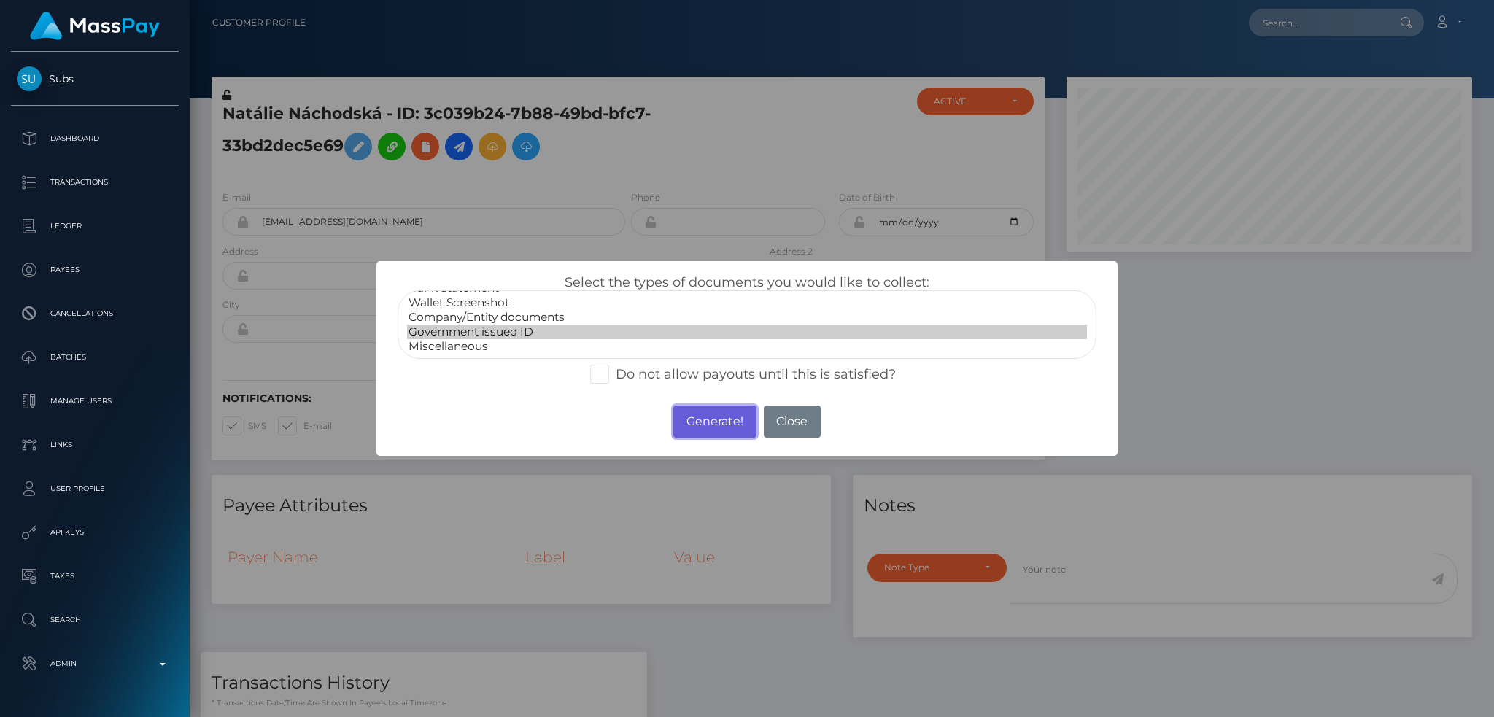
click at [694, 418] on button "Generate!" at bounding box center [714, 422] width 82 height 32
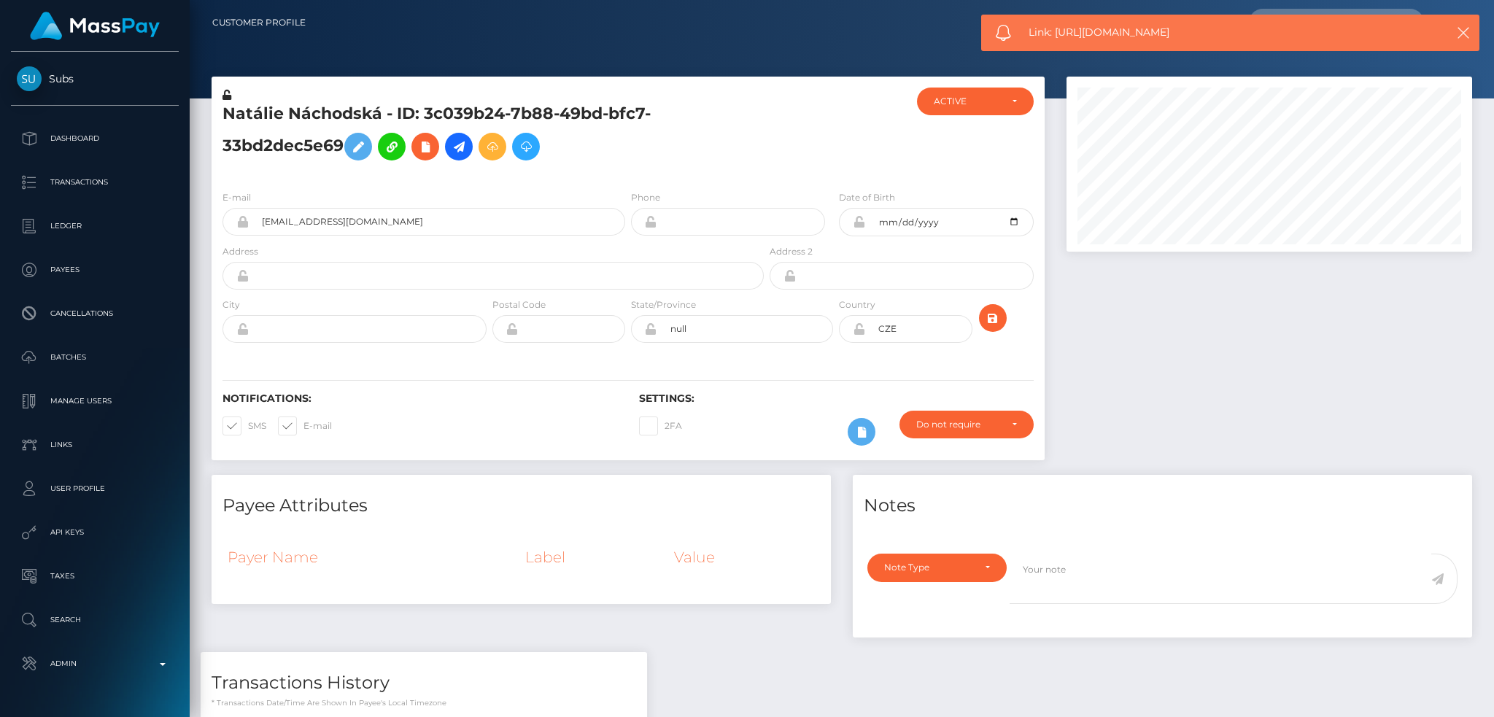
click at [1088, 36] on span "Link: https://l.maspay.io/WknfA" at bounding box center [1222, 32] width 388 height 15
copy span "Link: https://l.maspay.io/WknfA"
click at [1462, 26] on icon "button" at bounding box center [1463, 33] width 15 height 15
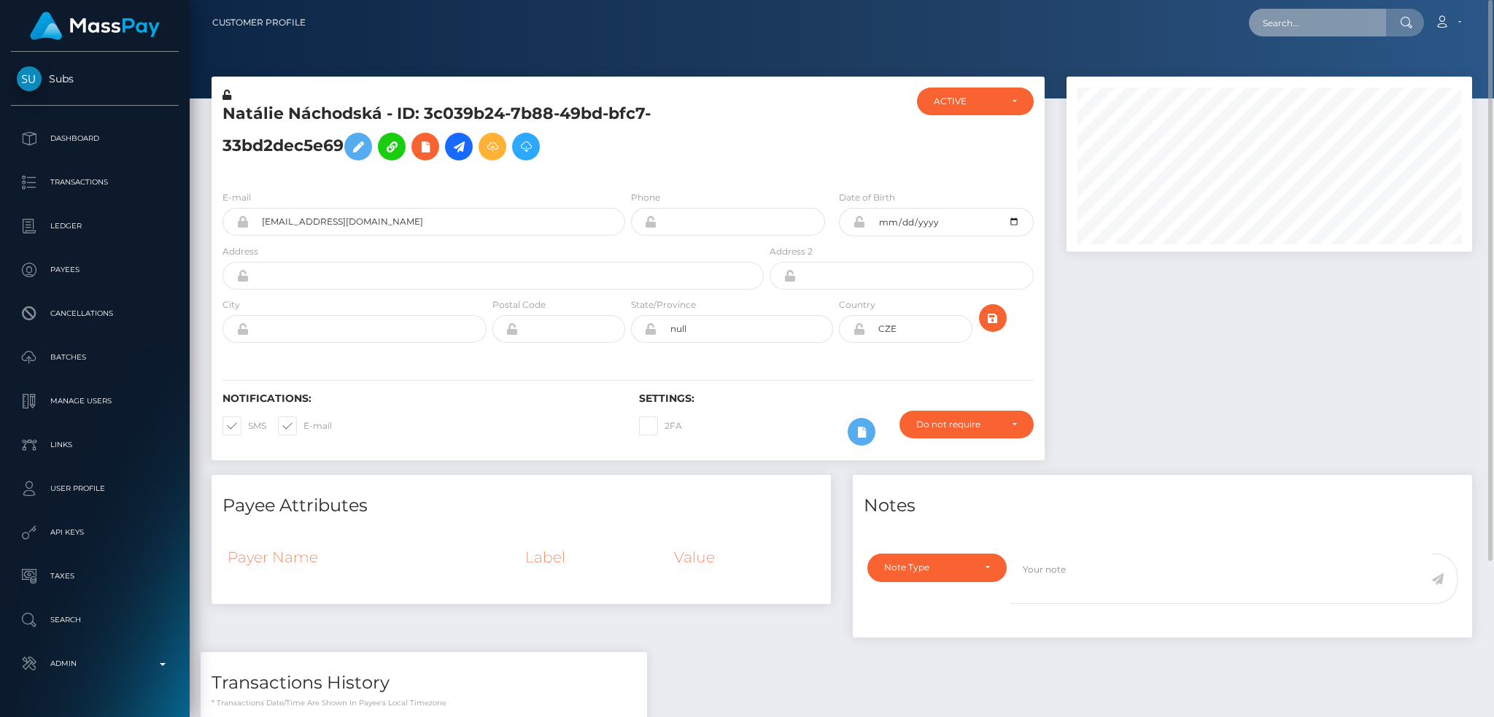
click at [1325, 23] on input "text" at bounding box center [1317, 23] width 137 height 28
paste input "truutruutruu@gmail.com"
type input "truutruutruu@gmail.com"
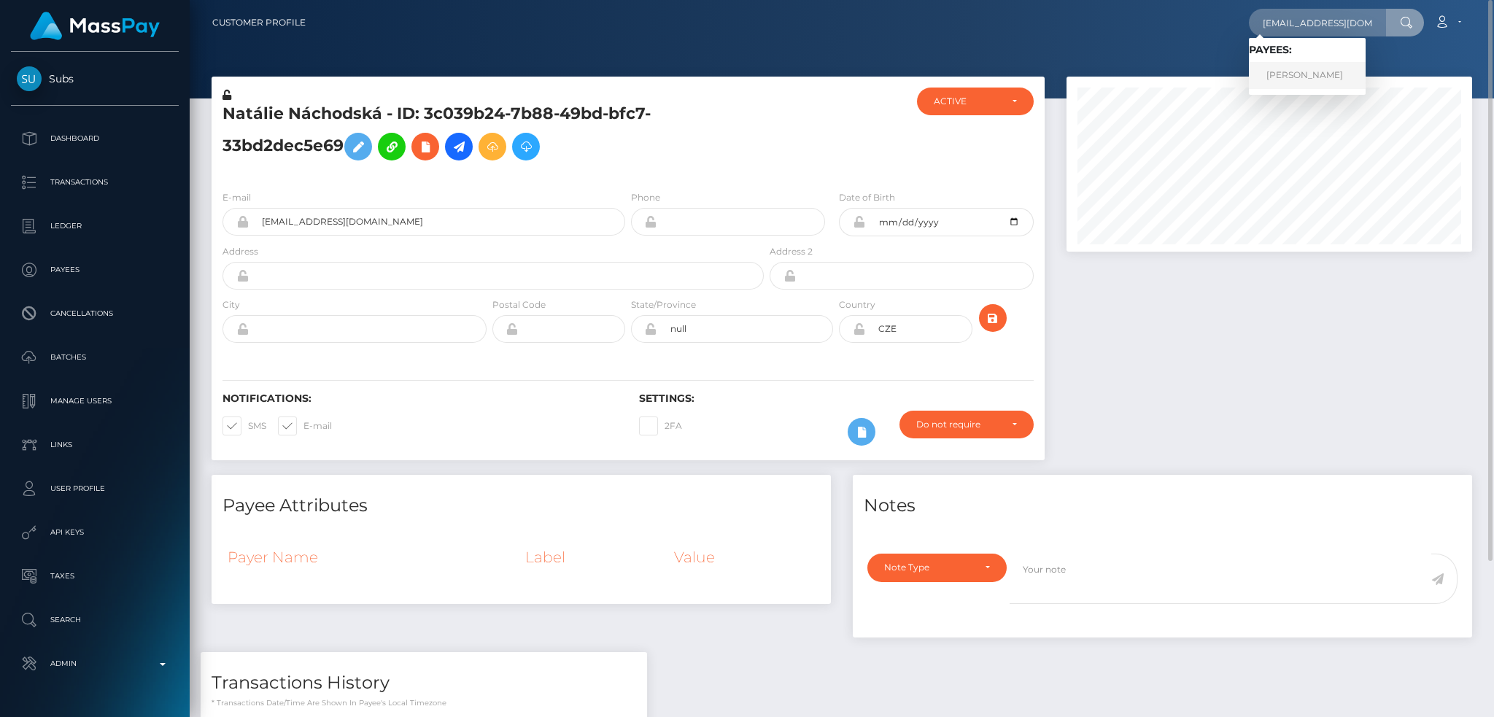
click at [1292, 74] on link "Katarzyna Chomiak" at bounding box center [1307, 75] width 117 height 27
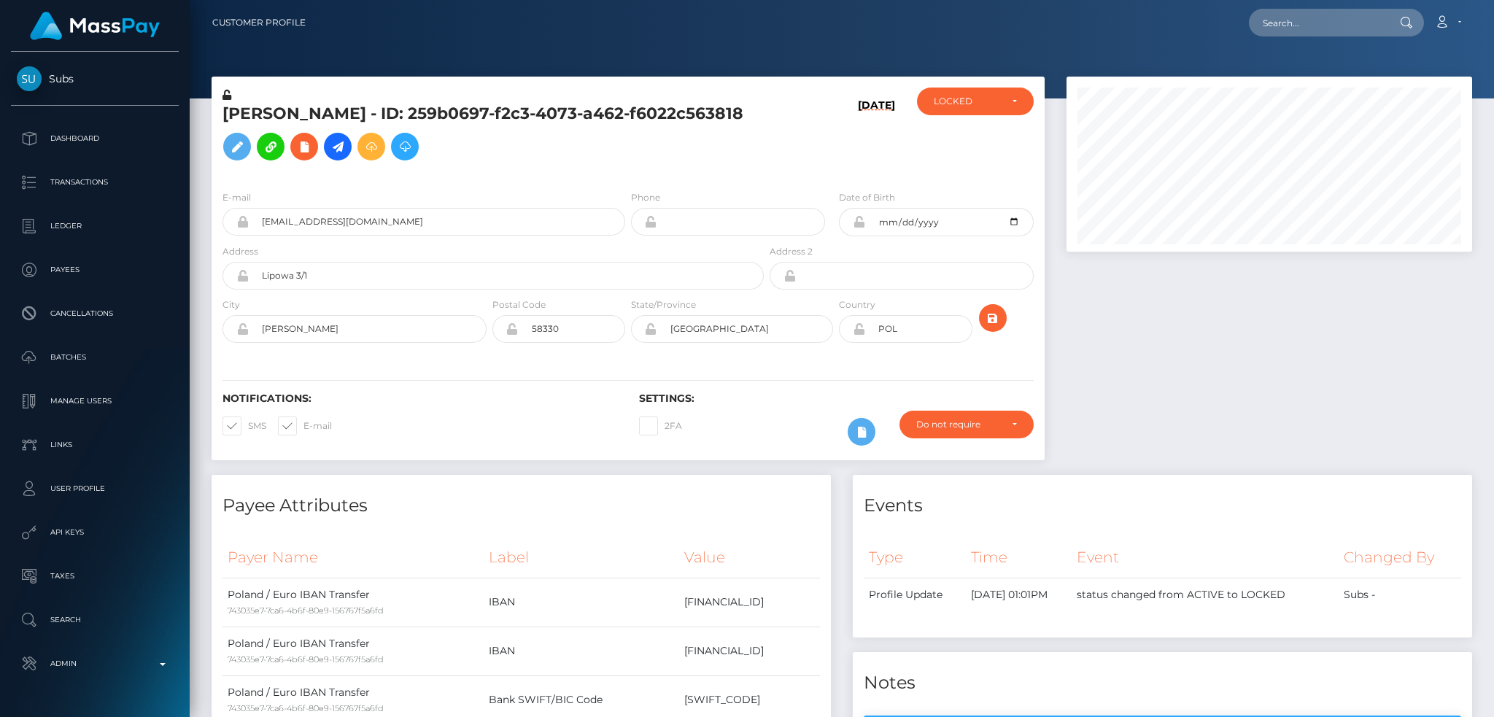
scroll to position [175, 405]
click at [432, 217] on input "truutruutruu@gmail.com" at bounding box center [437, 222] width 376 height 28
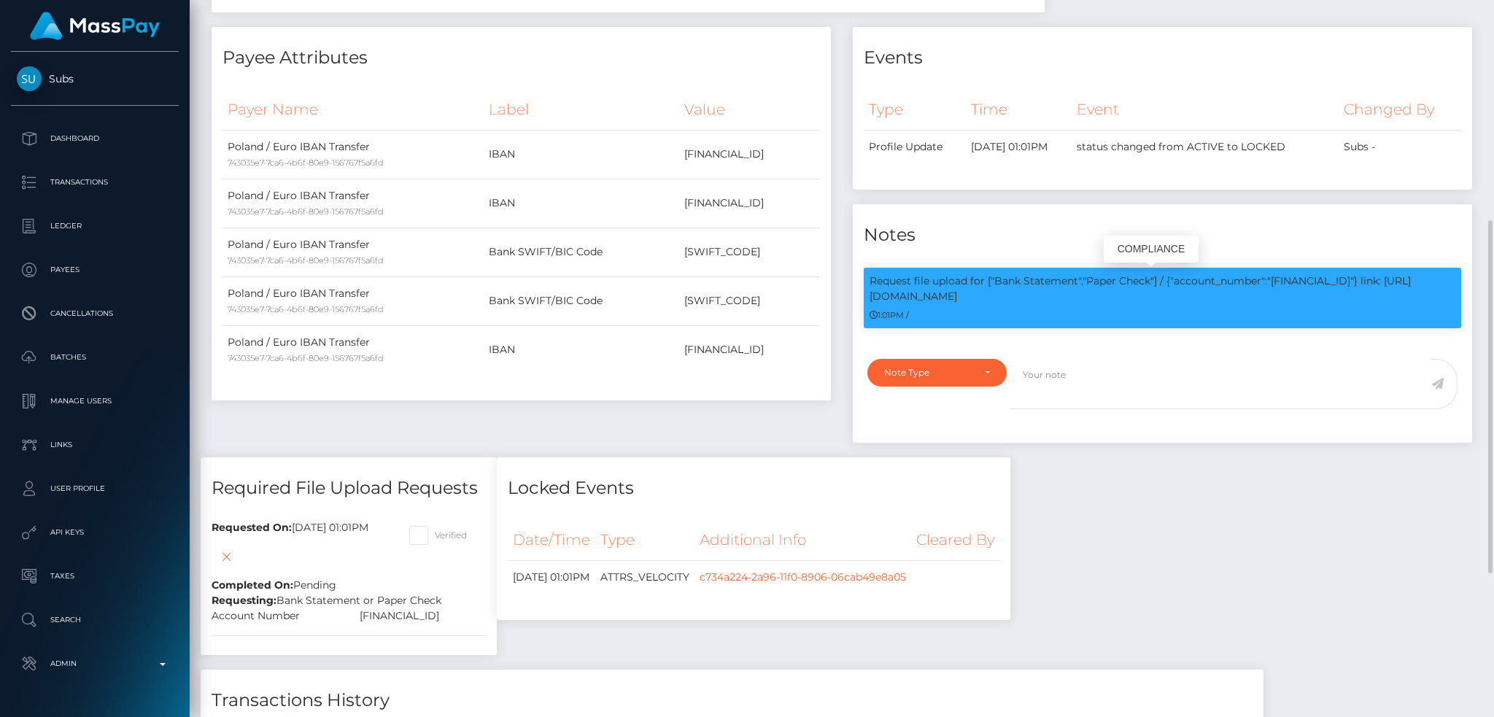
click at [1032, 292] on p "Request file upload for ["Bank Statement","Paper Check"] / {"account_number":"P…" at bounding box center [1162, 289] width 586 height 31
copy p "PL35102050950000500202903607"
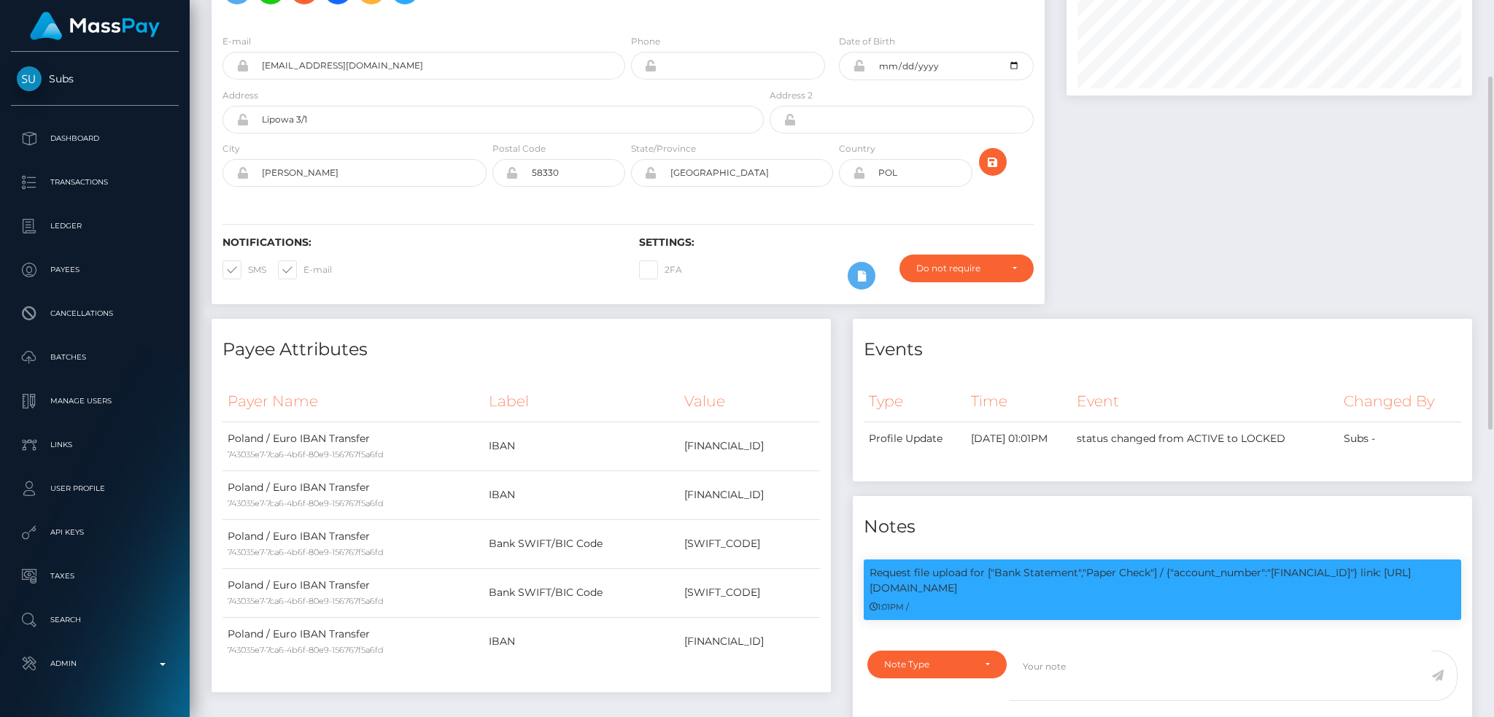
scroll to position [0, 0]
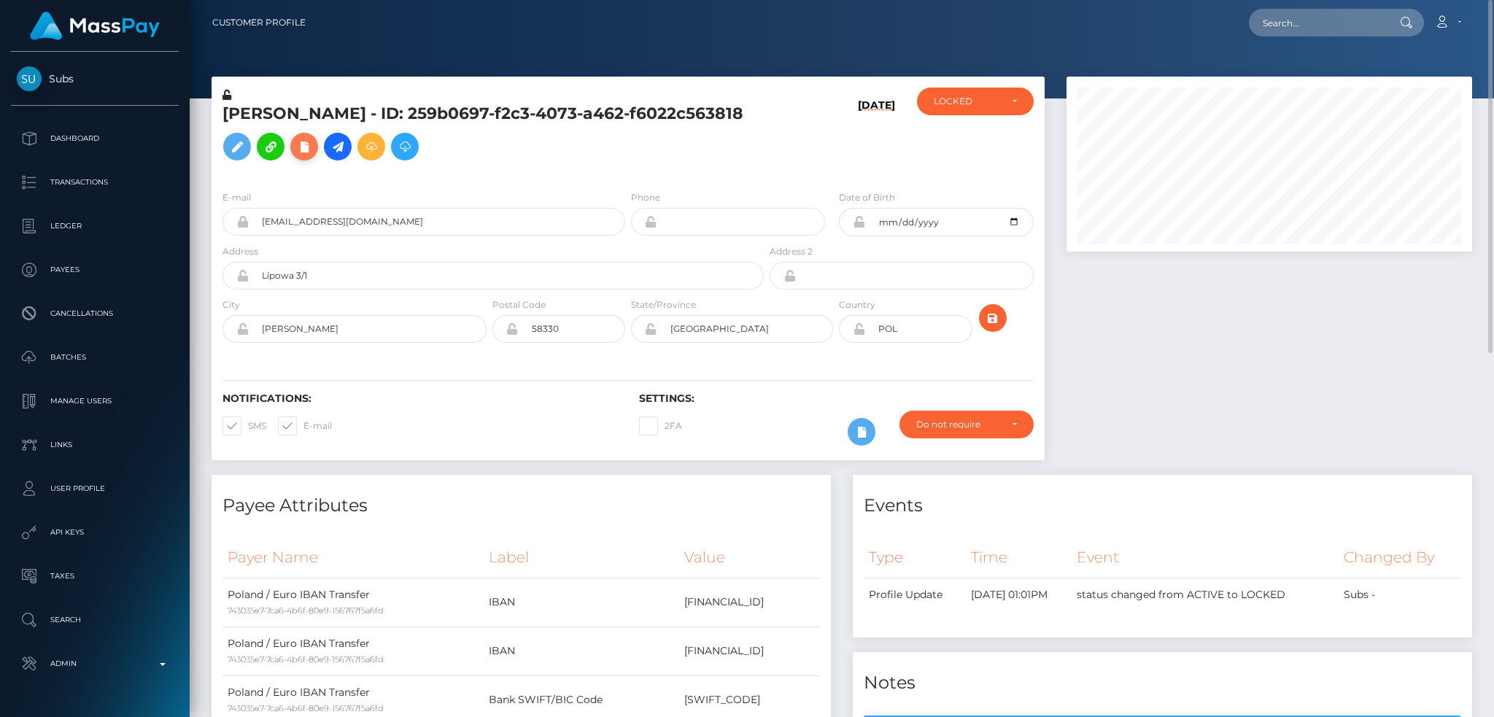
click at [313, 152] on icon at bounding box center [304, 147] width 18 height 18
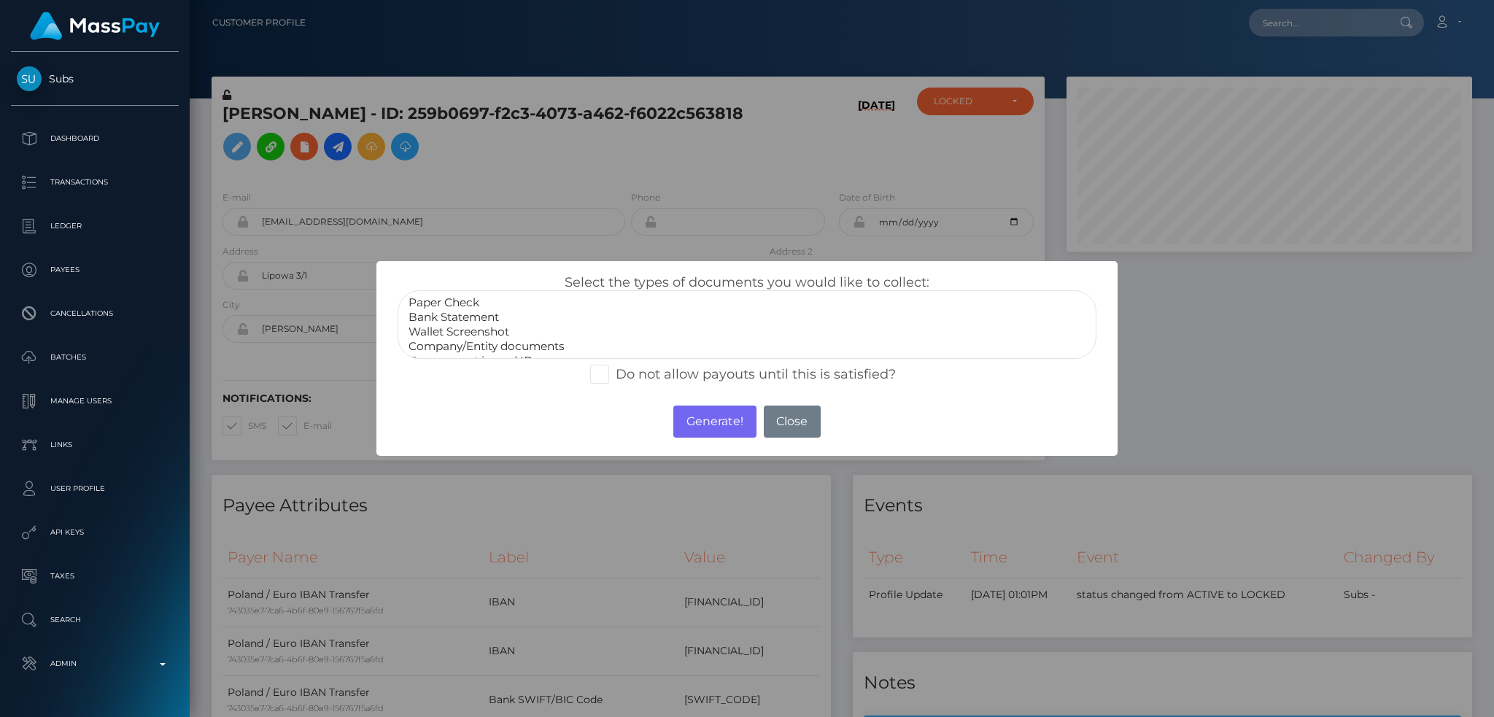
select select "Bank Statement"
click at [482, 319] on option "Bank Statement" at bounding box center [747, 317] width 680 height 15
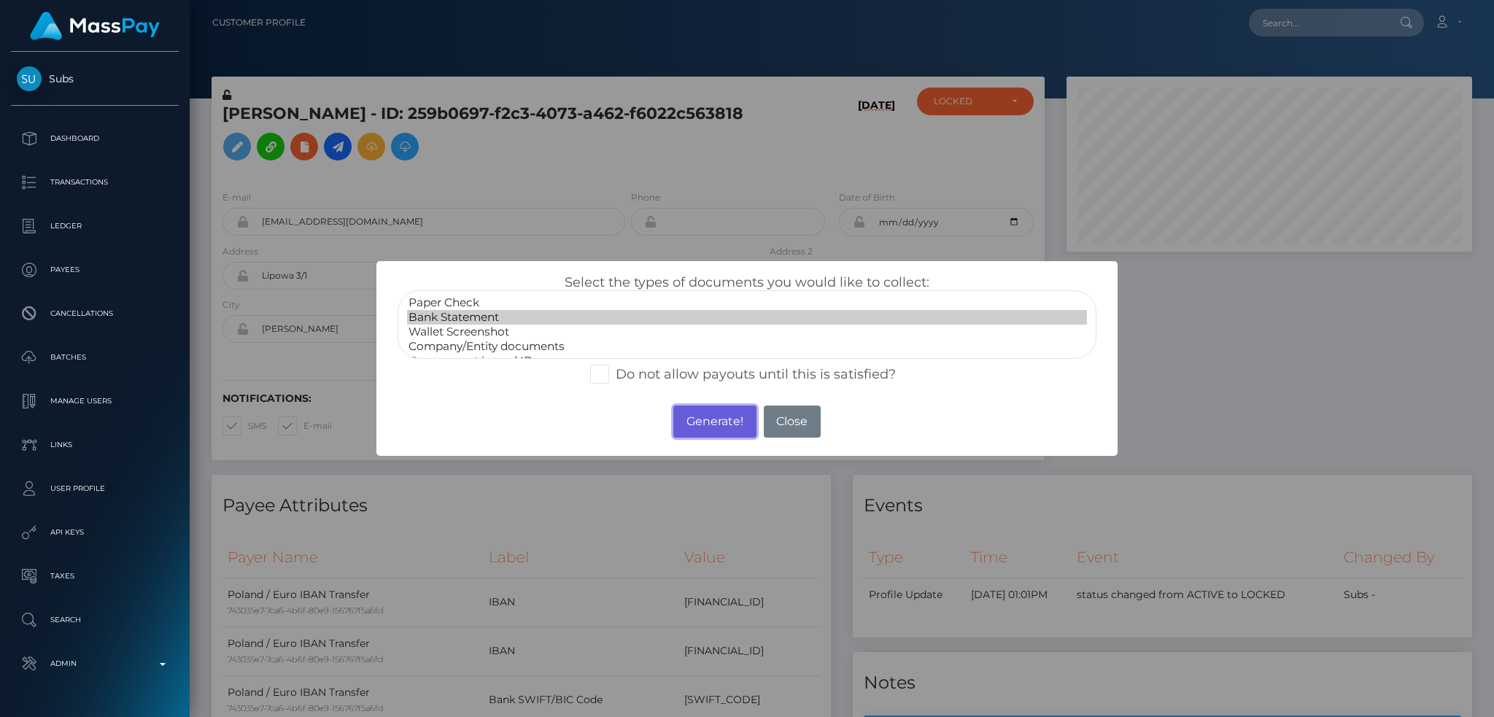
click at [714, 409] on button "Generate!" at bounding box center [714, 422] width 82 height 32
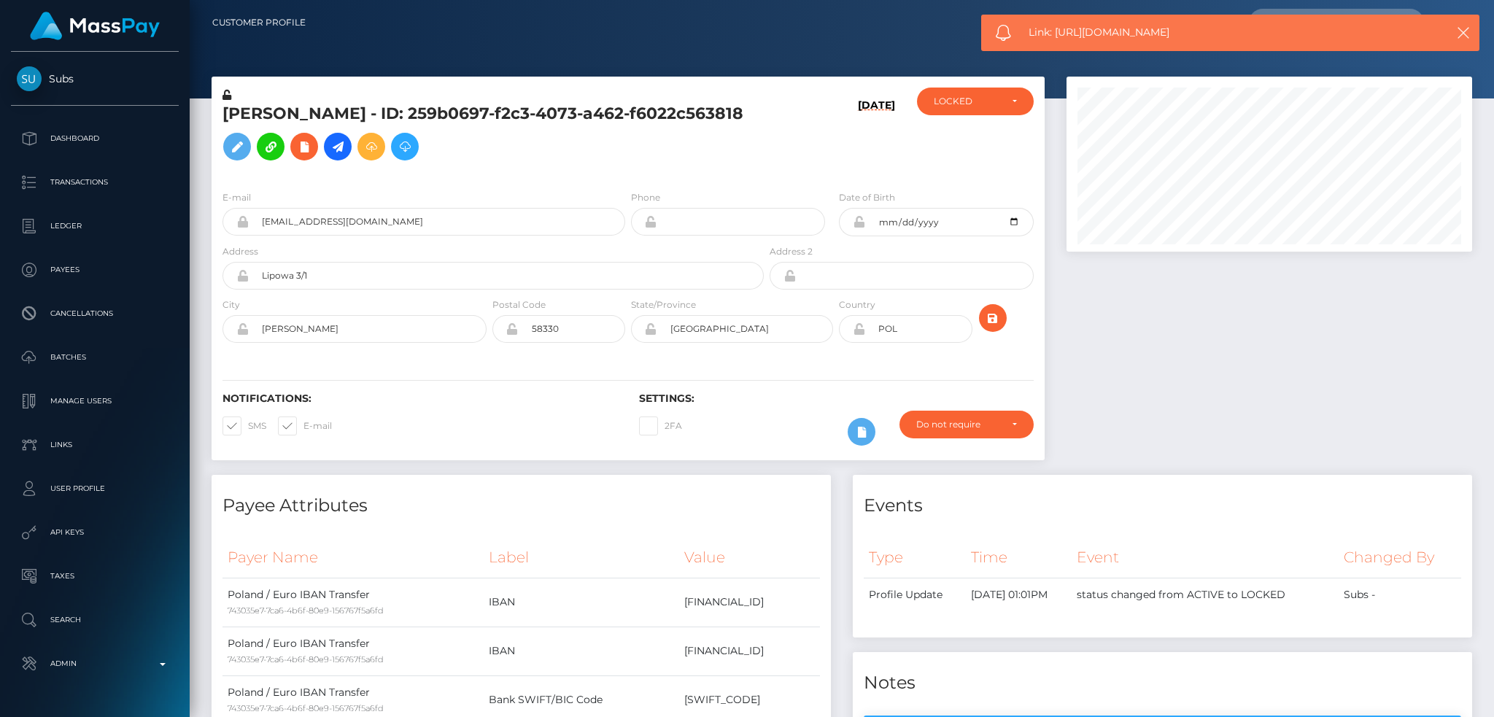
click at [1119, 25] on span "Link: https://l.maspay.io/Hkngb" at bounding box center [1222, 32] width 388 height 15
click at [1119, 24] on div "Link: https://l.maspay.io/Hkngb" at bounding box center [1230, 33] width 498 height 36
copy span "Link: https://l.maspay.io/Hkngb"
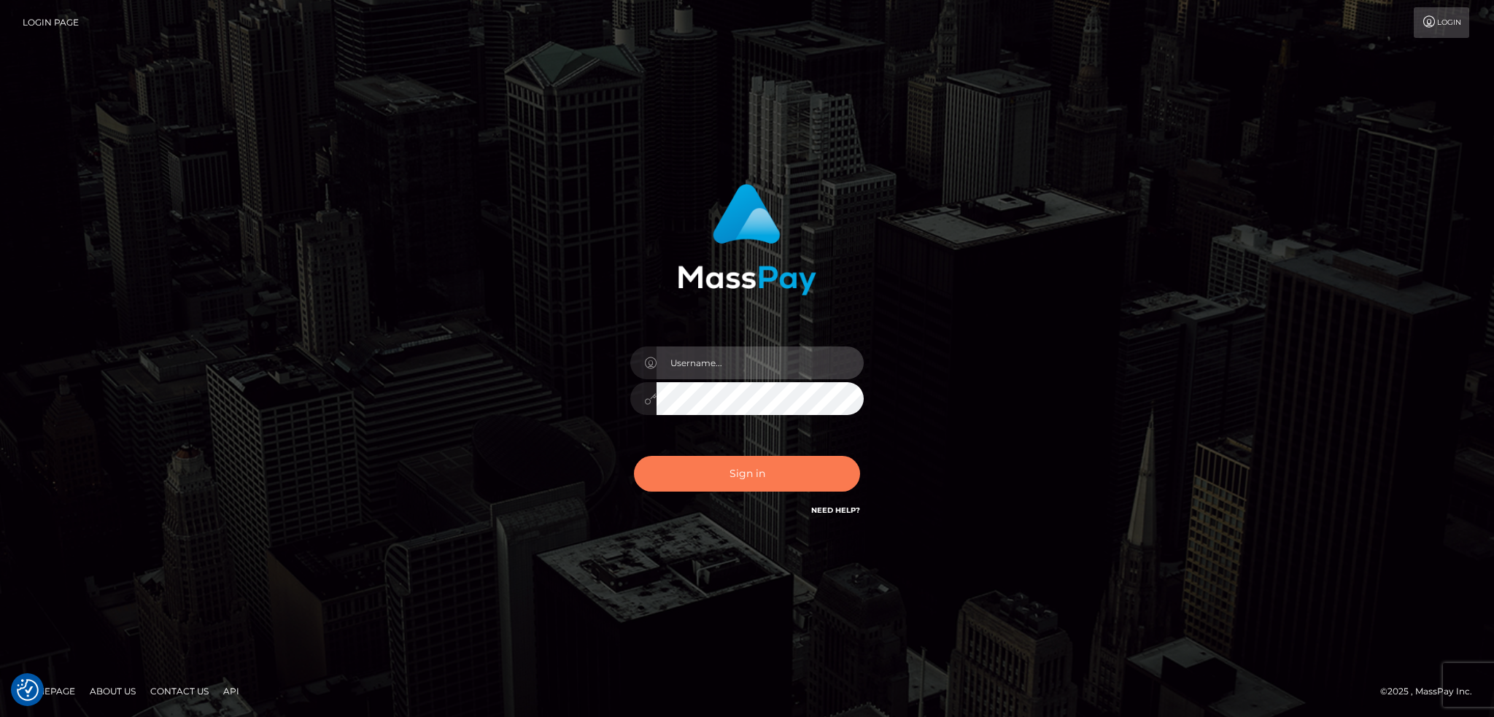
type input "alexstef"
click at [724, 456] on button "Sign in" at bounding box center [747, 474] width 226 height 36
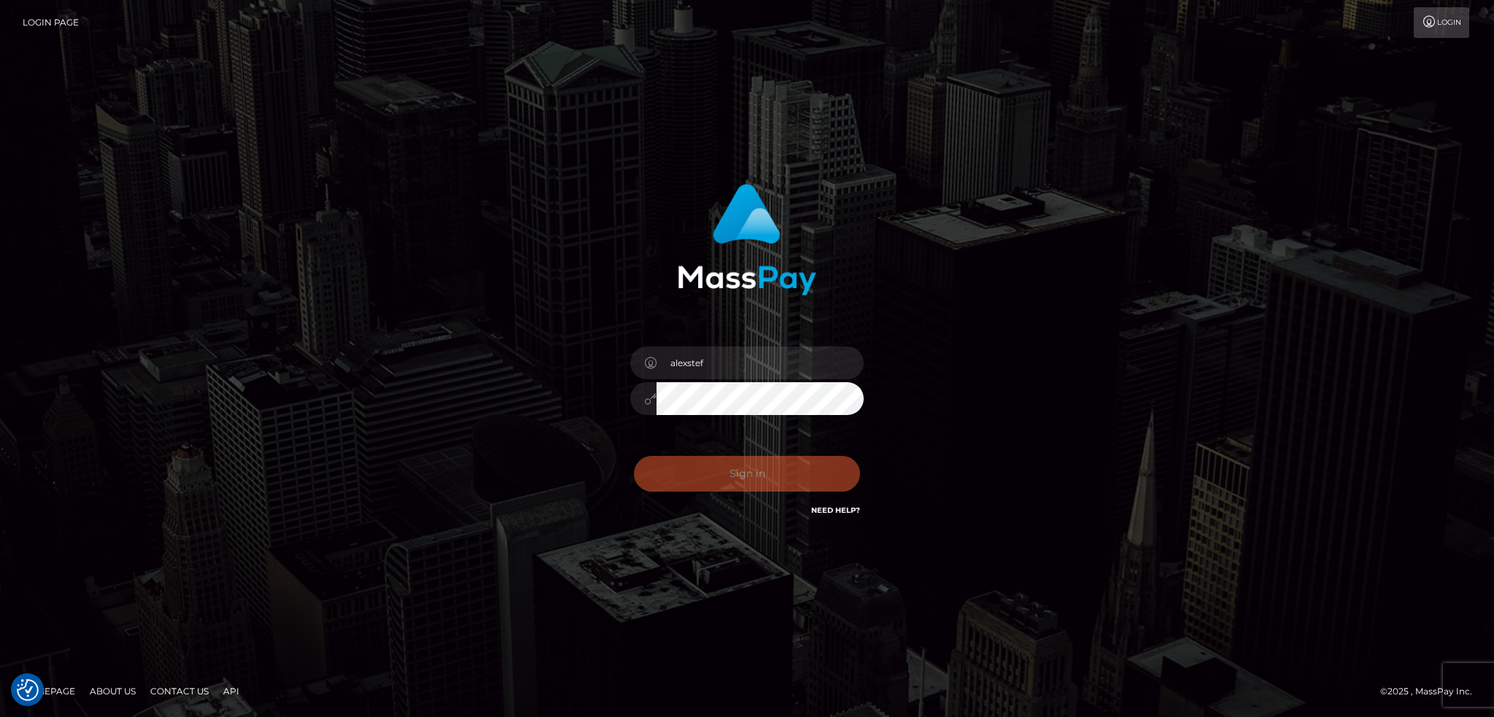
click at [732, 466] on div "Sign in Need Help?" at bounding box center [746, 479] width 255 height 65
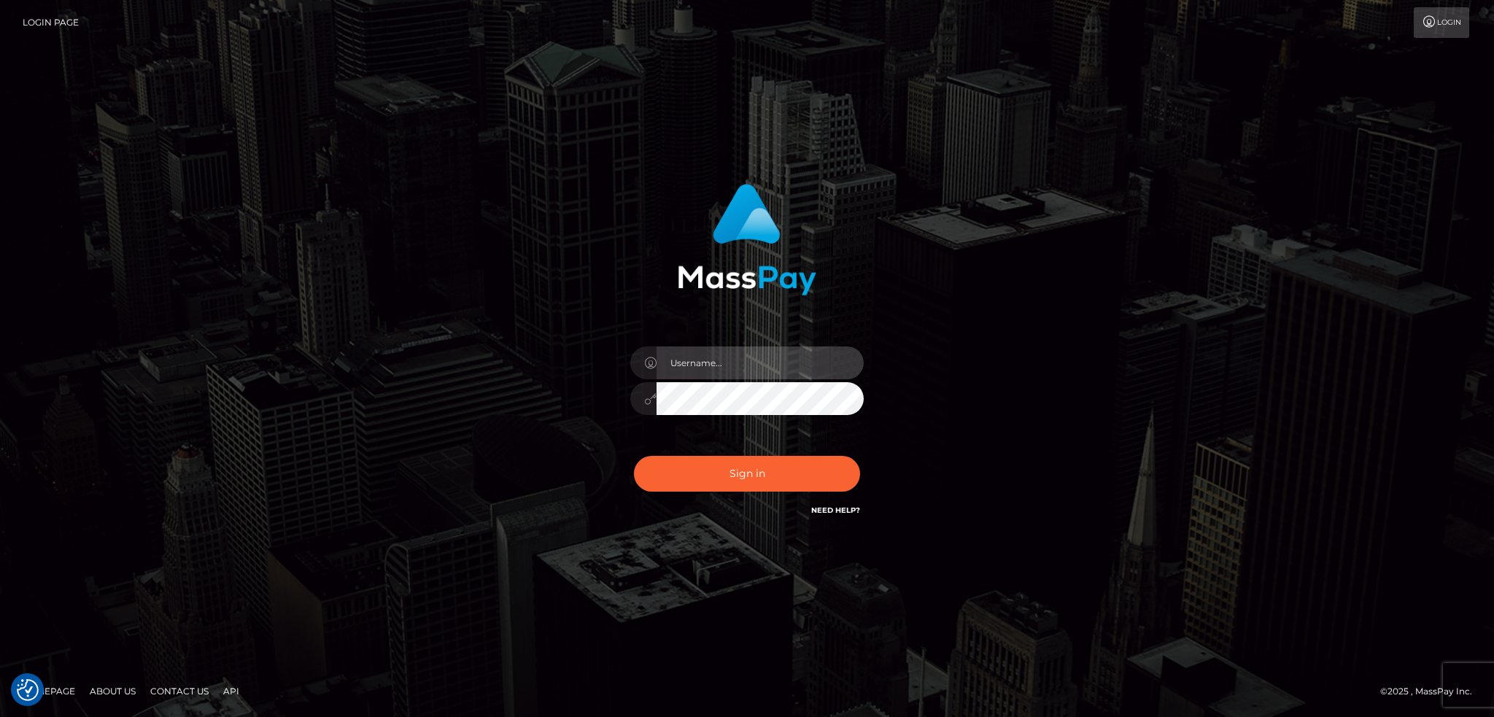
type input "alexstef"
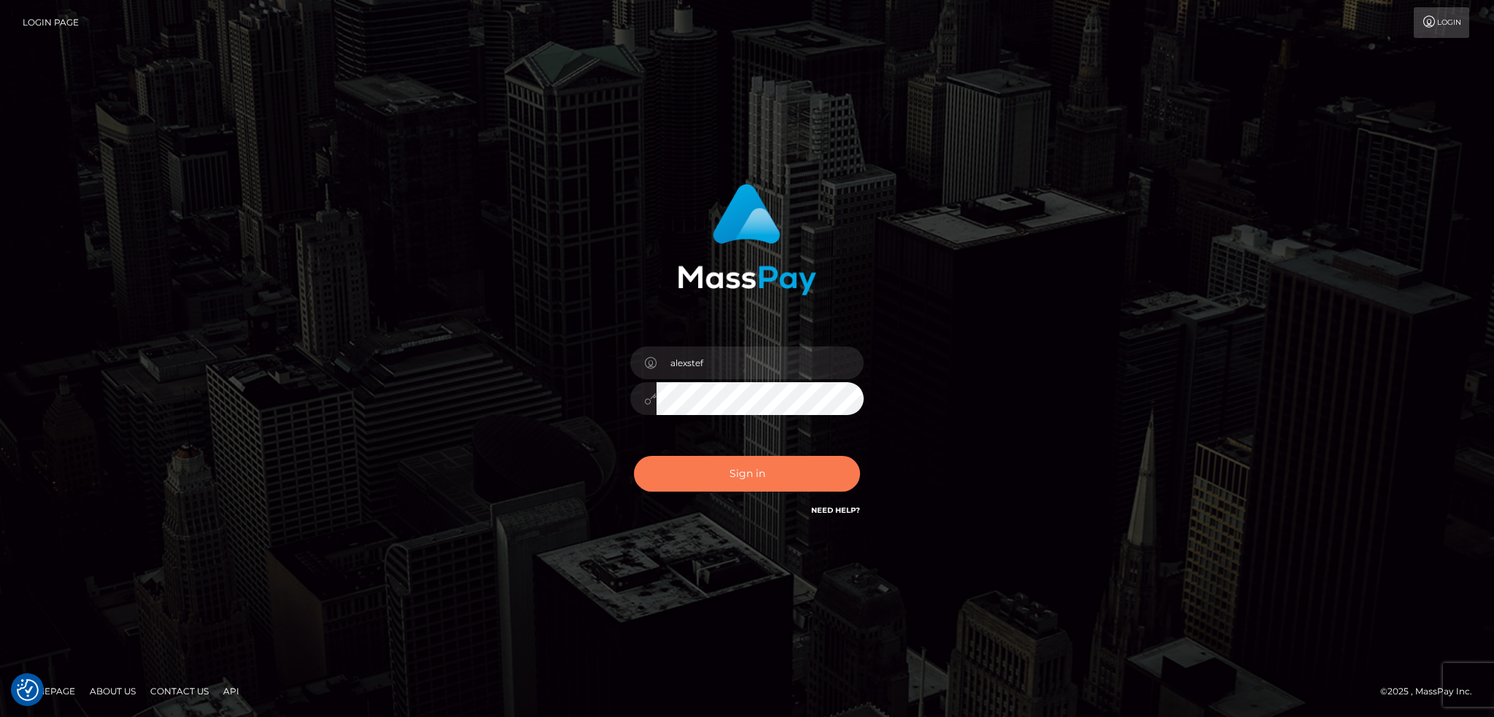
click at [778, 462] on button "Sign in" at bounding box center [747, 474] width 226 height 36
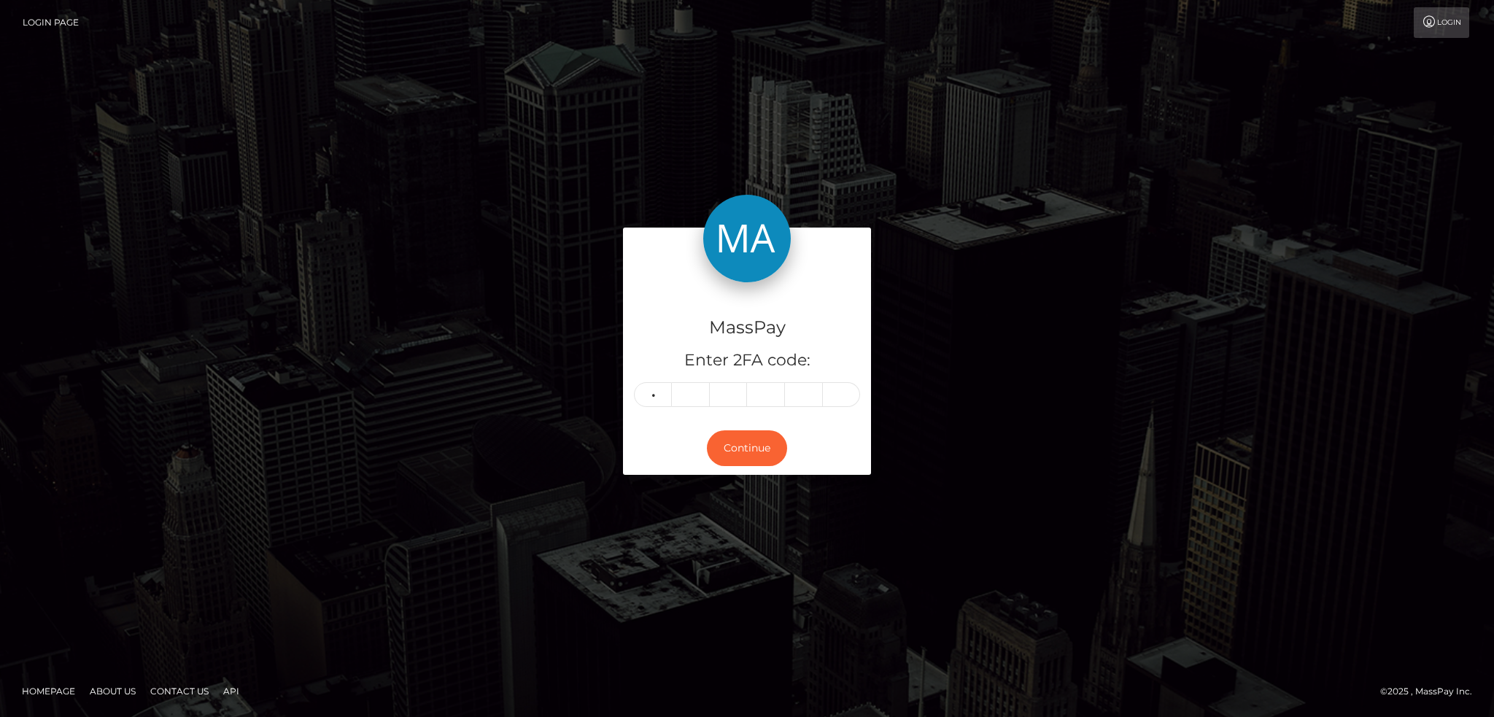
type input "0"
type input "3"
type input "2"
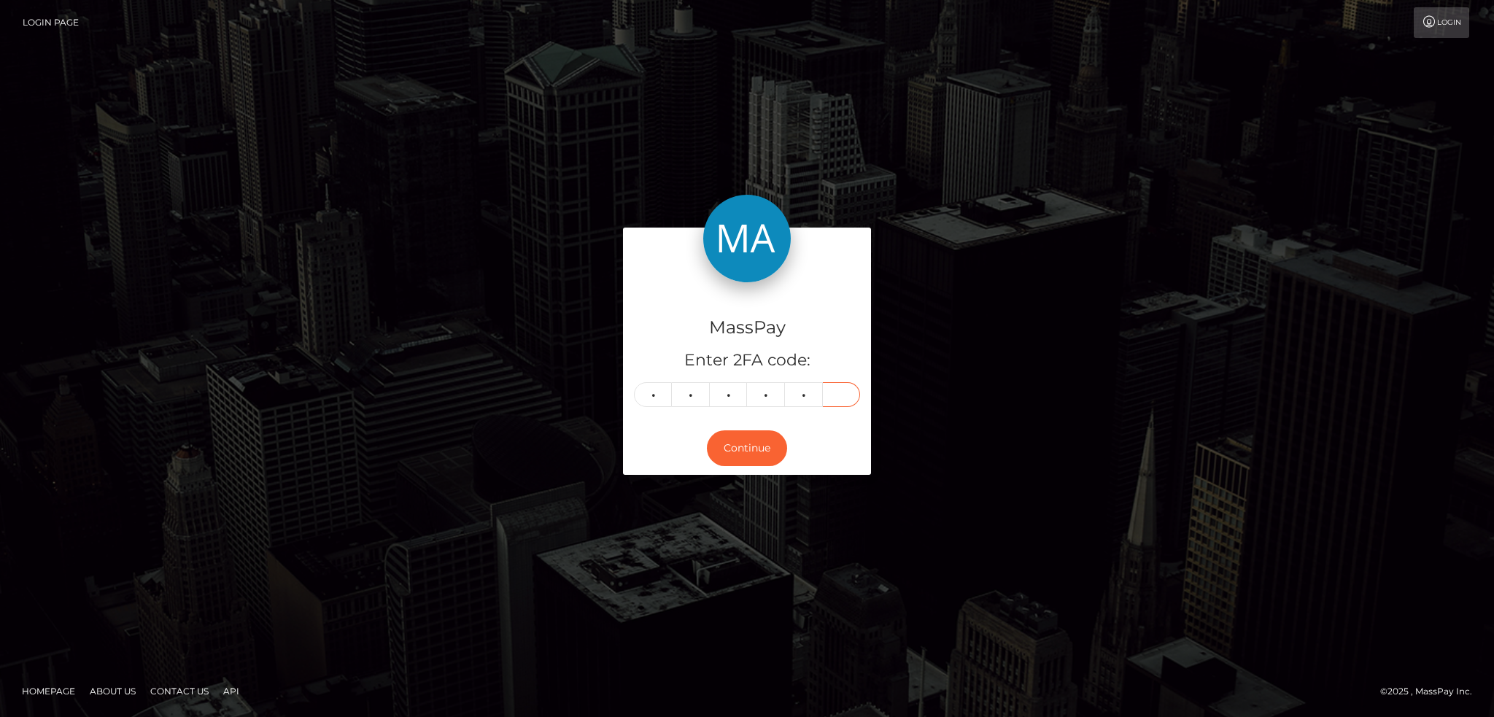
type input "3"
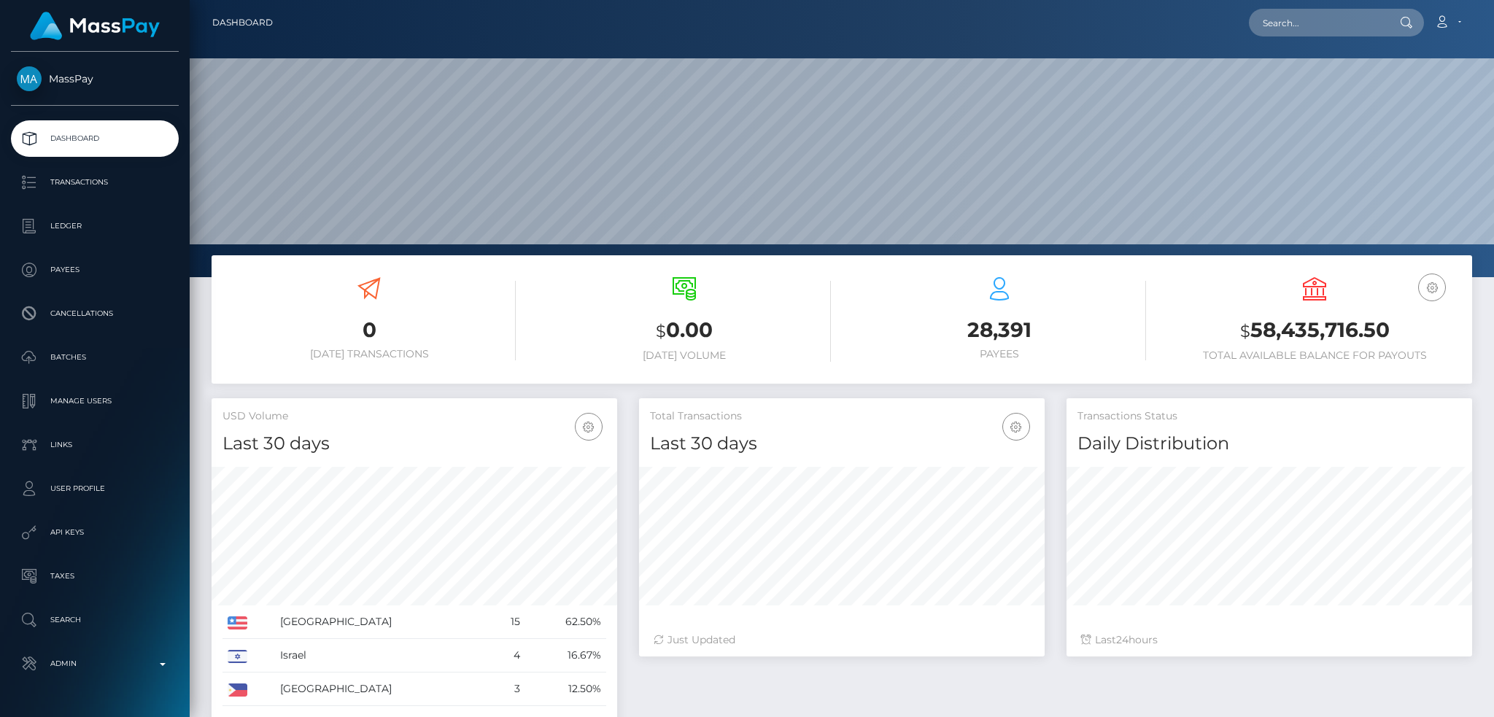
scroll to position [259, 405]
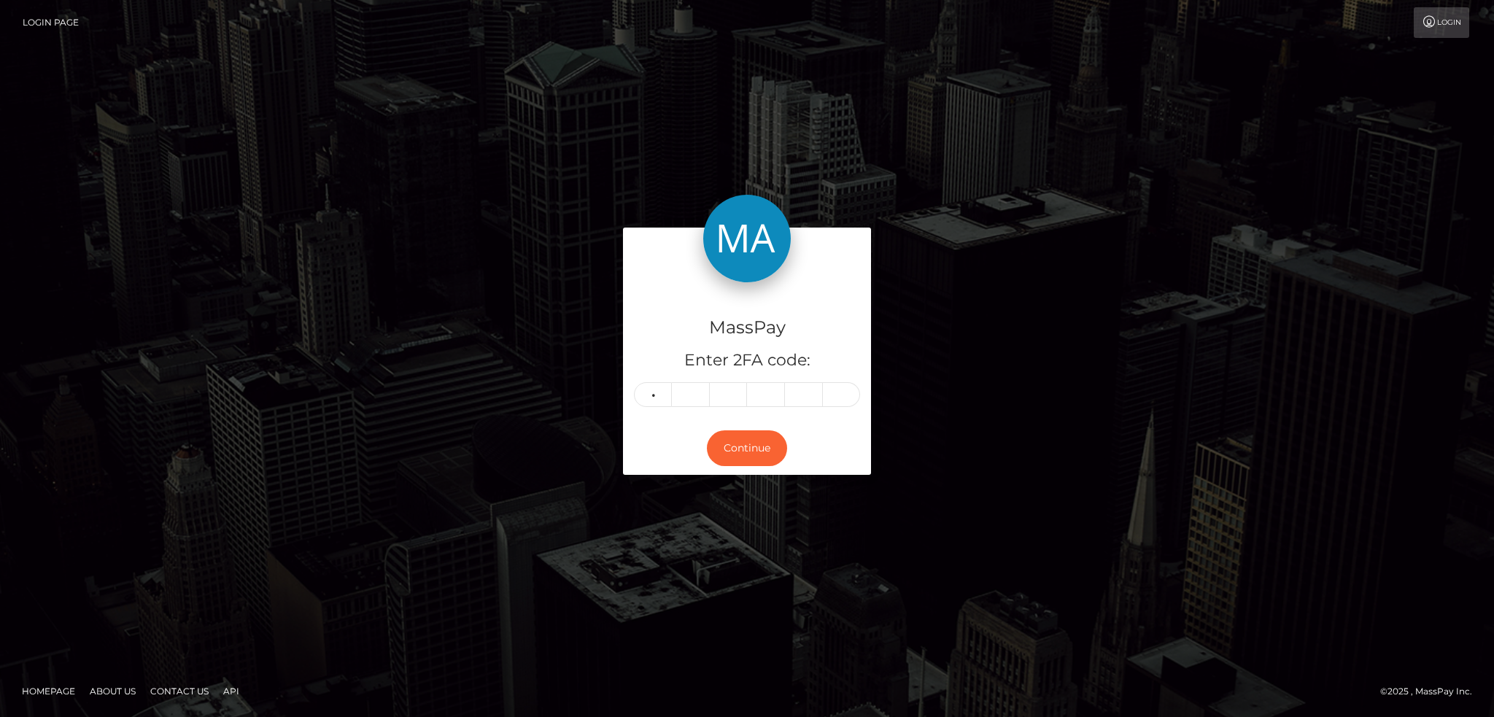
type input "9"
type input "7"
type input "2"
type input "5"
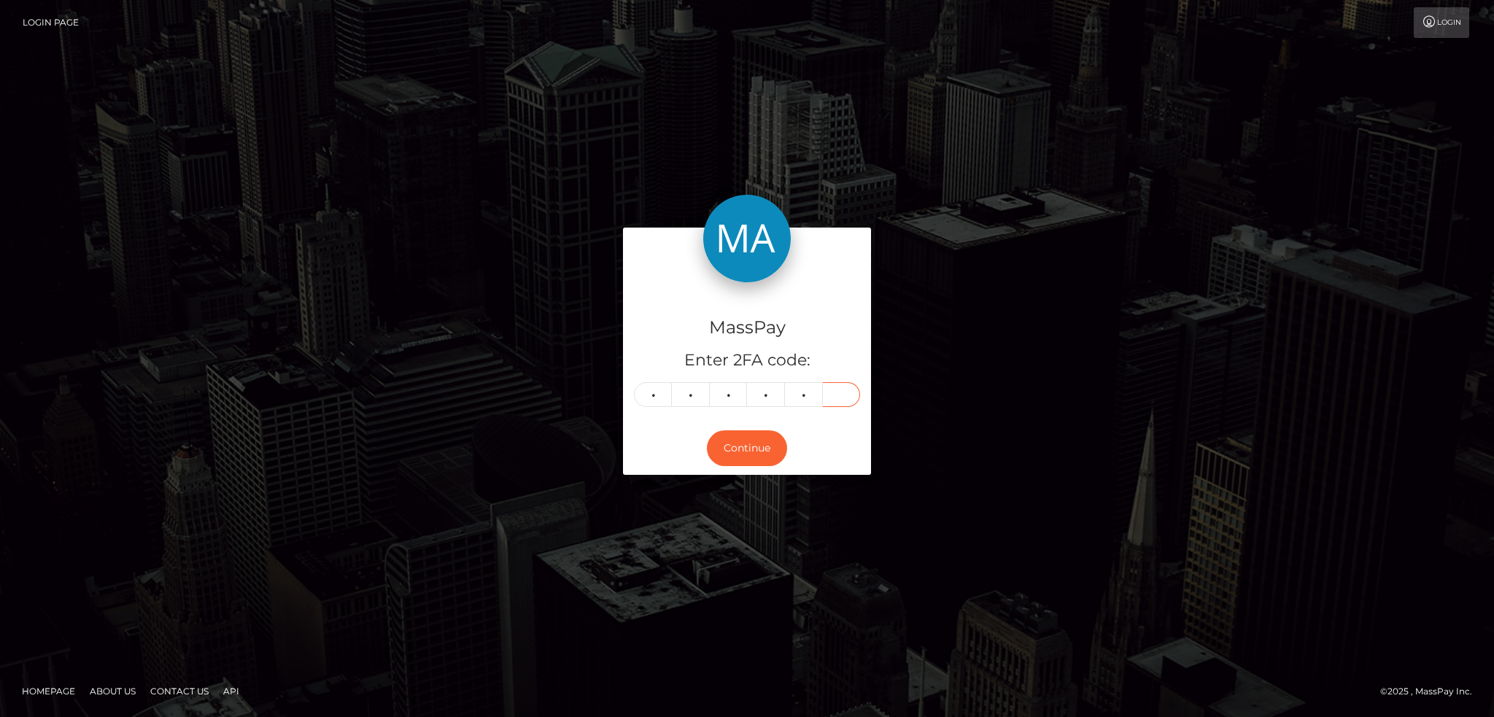
type input "4"
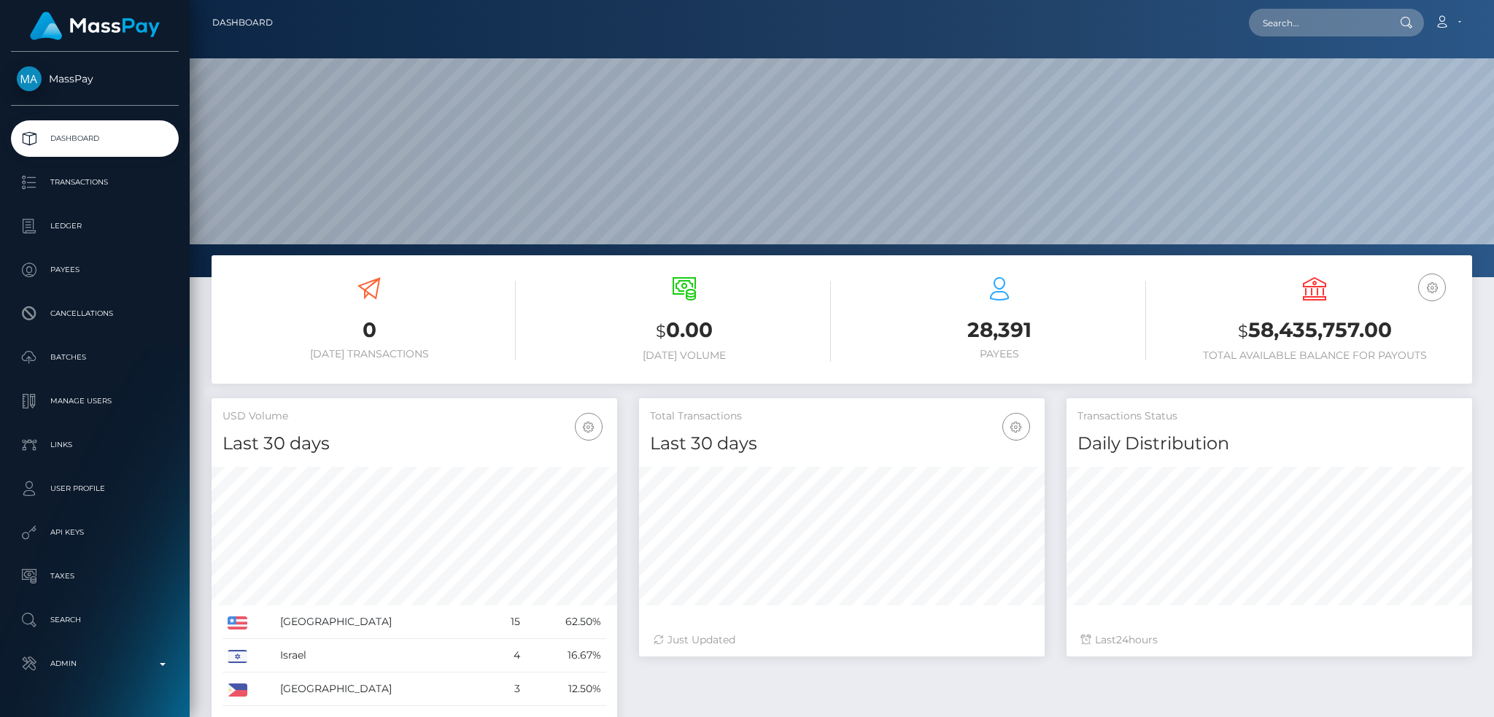
scroll to position [259, 405]
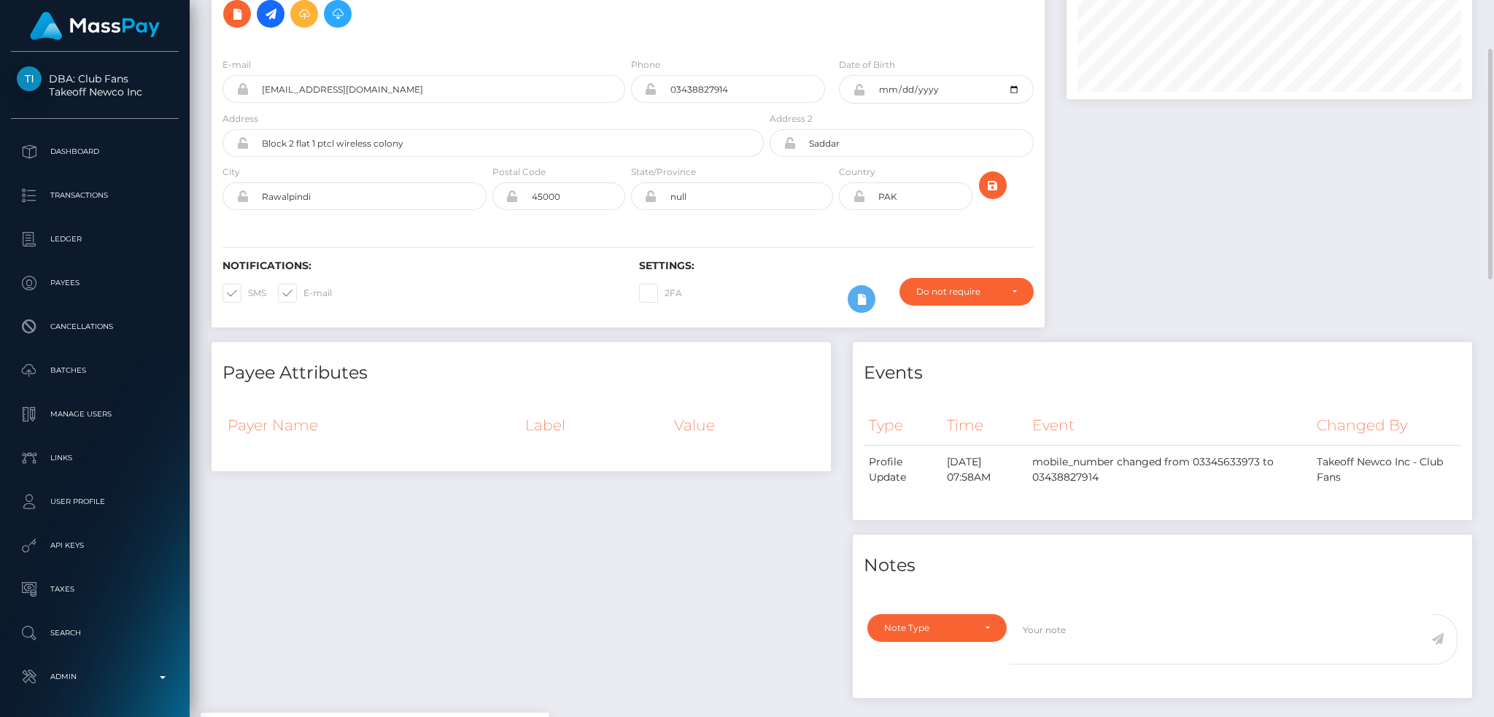
scroll to position [55, 0]
